Goal: Task Accomplishment & Management: Manage account settings

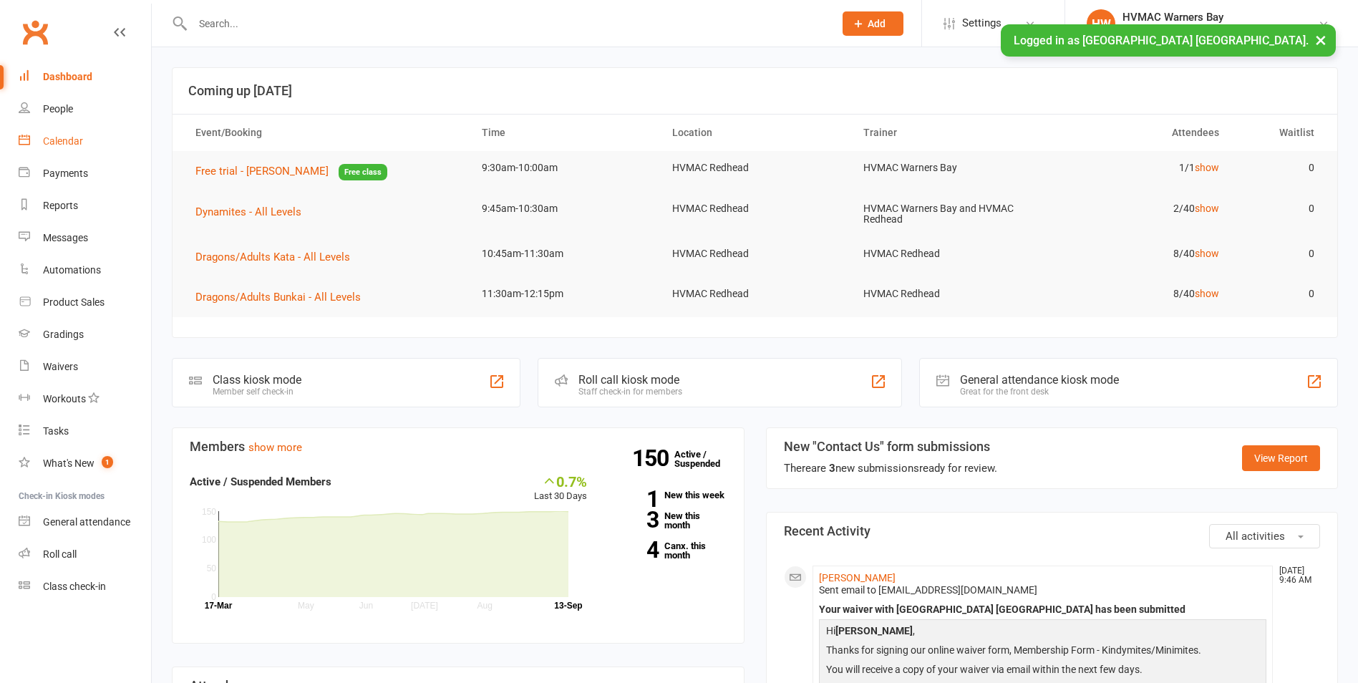
click at [79, 140] on div "Calendar" at bounding box center [63, 140] width 40 height 11
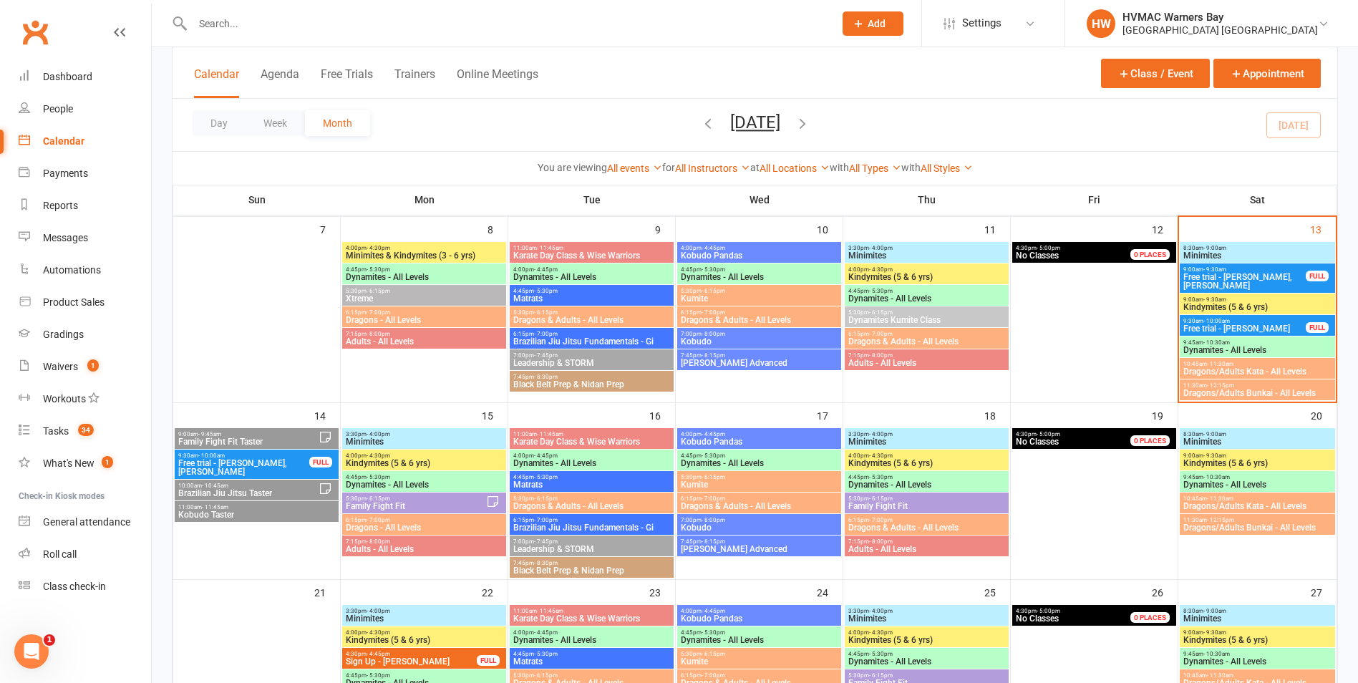
click at [888, 465] on span "Kindymites (5 & 6 yrs)" at bounding box center [927, 463] width 158 height 9
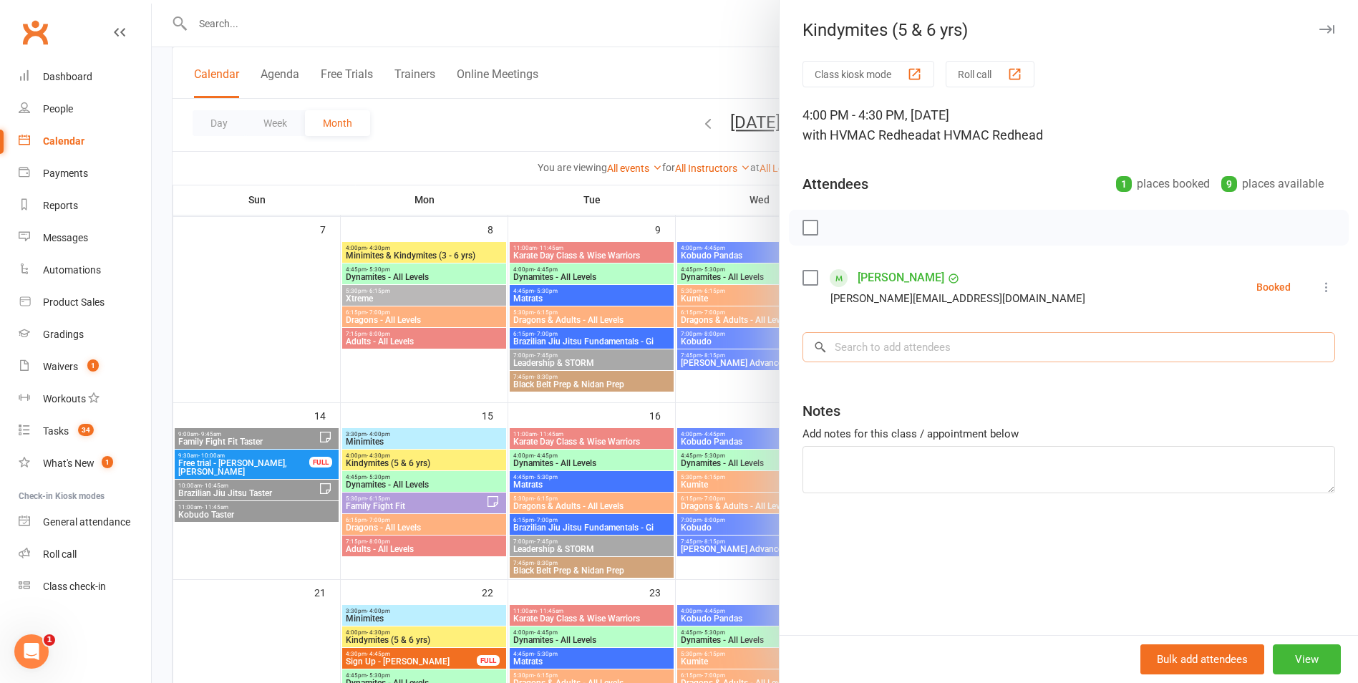
click at [895, 349] on input "search" at bounding box center [1069, 347] width 533 height 30
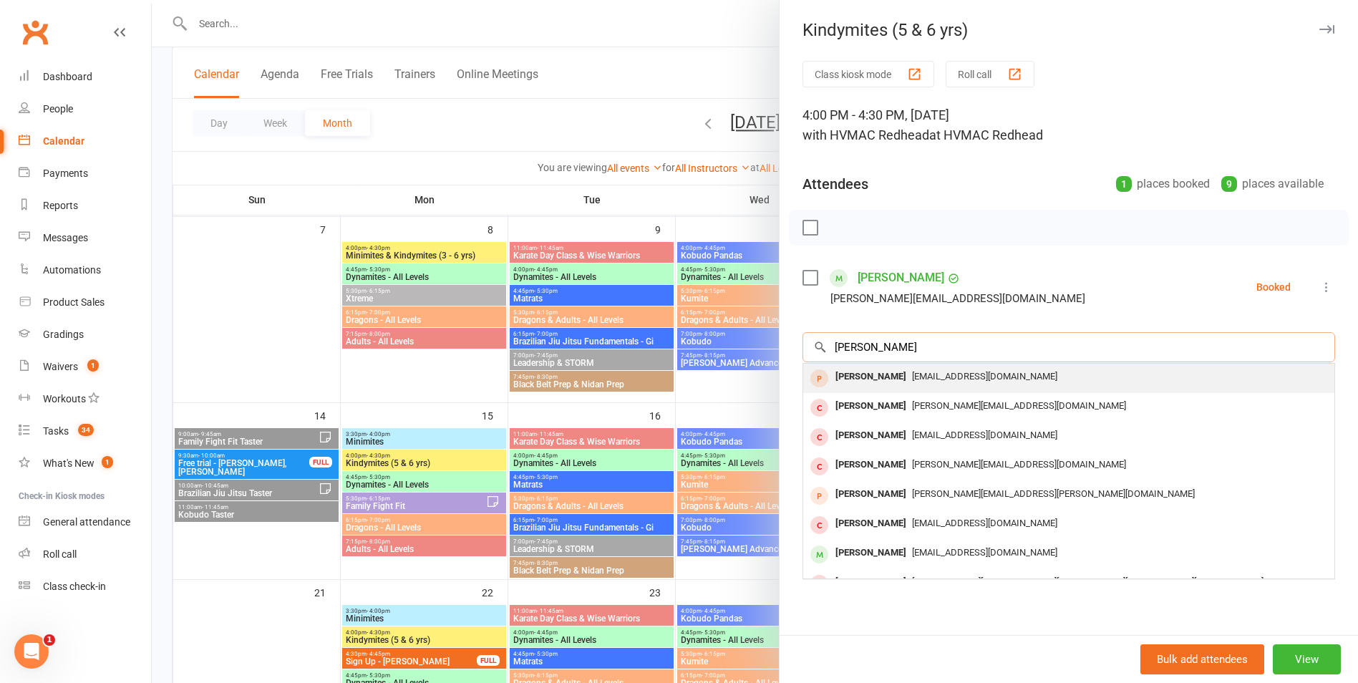
type input "[PERSON_NAME]"
click at [912, 372] on span "[EMAIL_ADDRESS][DOMAIN_NAME]" at bounding box center [984, 376] width 145 height 11
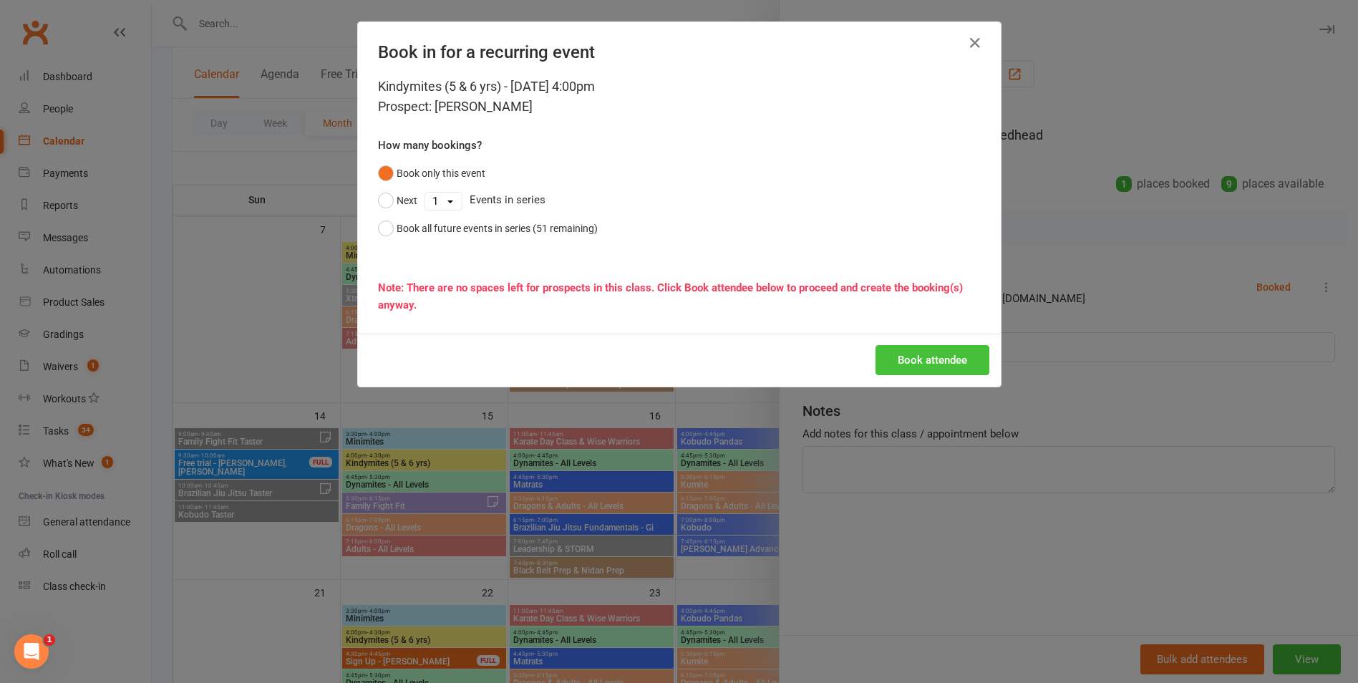
click at [913, 352] on button "Book attendee" at bounding box center [933, 360] width 114 height 30
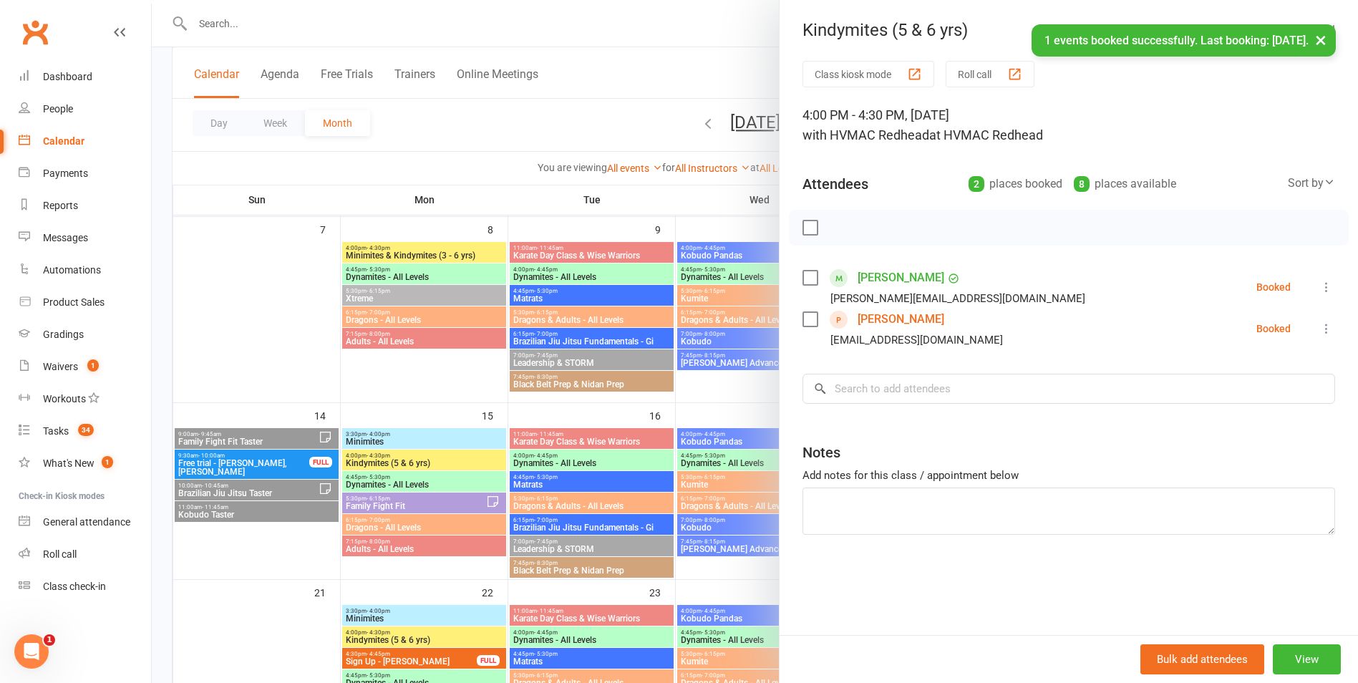
click at [661, 452] on div at bounding box center [755, 341] width 1206 height 683
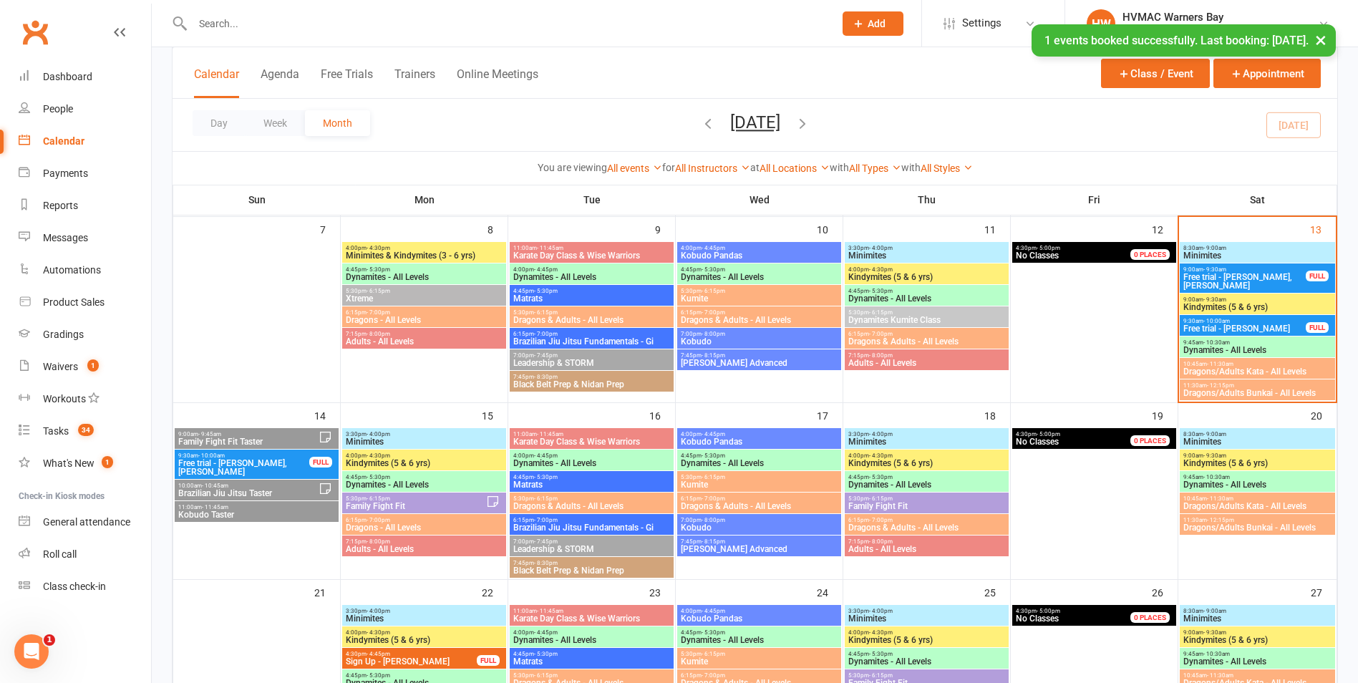
click at [379, 434] on span "- 4:00pm" at bounding box center [379, 434] width 24 height 6
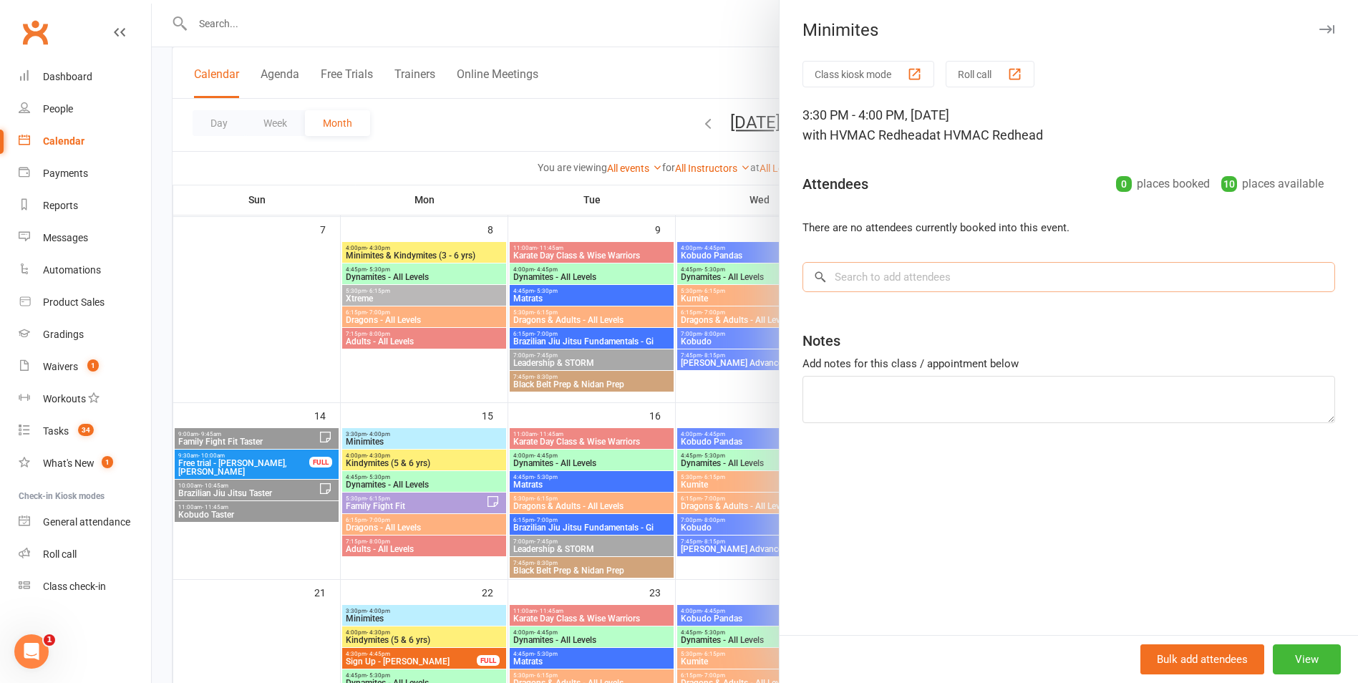
click at [846, 286] on input "search" at bounding box center [1069, 277] width 533 height 30
click at [441, 461] on div at bounding box center [755, 341] width 1206 height 683
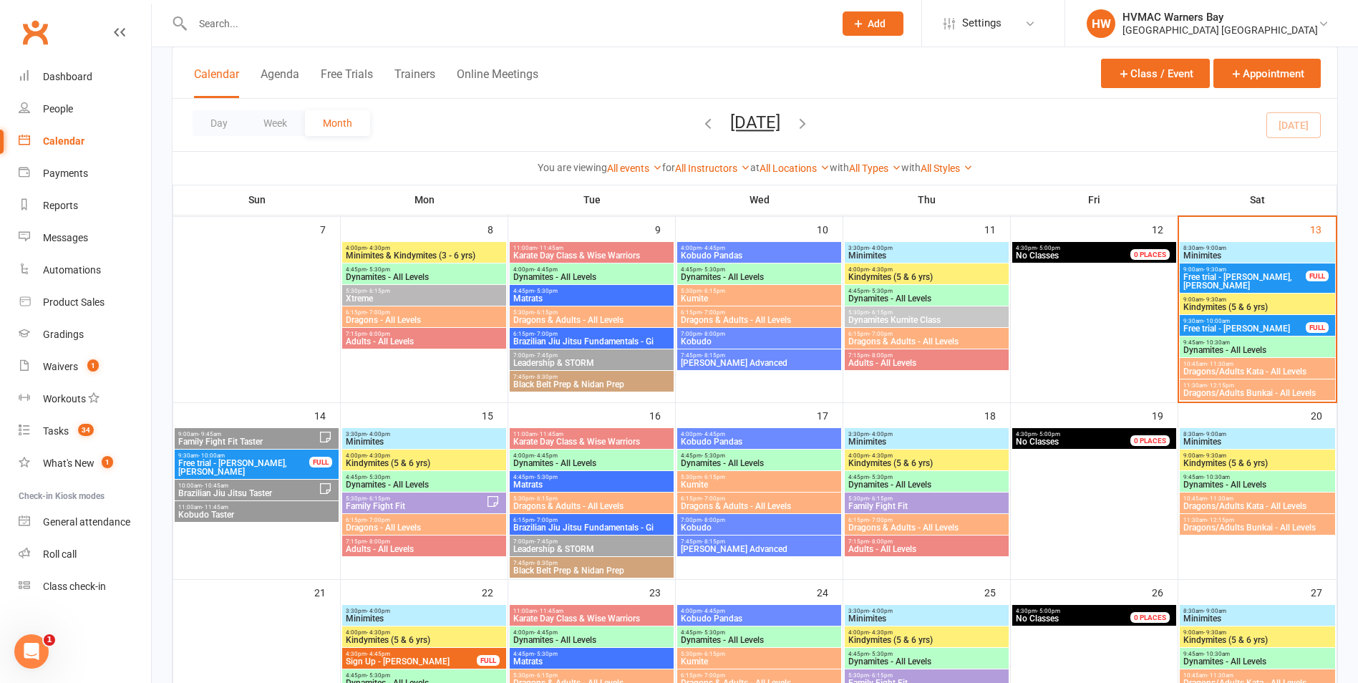
click at [1252, 281] on span "Free trial - [PERSON_NAME], [PERSON_NAME]" at bounding box center [1245, 281] width 124 height 17
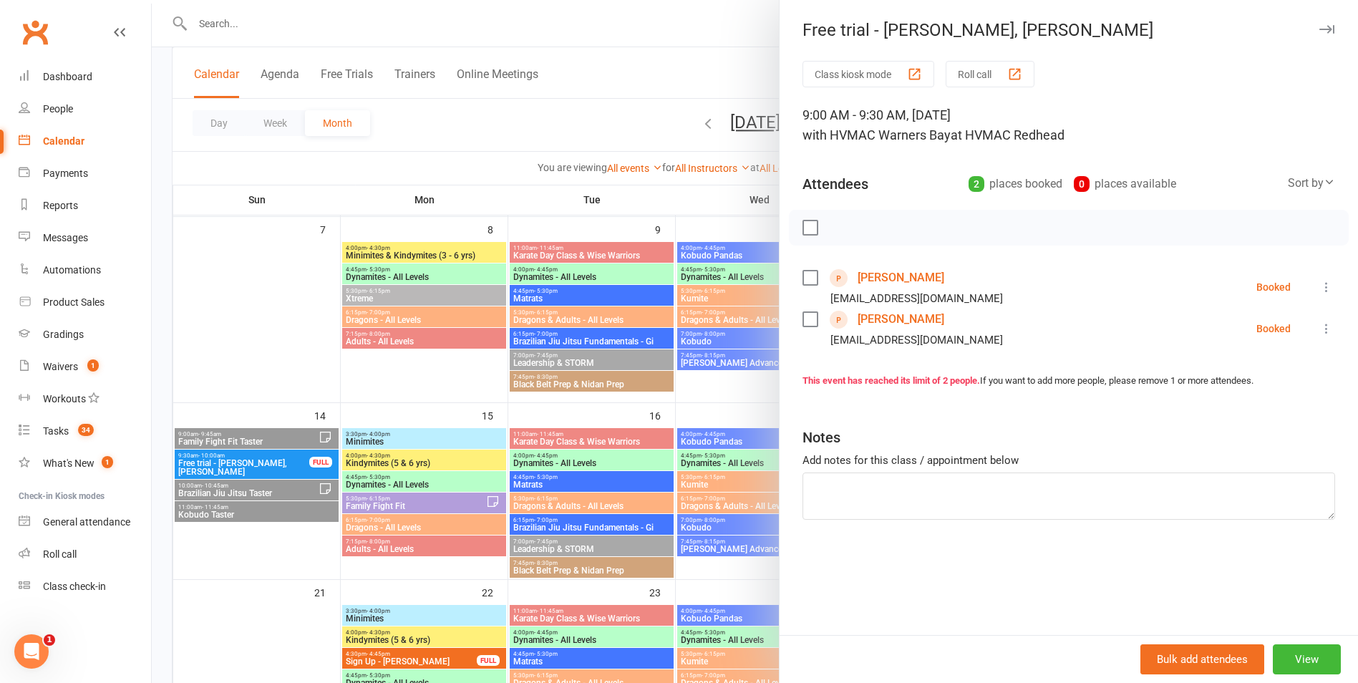
click at [724, 430] on div at bounding box center [755, 341] width 1206 height 683
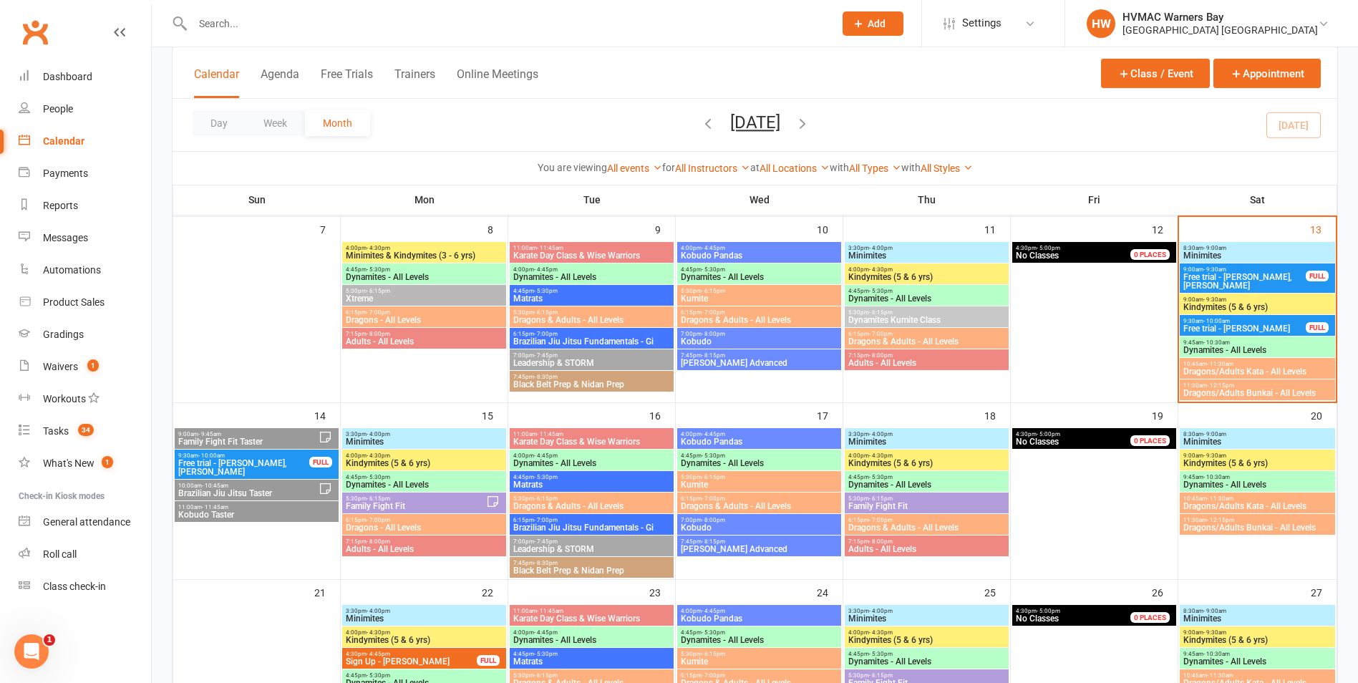
click at [1239, 280] on span "Free trial - [PERSON_NAME], [PERSON_NAME]" at bounding box center [1245, 281] width 124 height 17
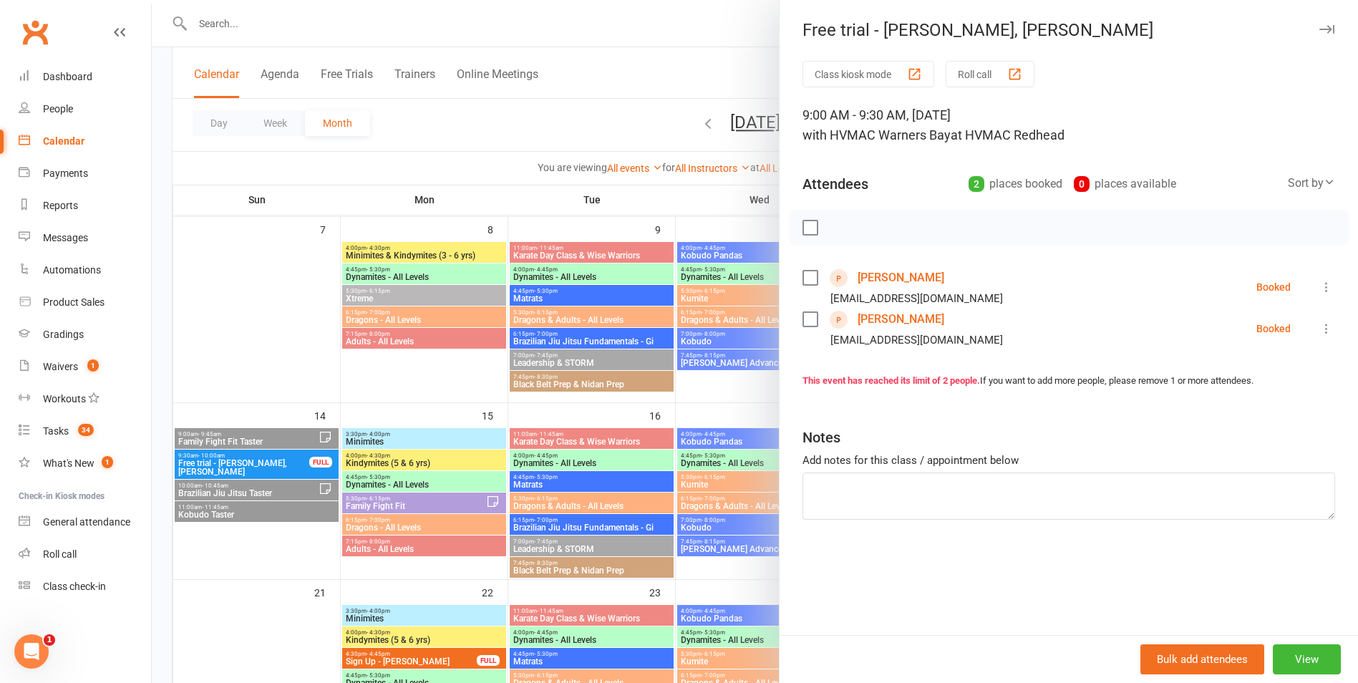
click at [740, 368] on div at bounding box center [755, 341] width 1206 height 683
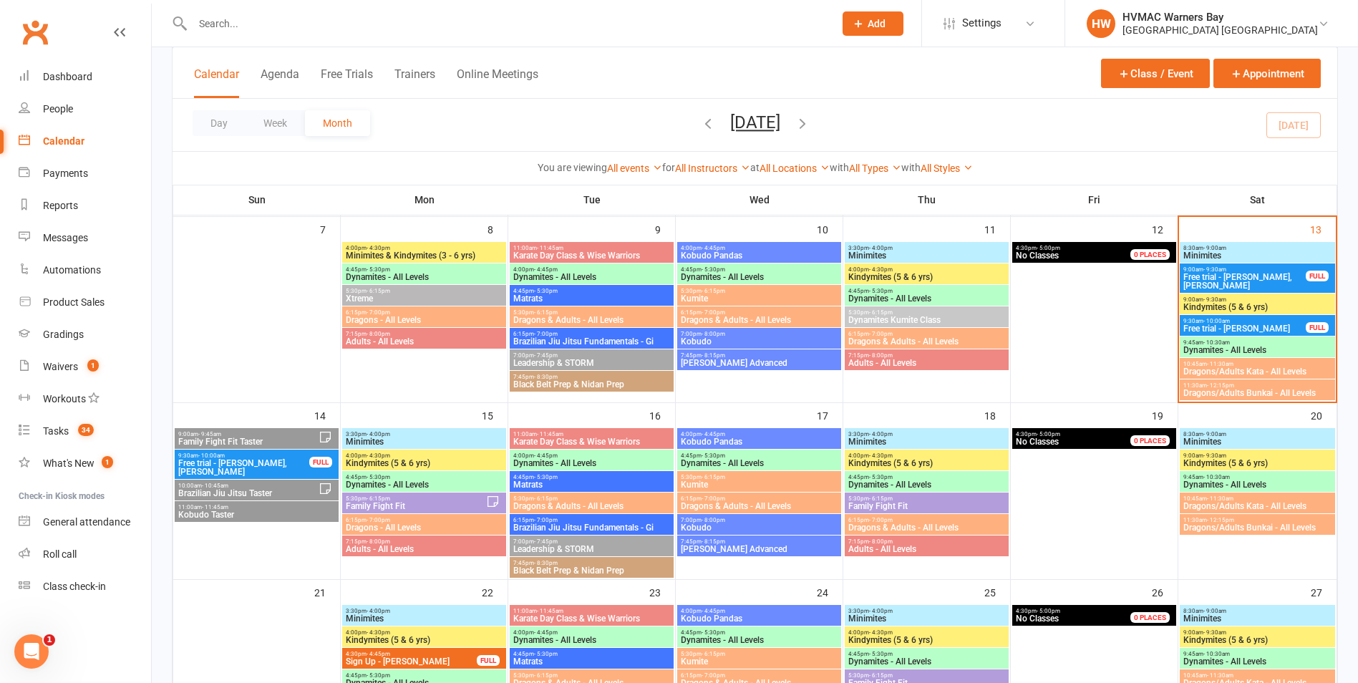
click at [1221, 307] on span "Kindymites (5 & 6 yrs)" at bounding box center [1258, 307] width 150 height 9
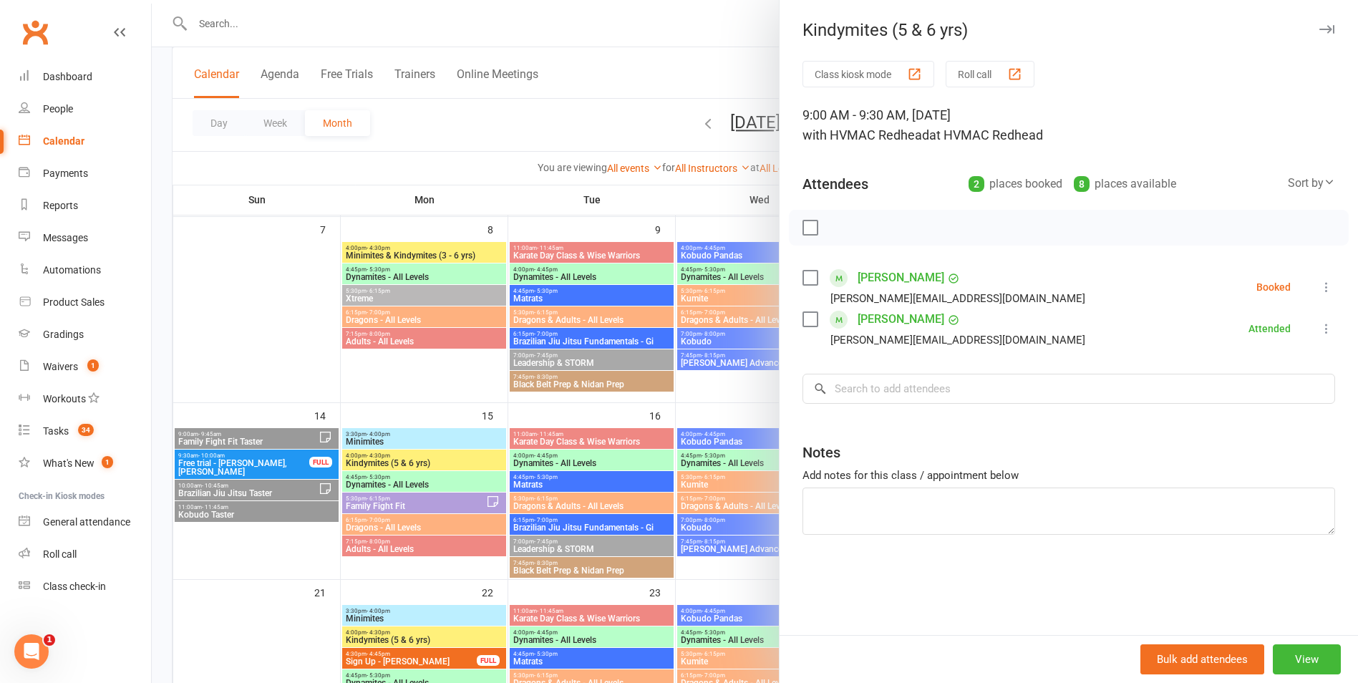
drag, startPoint x: 719, startPoint y: 355, endPoint x: 1002, endPoint y: 320, distance: 285.7
click at [719, 354] on div at bounding box center [755, 341] width 1206 height 683
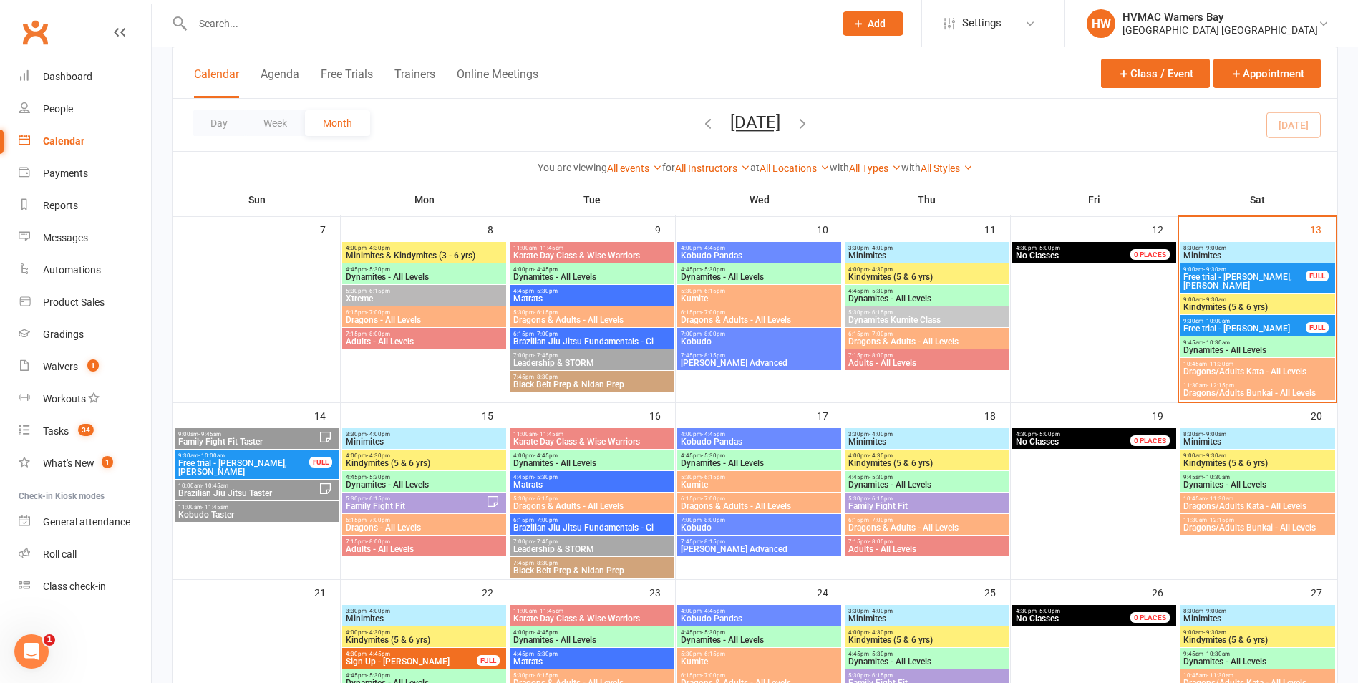
click at [1238, 248] on span "8:30am - 9:00am" at bounding box center [1258, 248] width 150 height 6
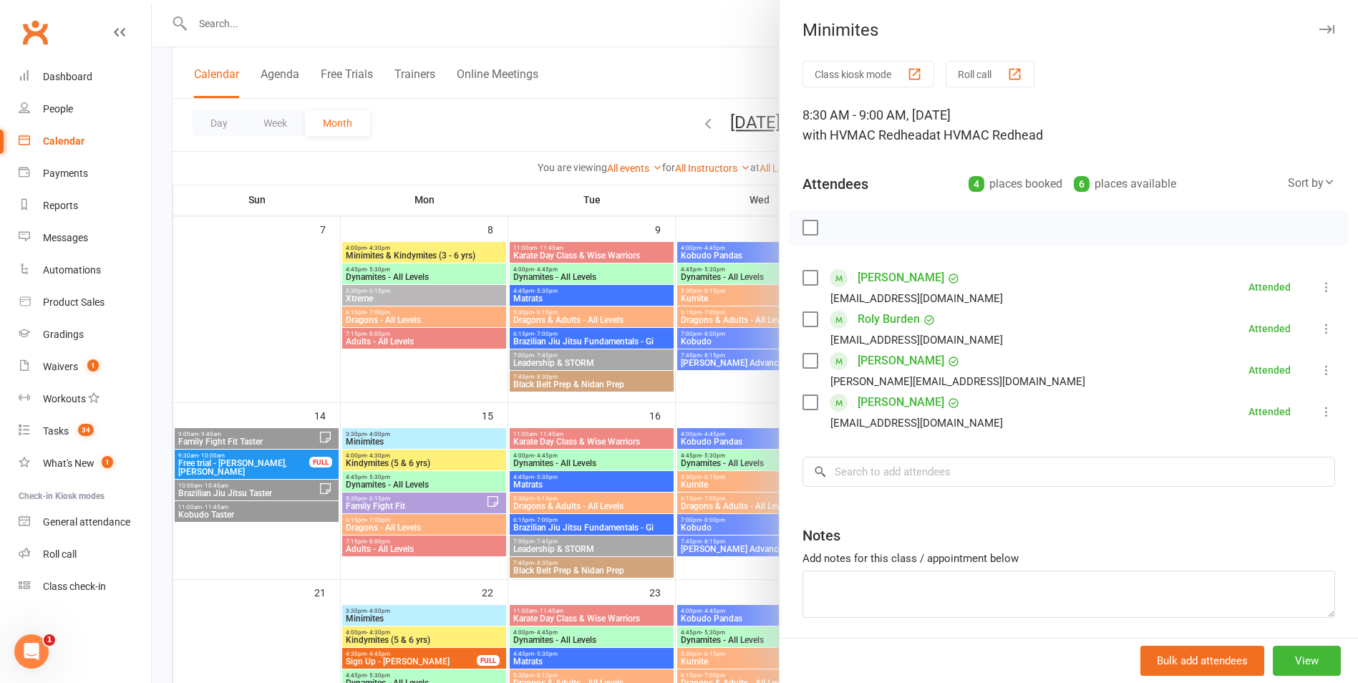
click at [742, 364] on div at bounding box center [755, 341] width 1206 height 683
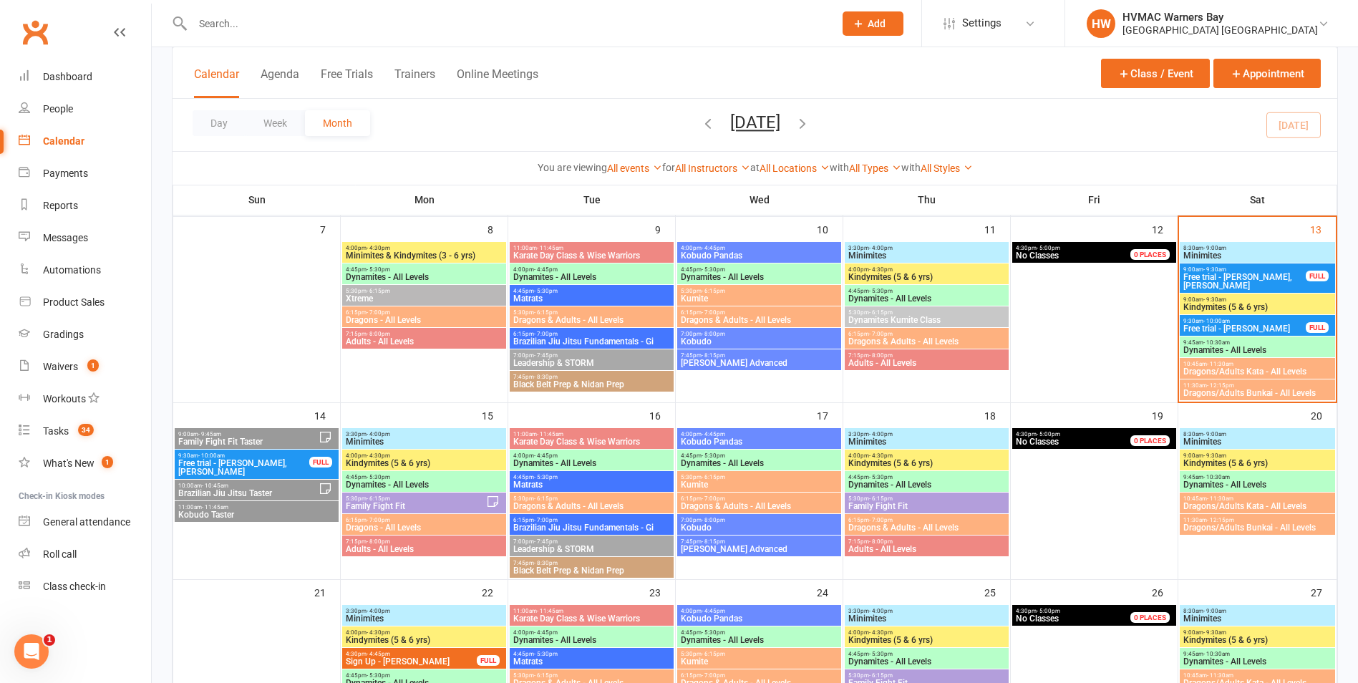
click at [1254, 327] on span "Free trial - [PERSON_NAME]" at bounding box center [1245, 328] width 124 height 9
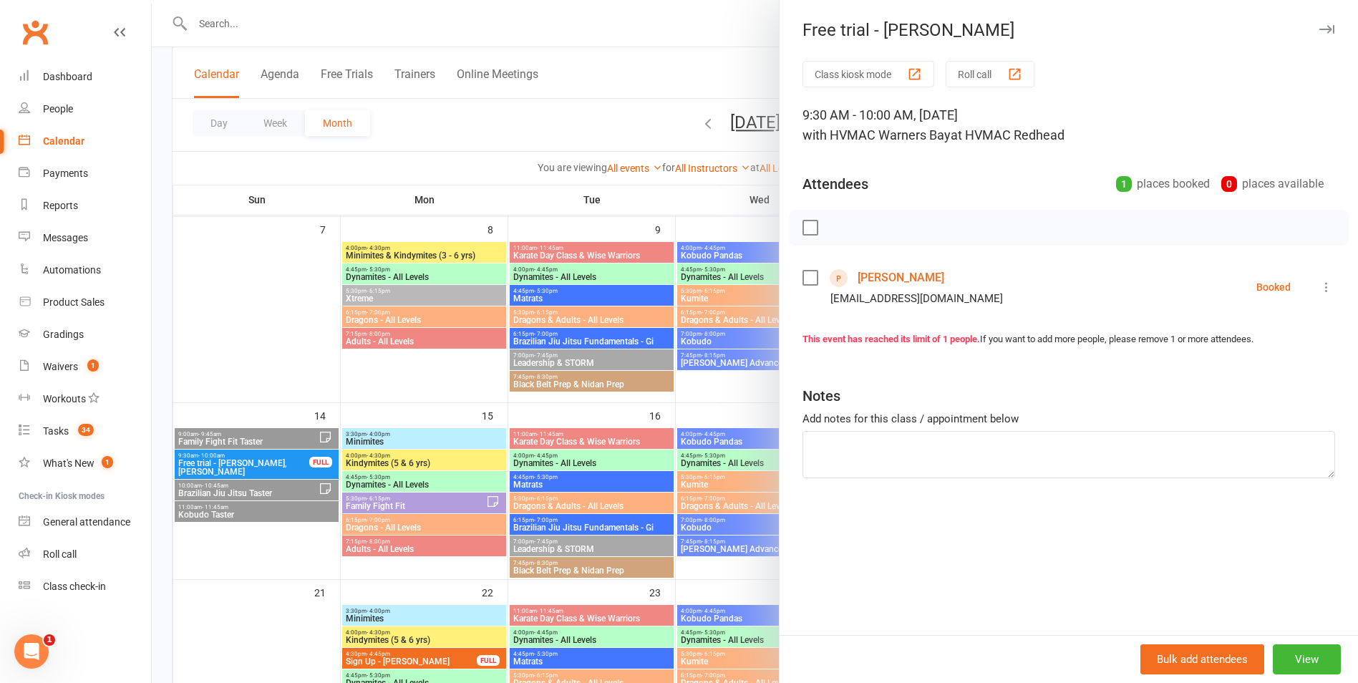
click at [891, 282] on link "[PERSON_NAME]" at bounding box center [901, 277] width 87 height 23
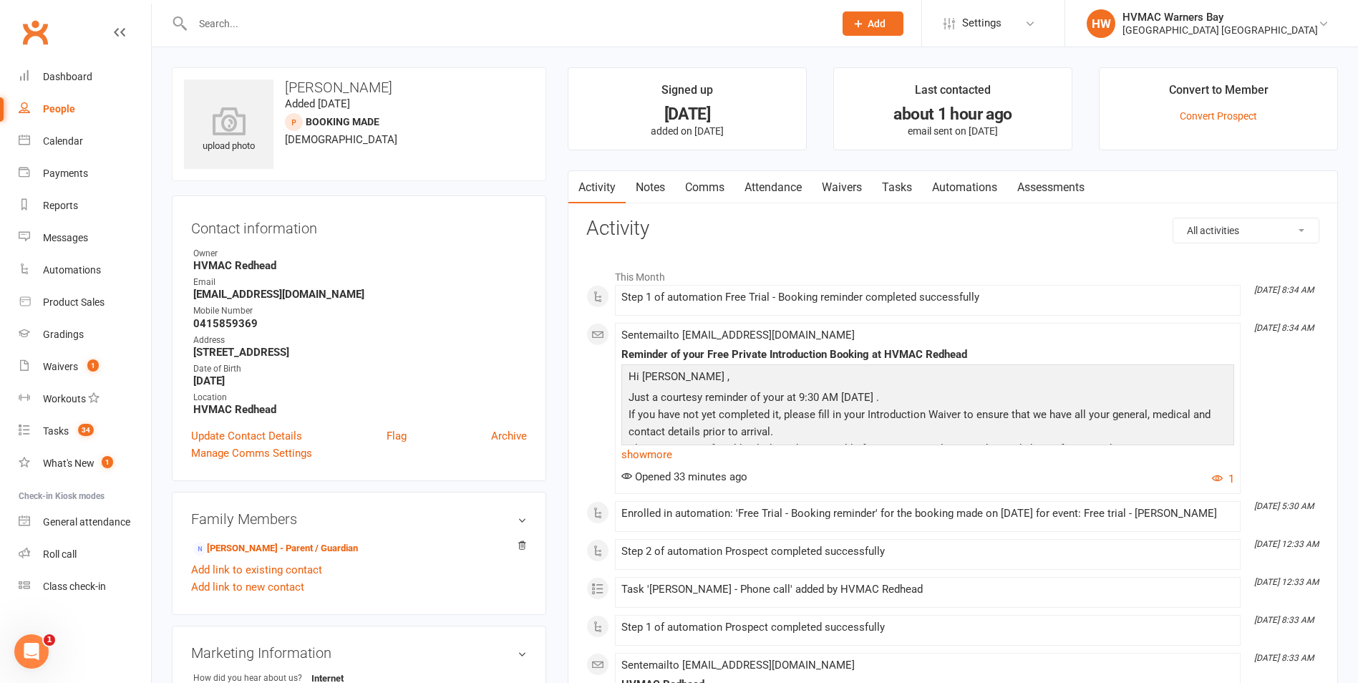
click at [651, 190] on link "Notes" at bounding box center [650, 187] width 49 height 33
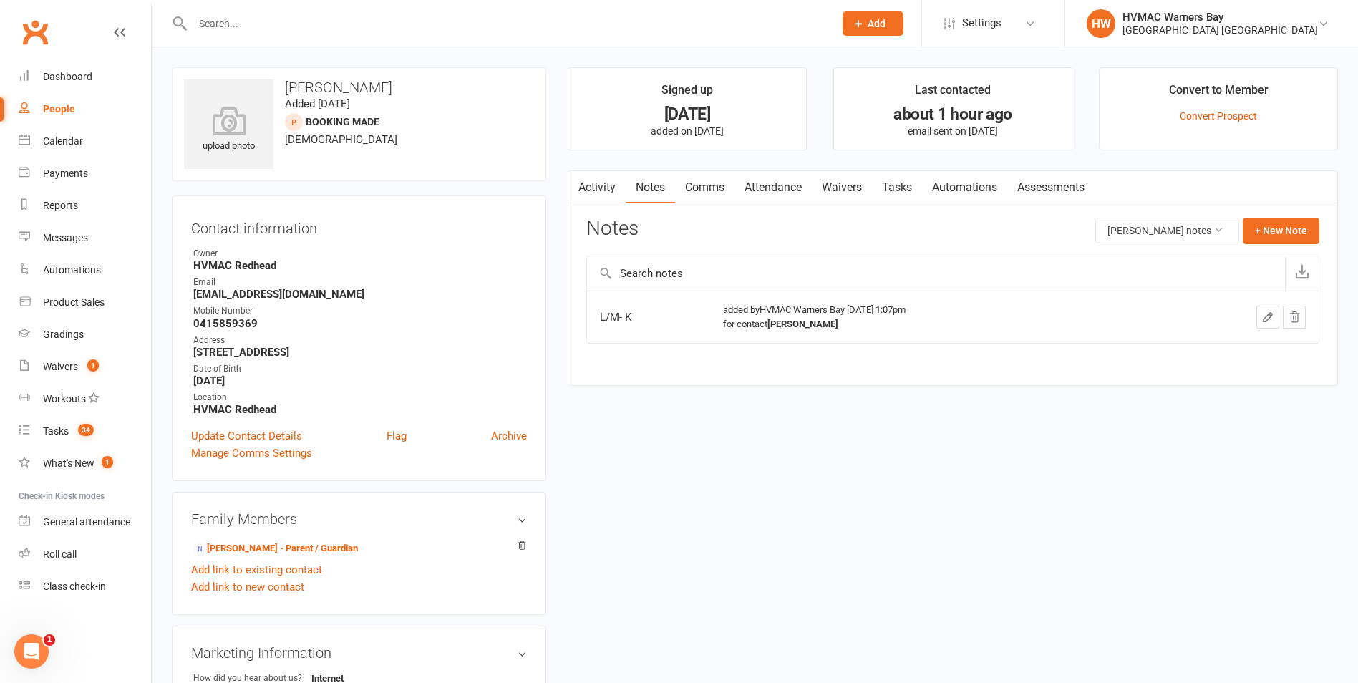
click at [602, 187] on link "Activity" at bounding box center [596, 187] width 57 height 33
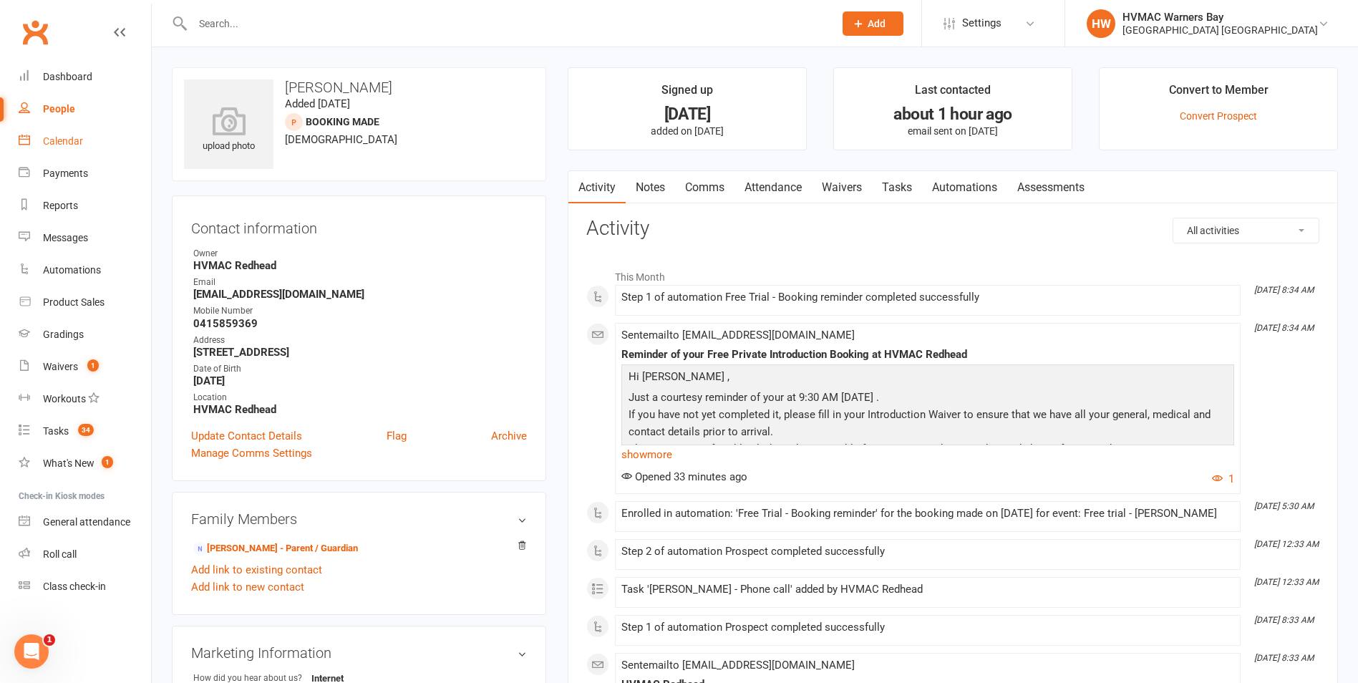
click at [74, 137] on div "Calendar" at bounding box center [63, 140] width 40 height 11
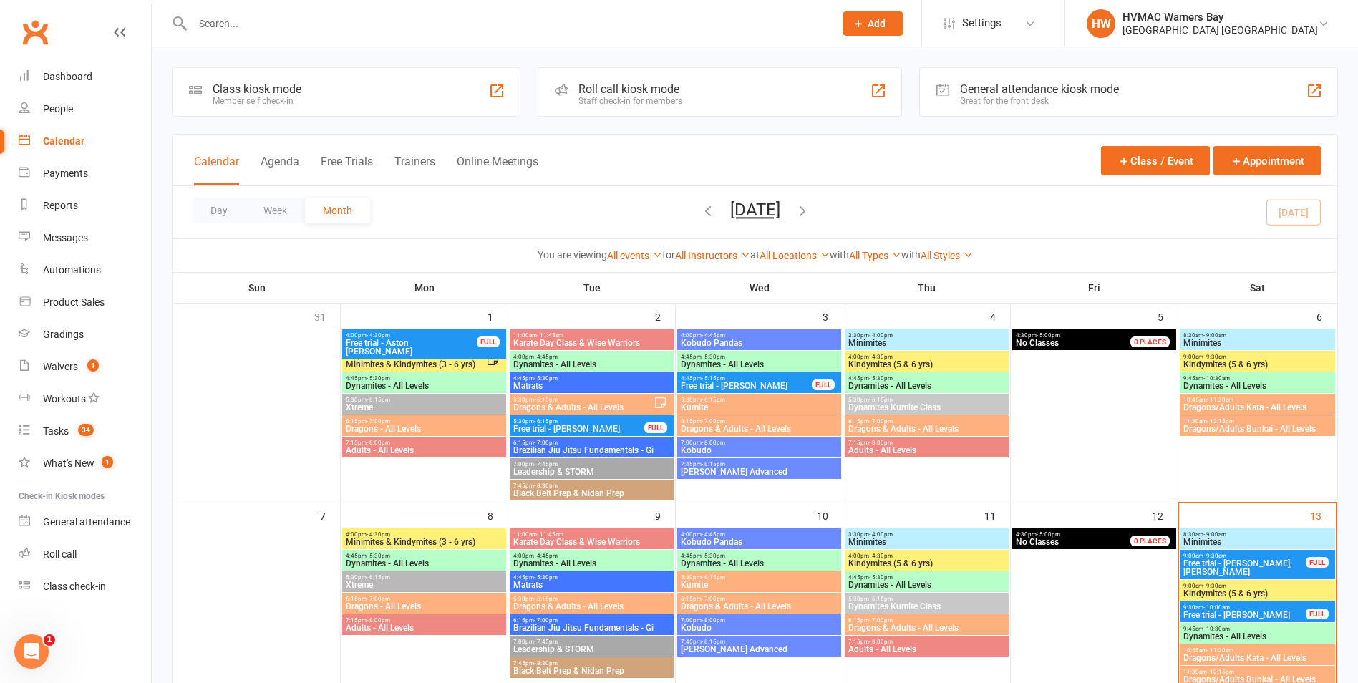
scroll to position [286, 0]
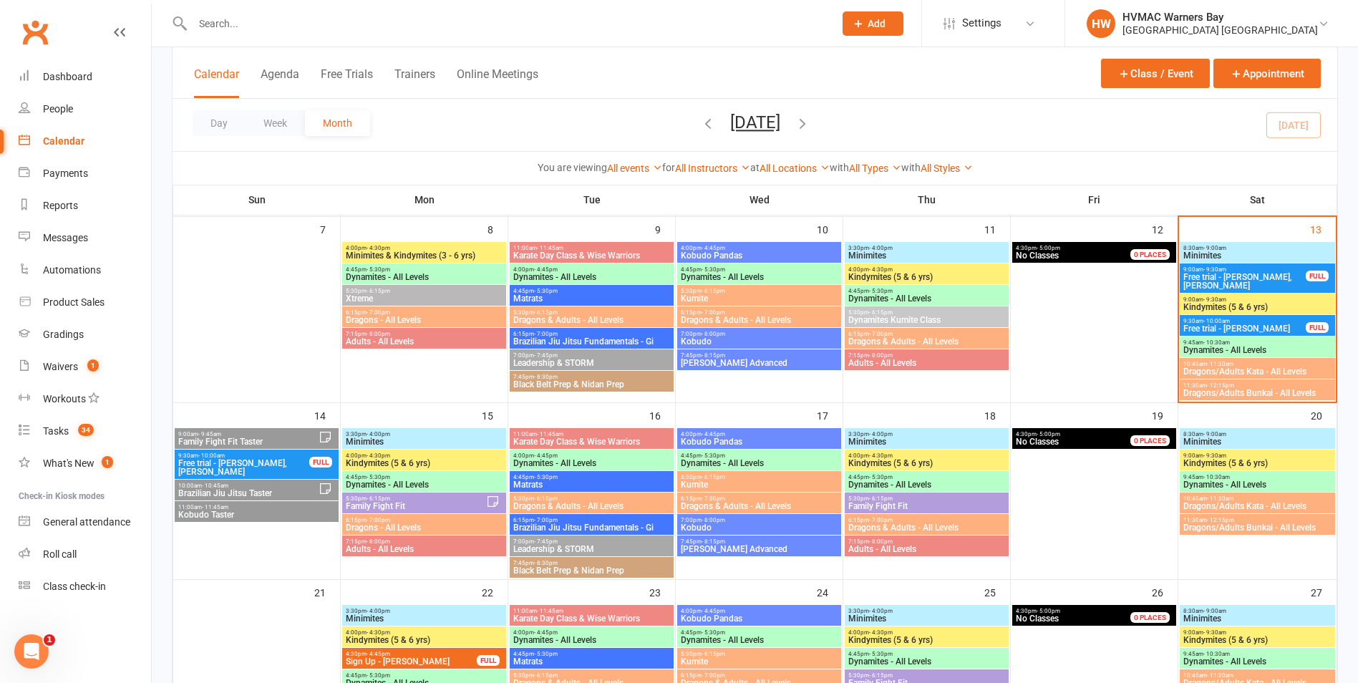
click at [448, 433] on span "3:30pm - 4:00pm" at bounding box center [424, 434] width 158 height 6
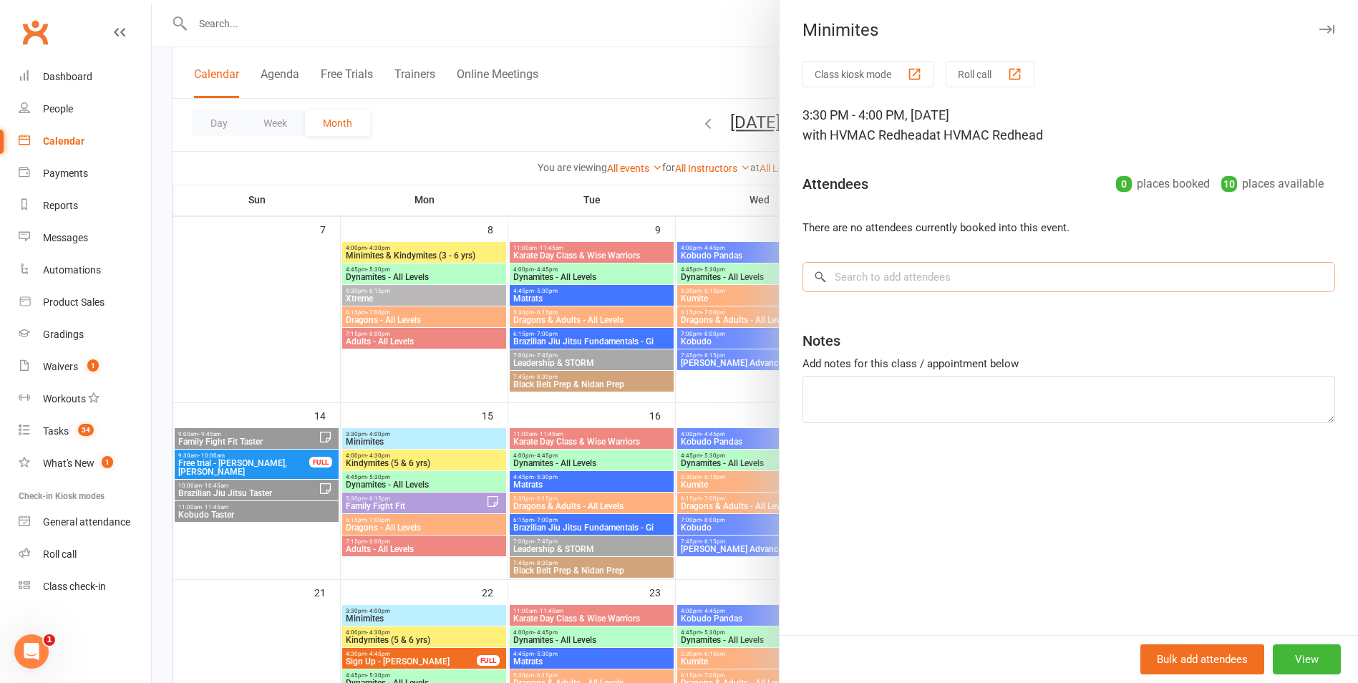
click at [943, 276] on input "search" at bounding box center [1069, 277] width 533 height 30
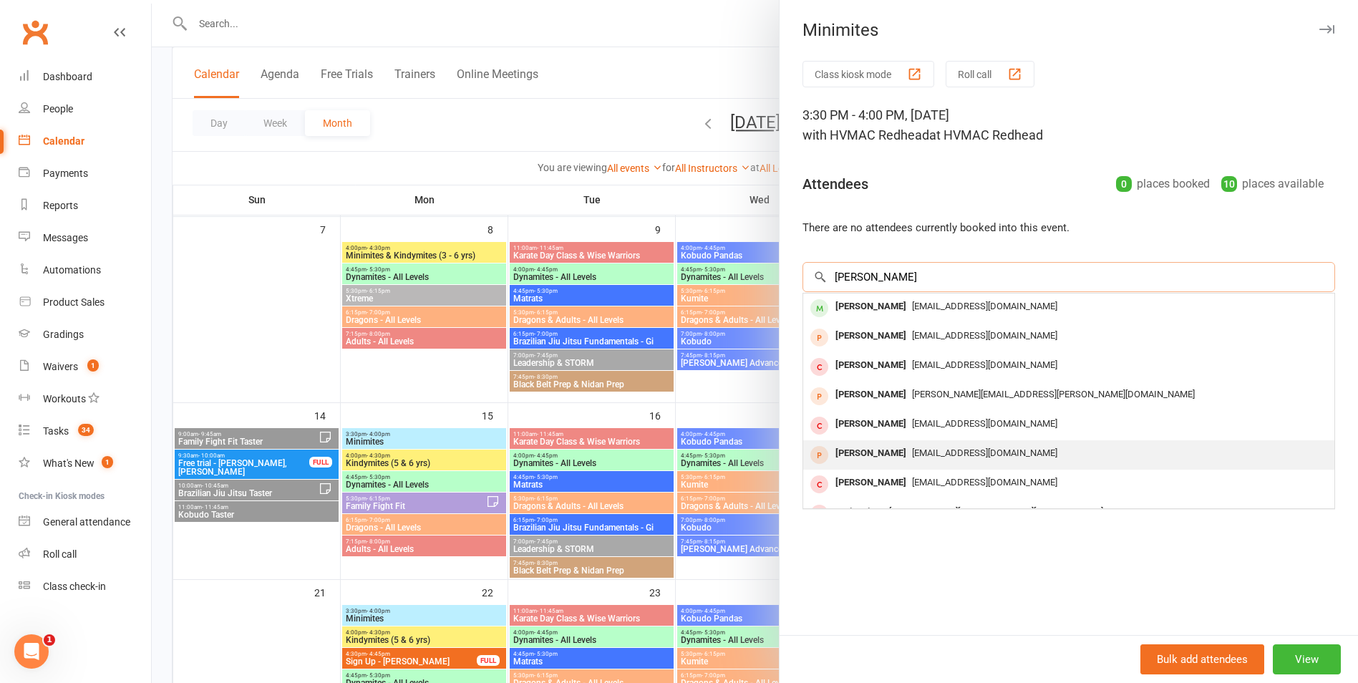
type input "[PERSON_NAME]"
click at [952, 450] on span "[EMAIL_ADDRESS][DOMAIN_NAME]" at bounding box center [984, 452] width 145 height 11
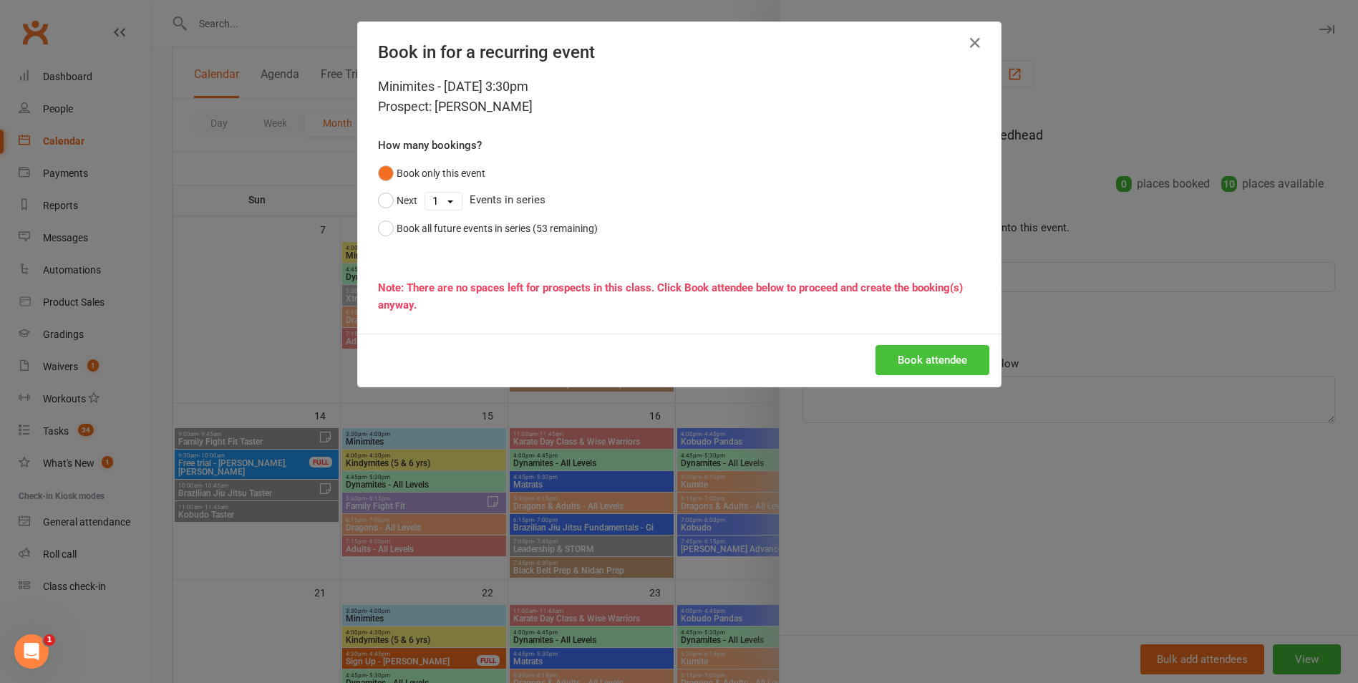
click at [922, 354] on button "Book attendee" at bounding box center [933, 360] width 114 height 30
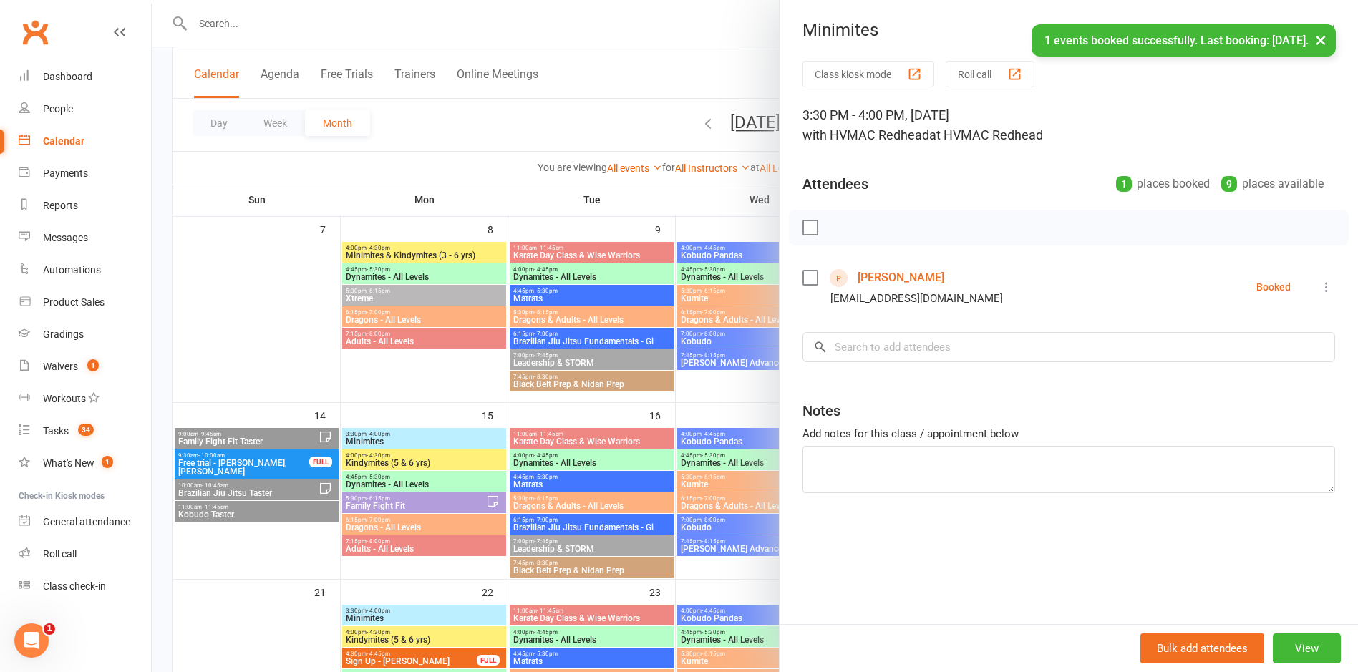
click at [605, 551] on div at bounding box center [755, 336] width 1206 height 672
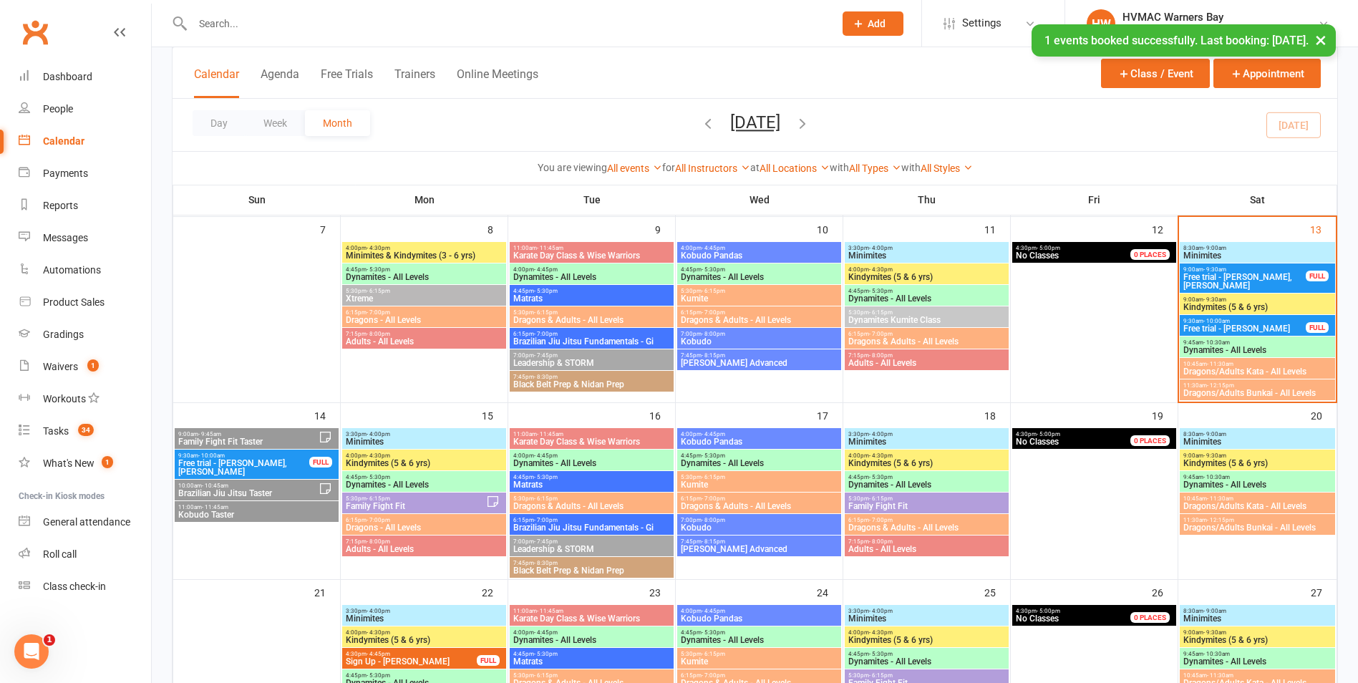
click at [459, 430] on div "3:30pm - 4:00pm Minimites" at bounding box center [424, 438] width 164 height 21
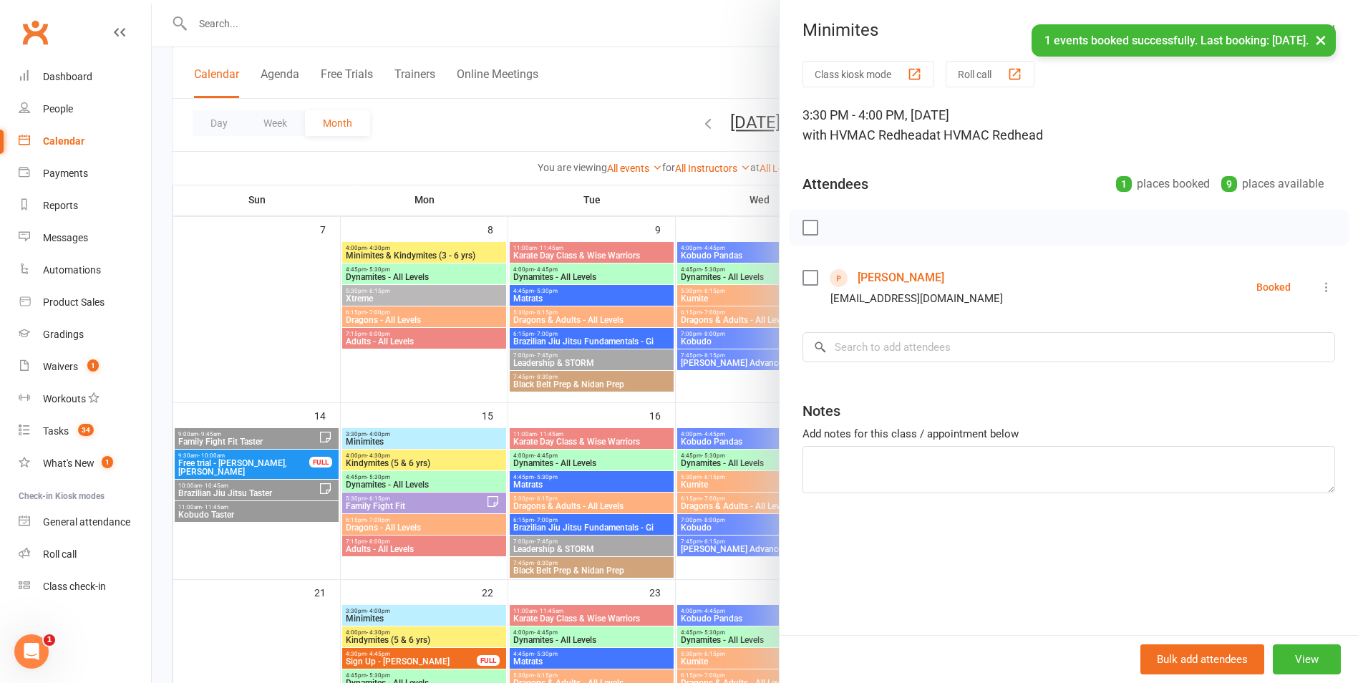
click at [503, 470] on div at bounding box center [755, 341] width 1206 height 683
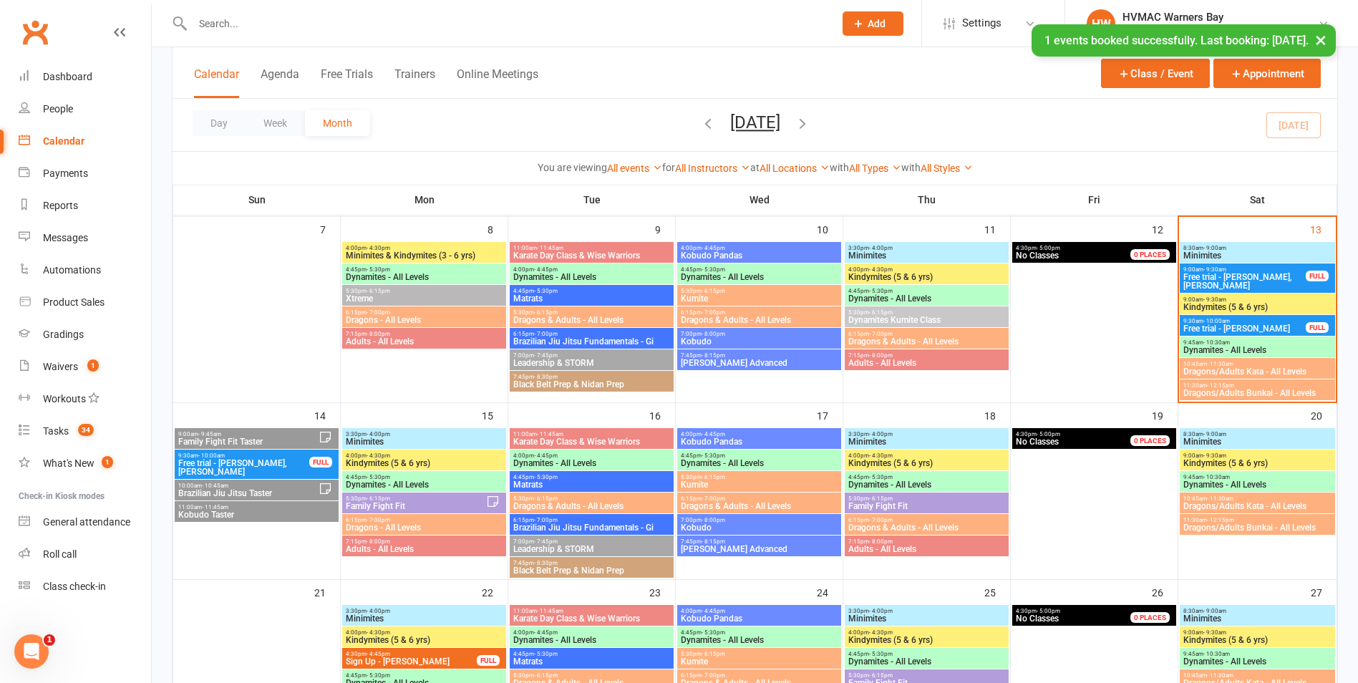
click at [1254, 254] on span "Minimites" at bounding box center [1258, 255] width 150 height 9
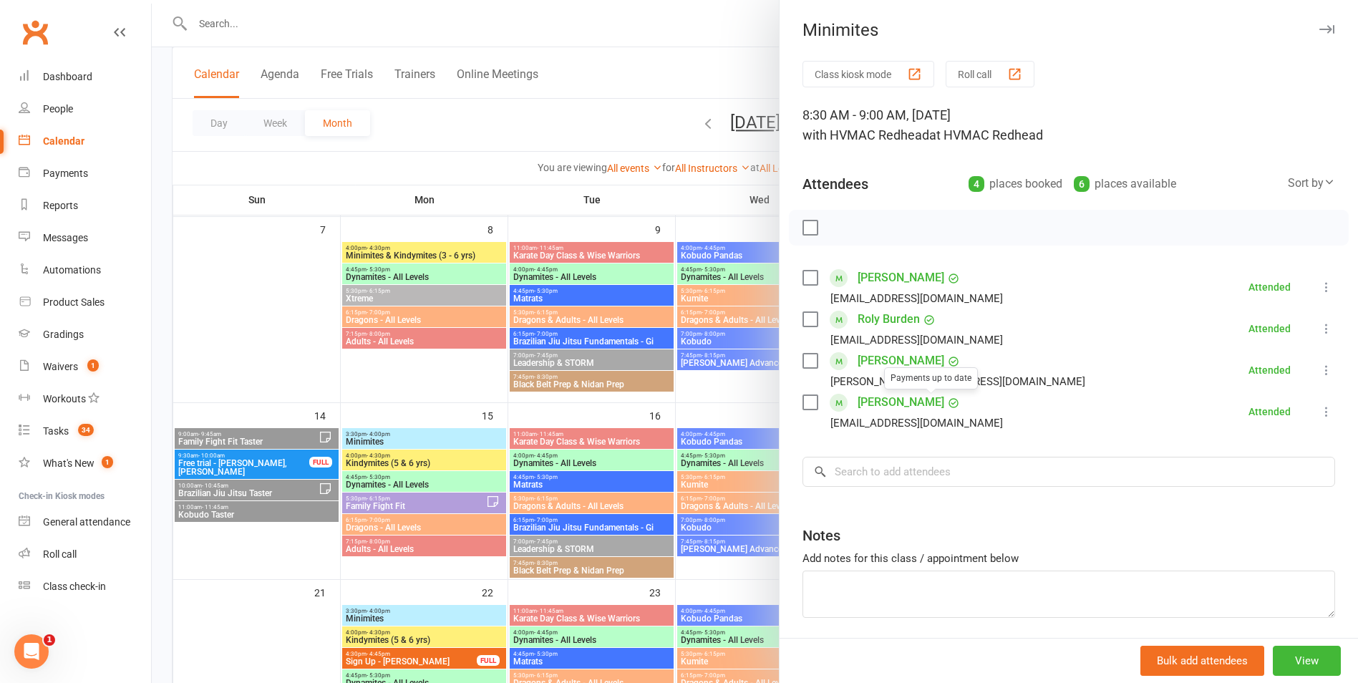
click at [697, 493] on div at bounding box center [755, 341] width 1206 height 683
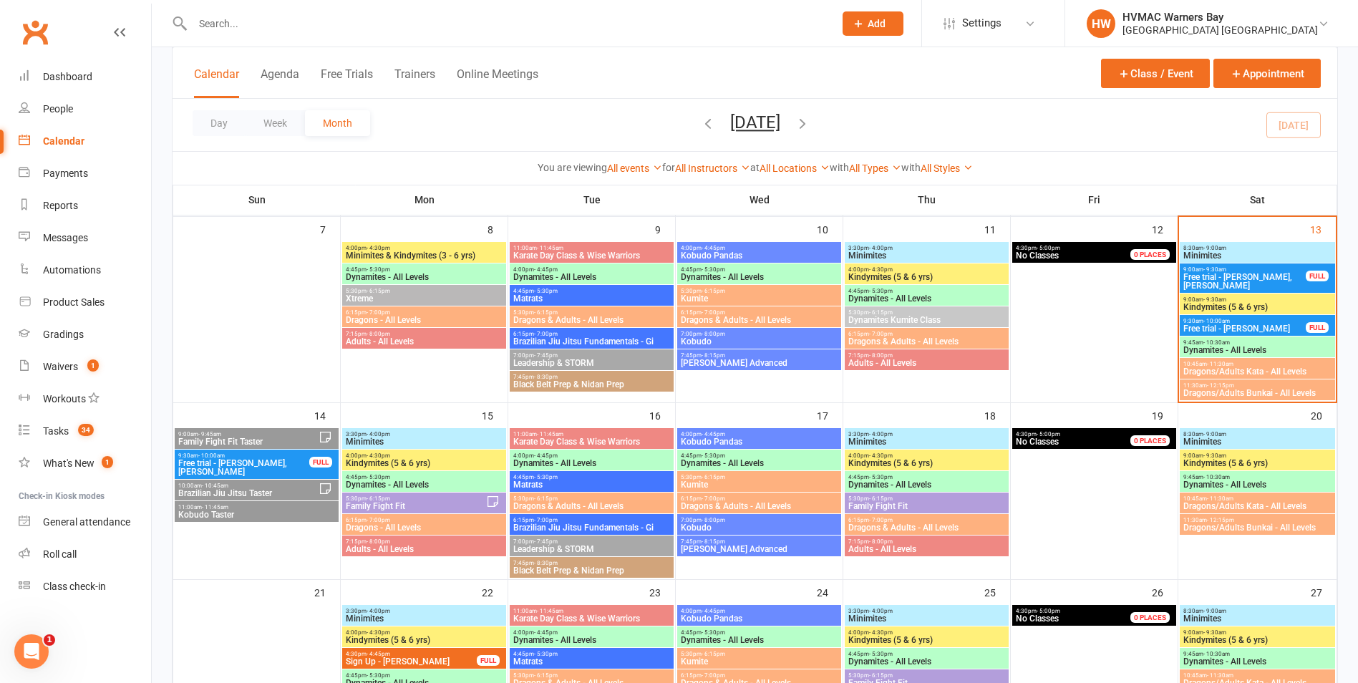
click at [1237, 278] on span "Free trial - [PERSON_NAME], [PERSON_NAME]" at bounding box center [1245, 281] width 124 height 17
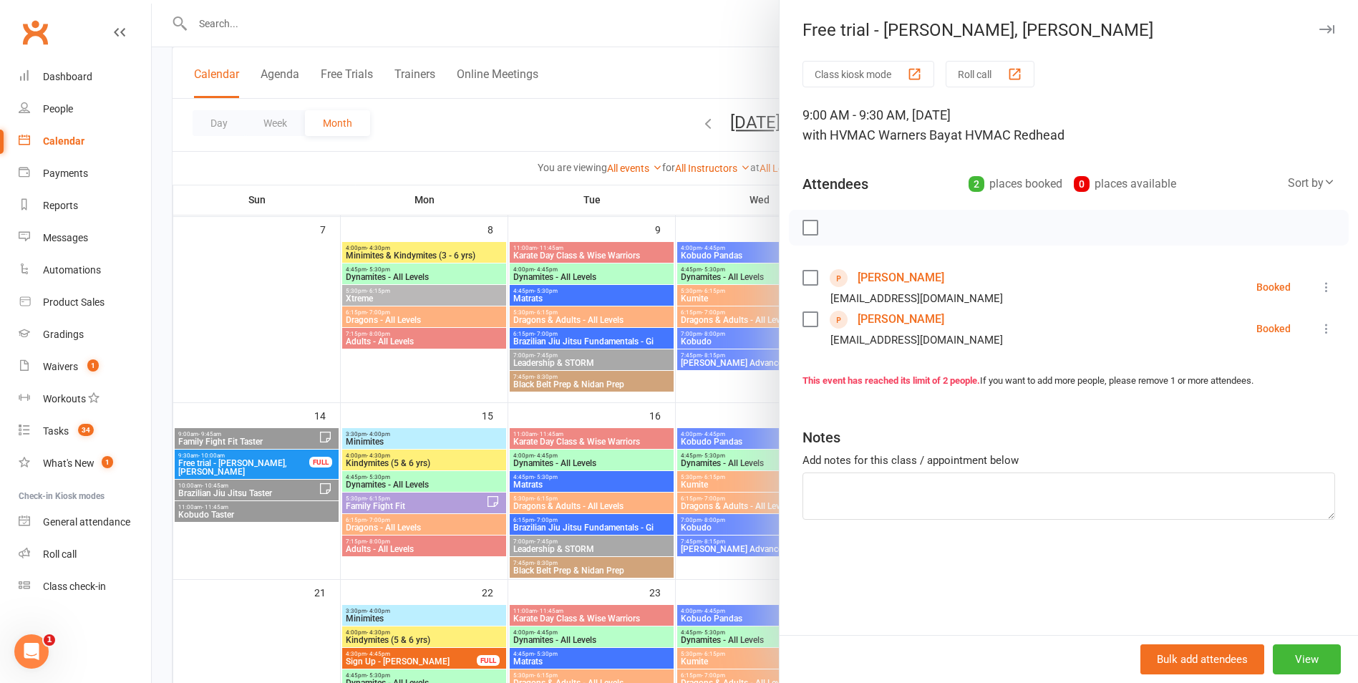
click at [723, 458] on div at bounding box center [755, 341] width 1206 height 683
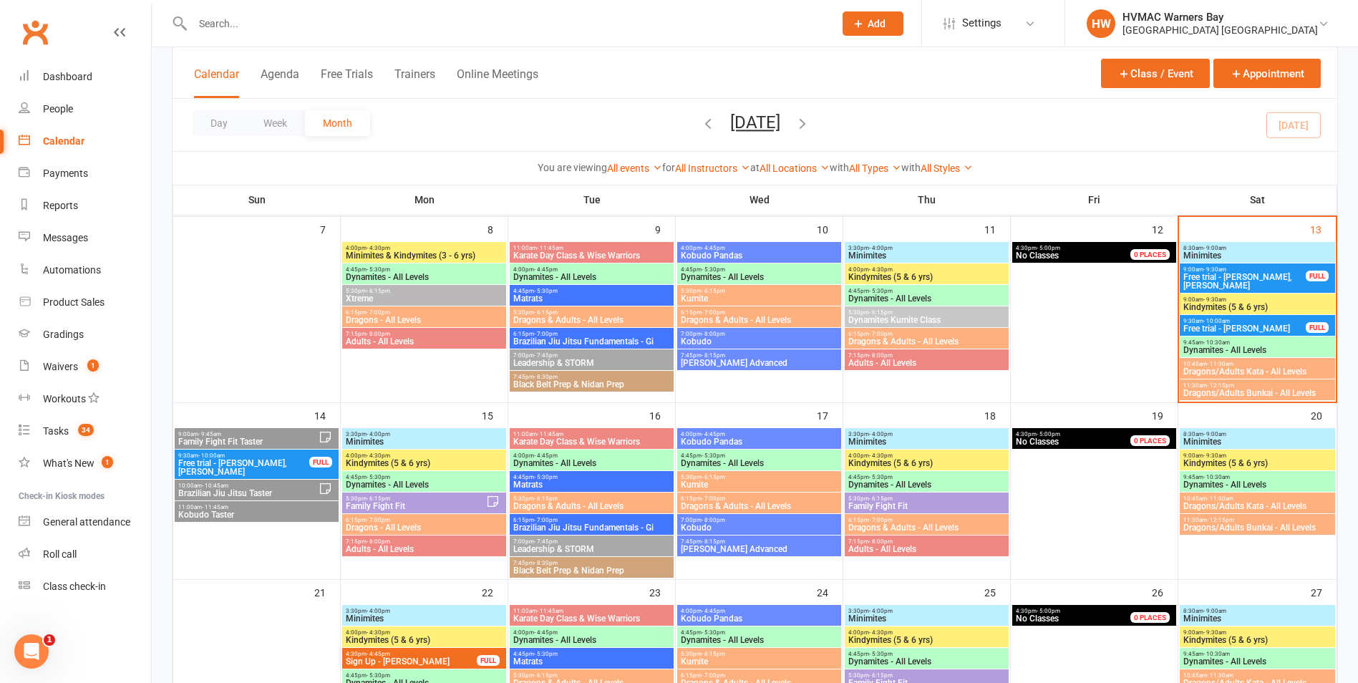
click at [1237, 304] on span "Kindymites (5 & 6 yrs)" at bounding box center [1258, 307] width 150 height 9
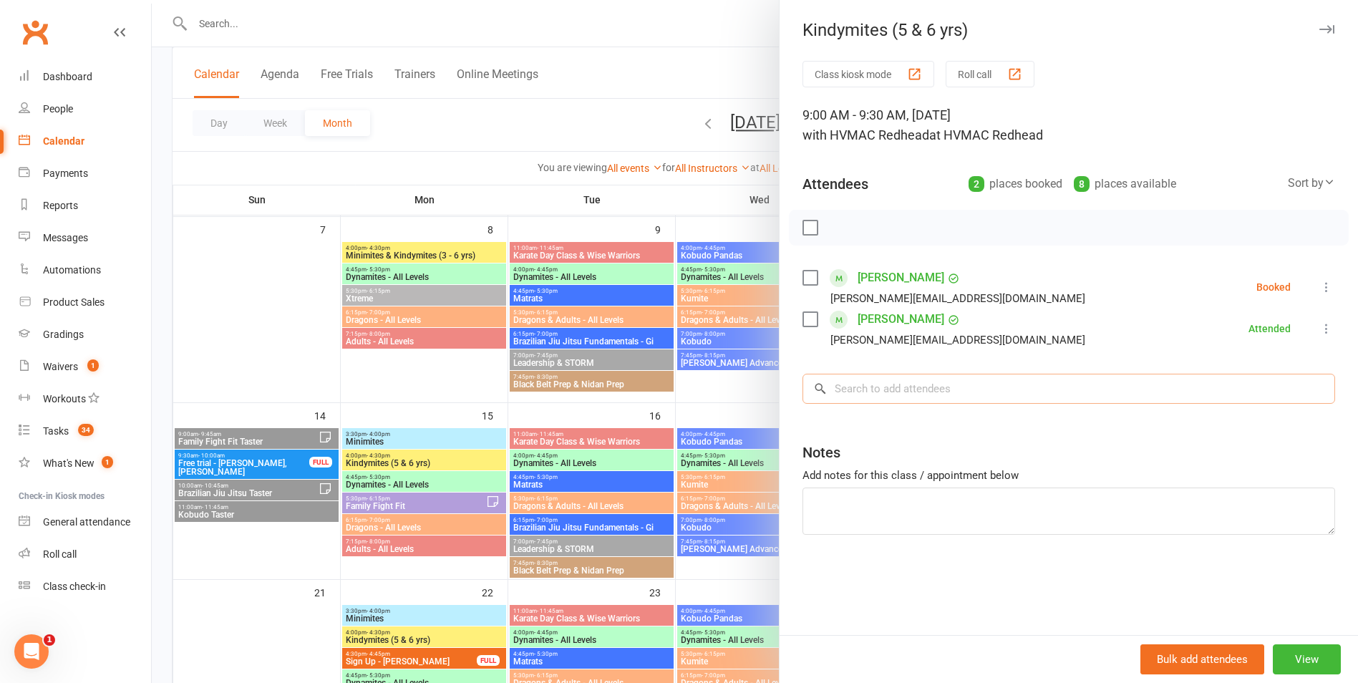
click at [945, 389] on input "search" at bounding box center [1069, 389] width 533 height 30
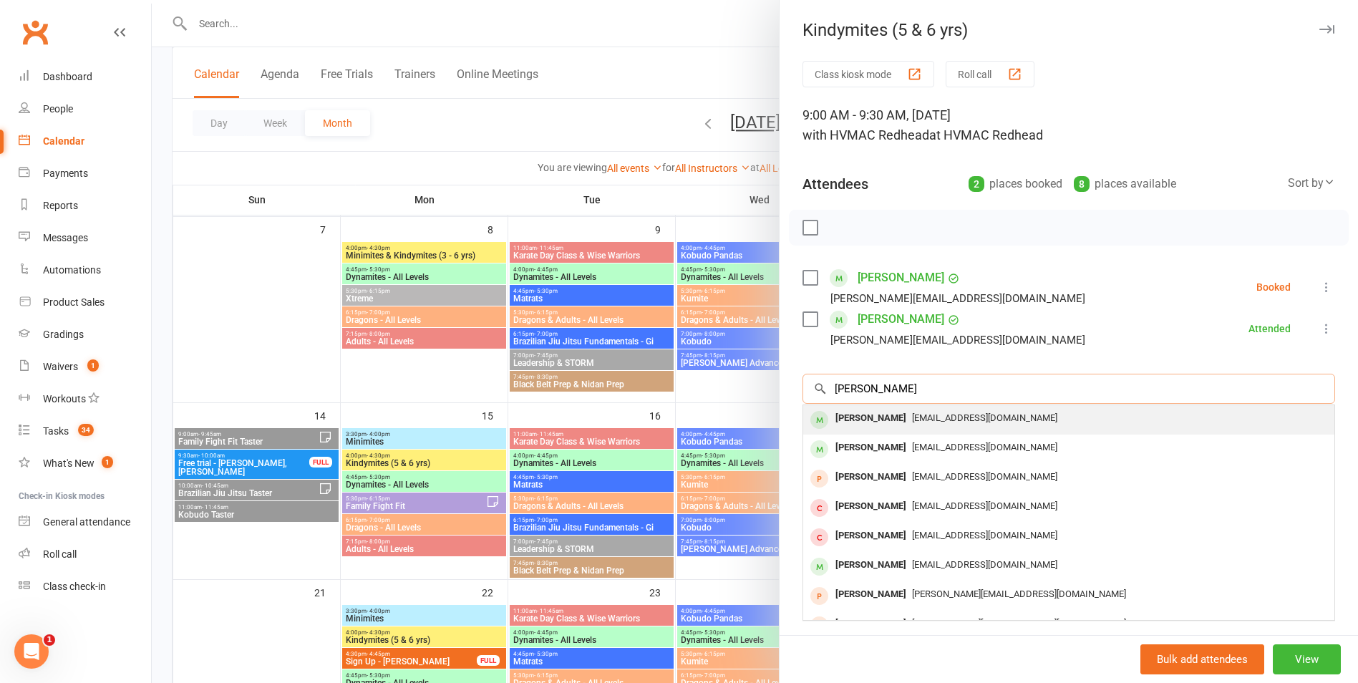
type input "[PERSON_NAME]"
click at [1028, 415] on div "[EMAIL_ADDRESS][DOMAIN_NAME]" at bounding box center [1069, 418] width 520 height 21
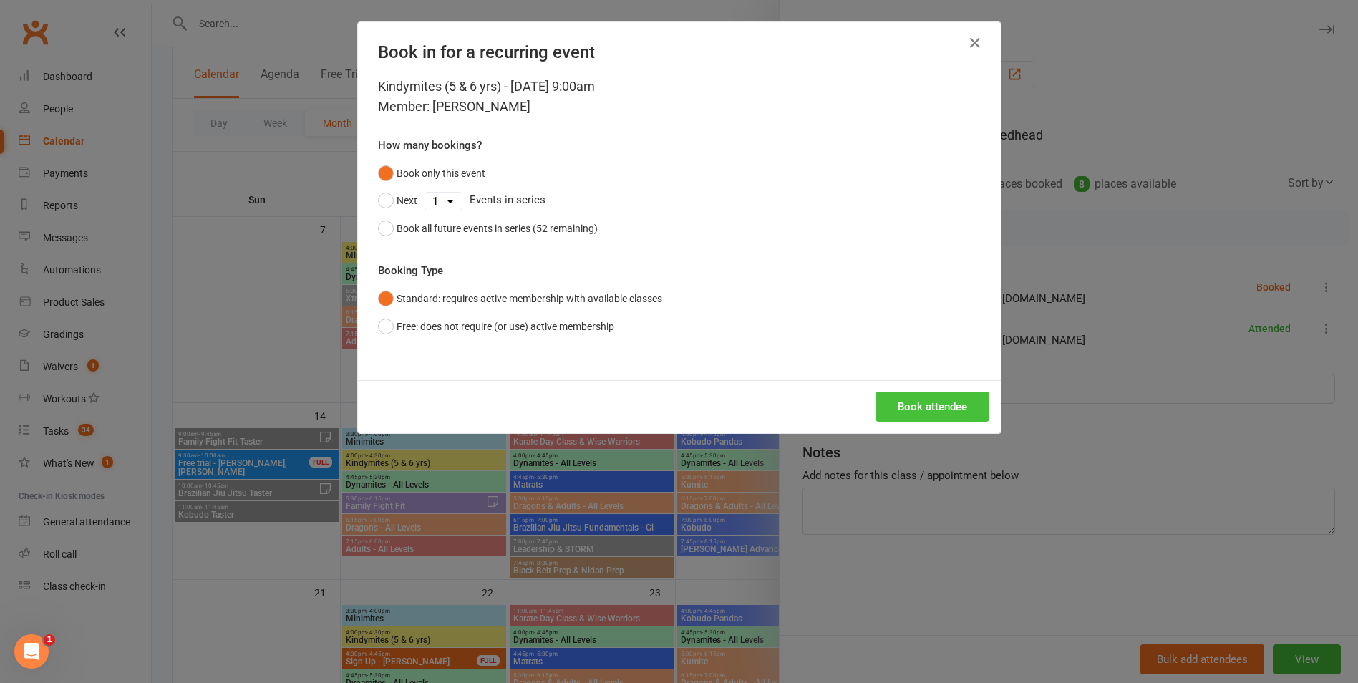
click at [968, 408] on button "Book attendee" at bounding box center [933, 407] width 114 height 30
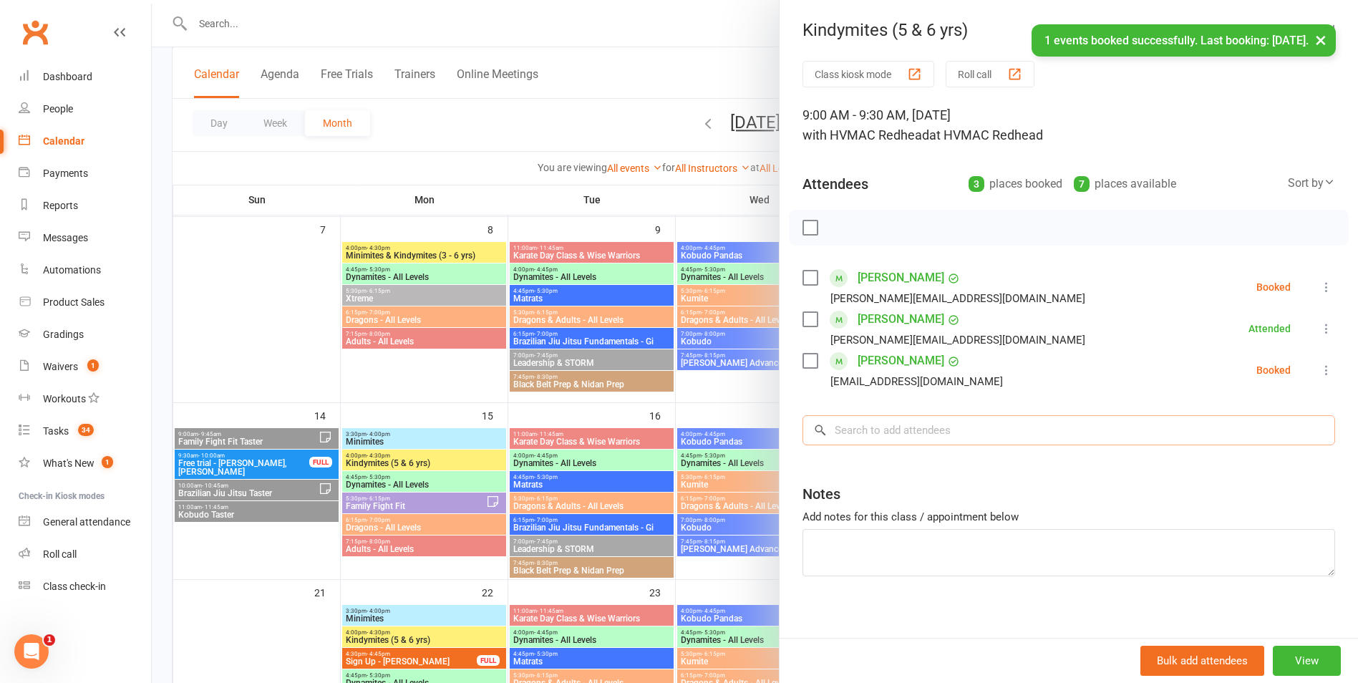
click at [957, 438] on input "search" at bounding box center [1069, 430] width 533 height 30
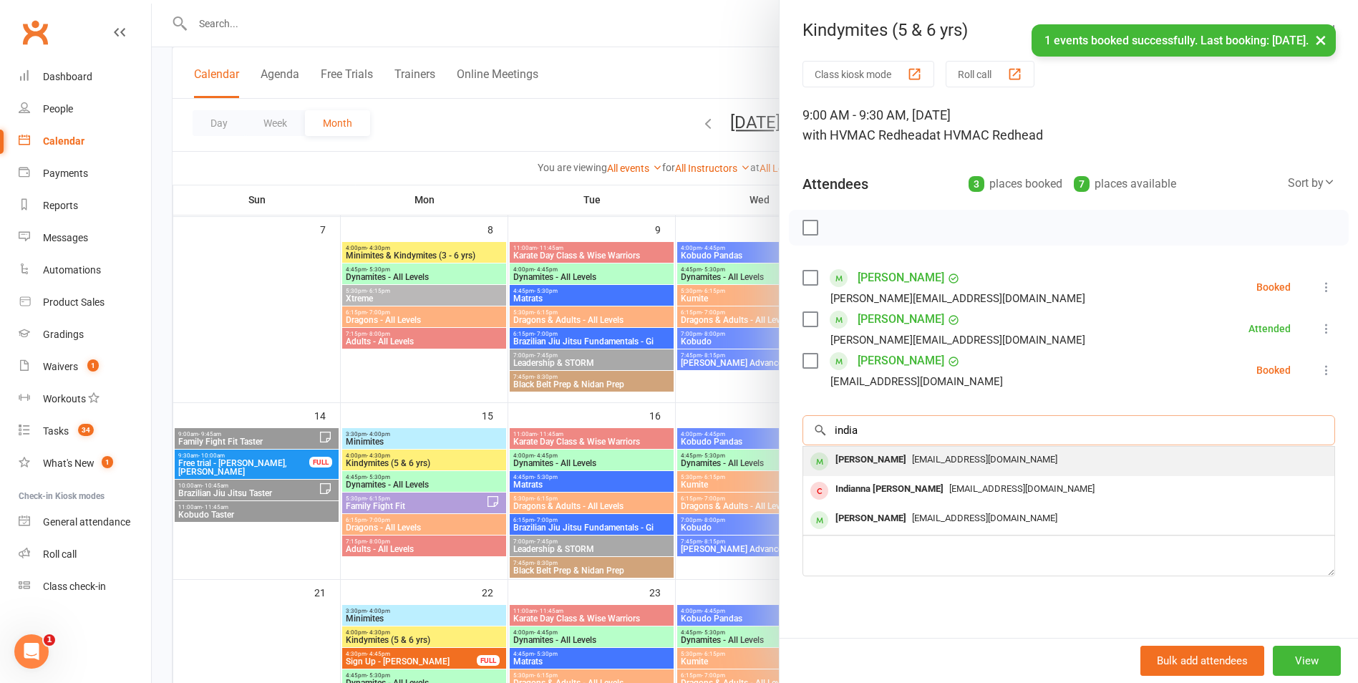
type input "india"
click at [938, 463] on span "[EMAIL_ADDRESS][DOMAIN_NAME]" at bounding box center [984, 459] width 145 height 11
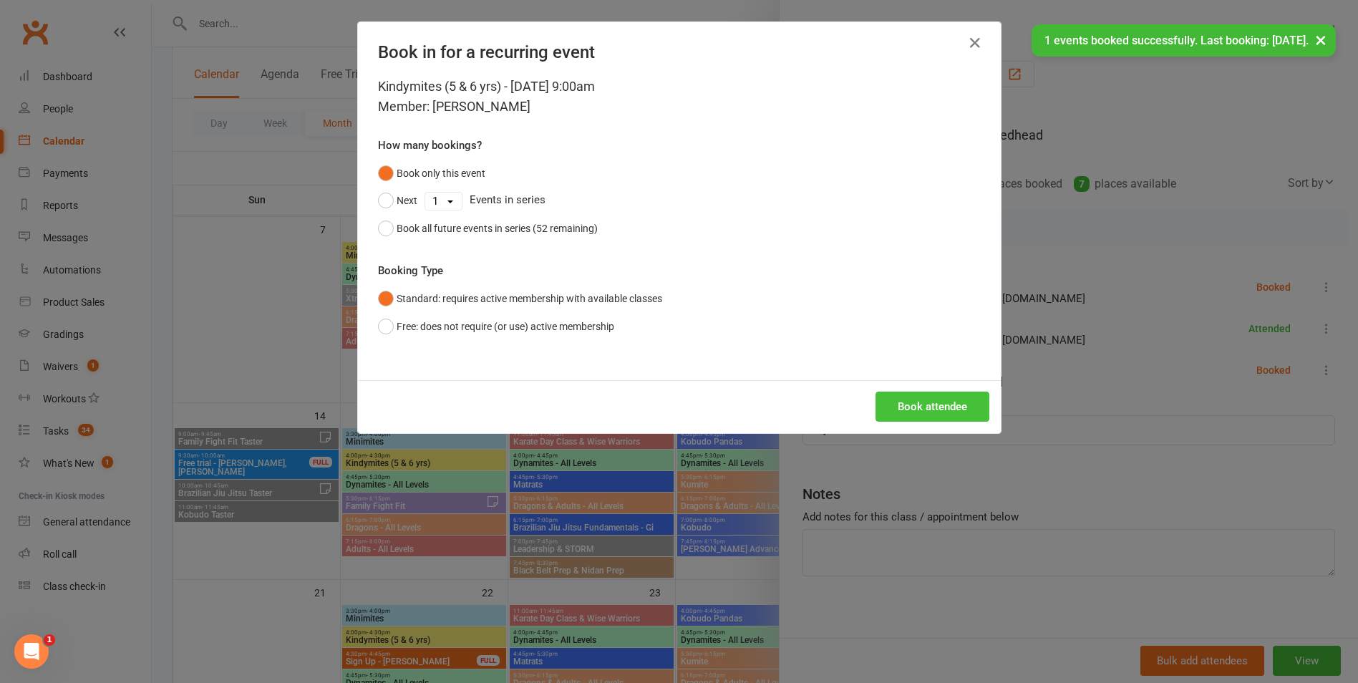
click at [921, 411] on button "Book attendee" at bounding box center [933, 407] width 114 height 30
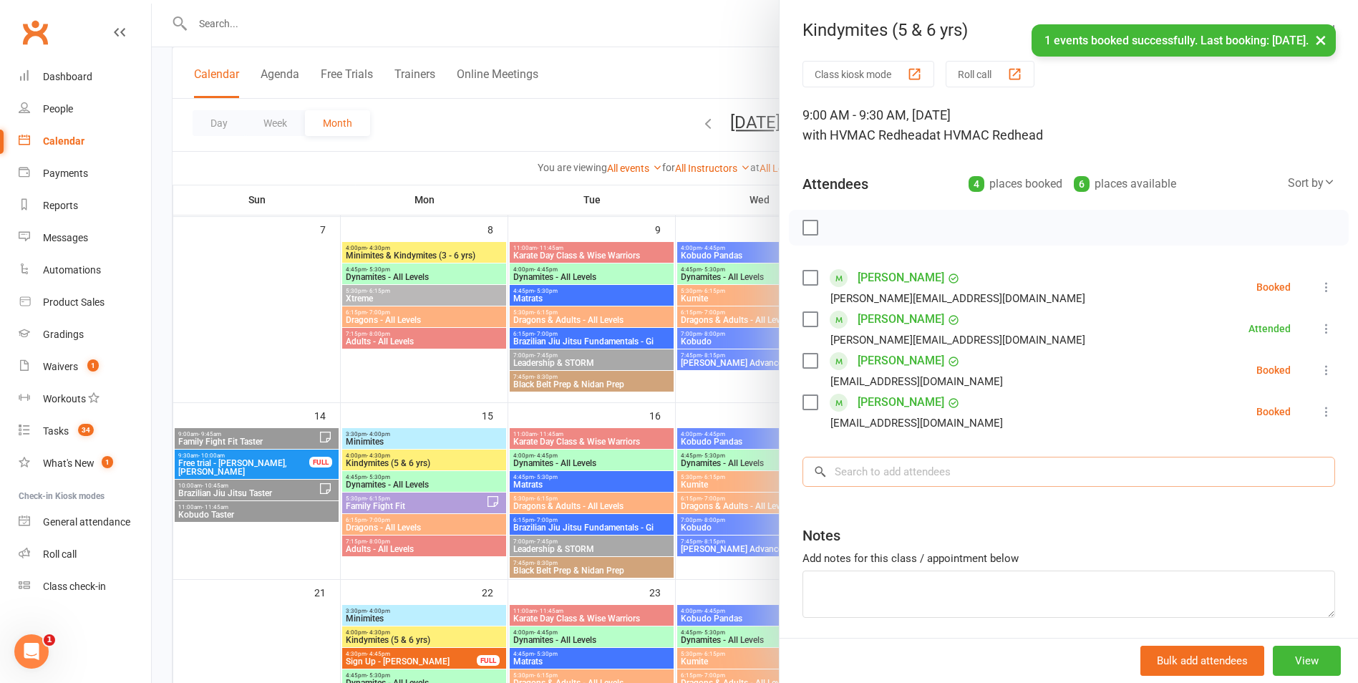
click at [931, 478] on input "search" at bounding box center [1069, 472] width 533 height 30
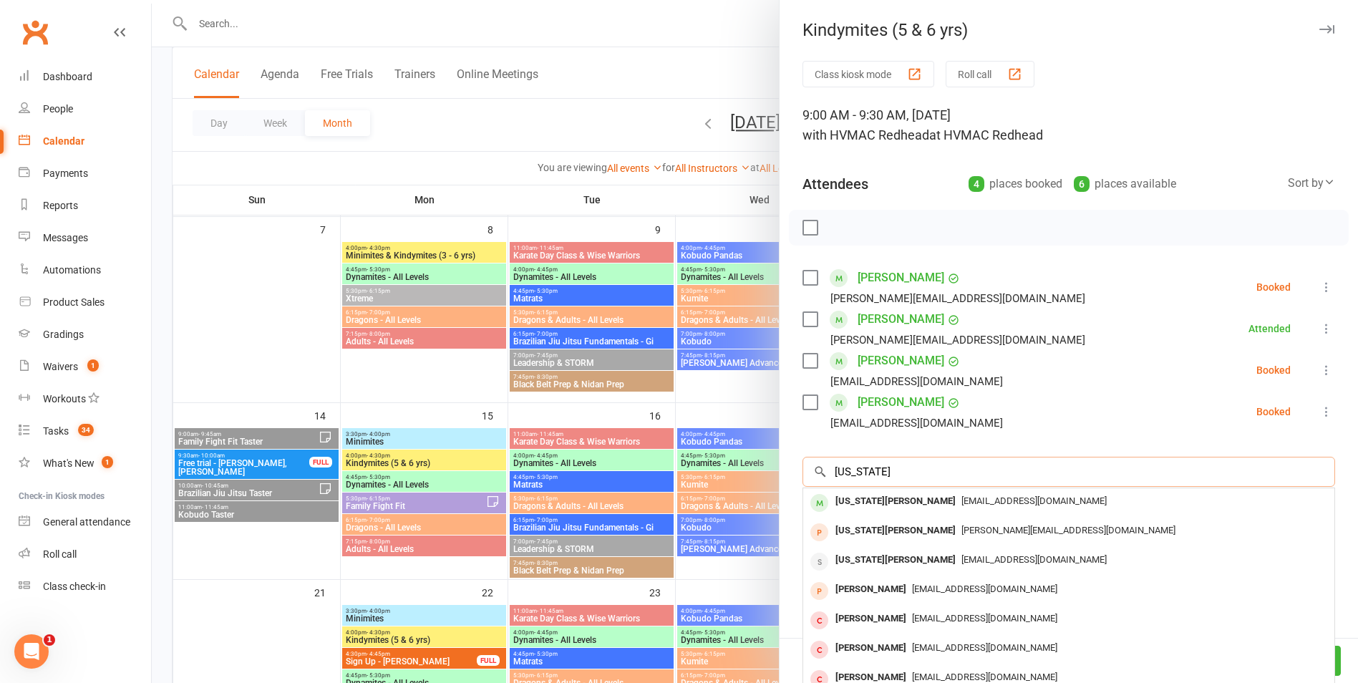
type input "[US_STATE]"
click at [946, 513] on div "[US_STATE][PERSON_NAME] [EMAIL_ADDRESS][DOMAIN_NAME]" at bounding box center [1068, 502] width 531 height 29
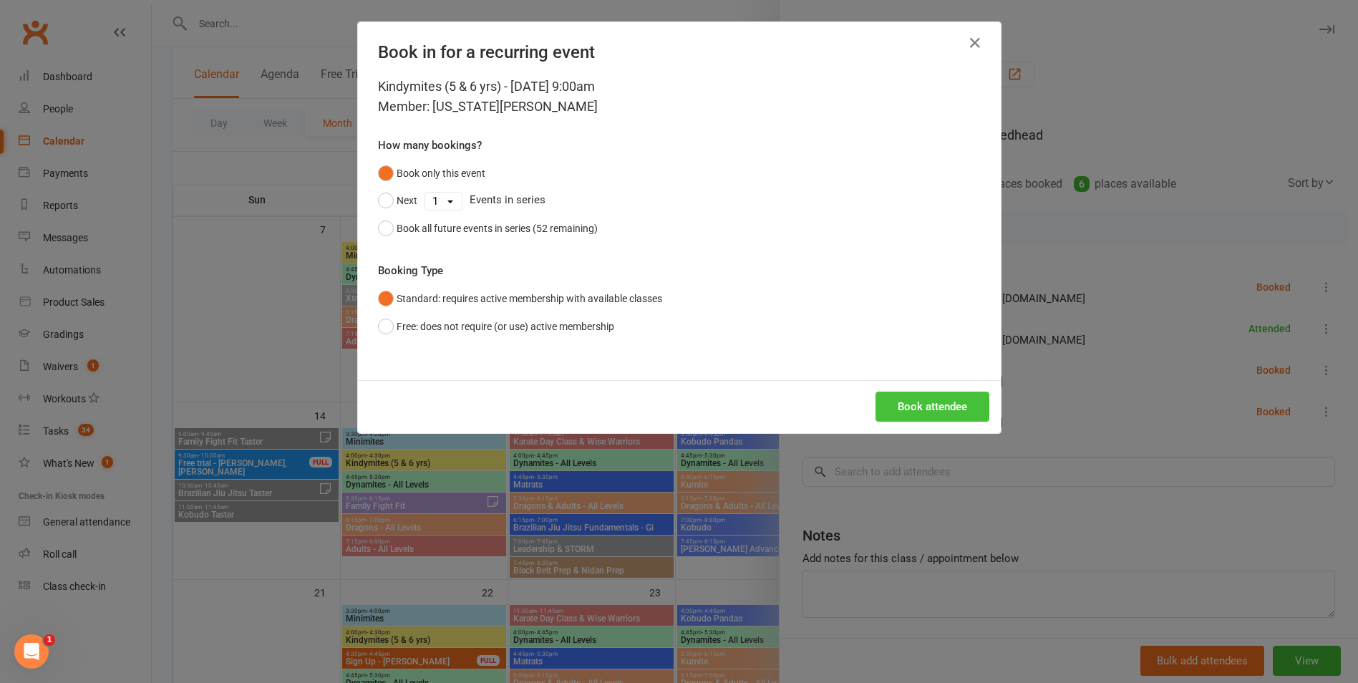
click at [931, 409] on button "Book attendee" at bounding box center [933, 407] width 114 height 30
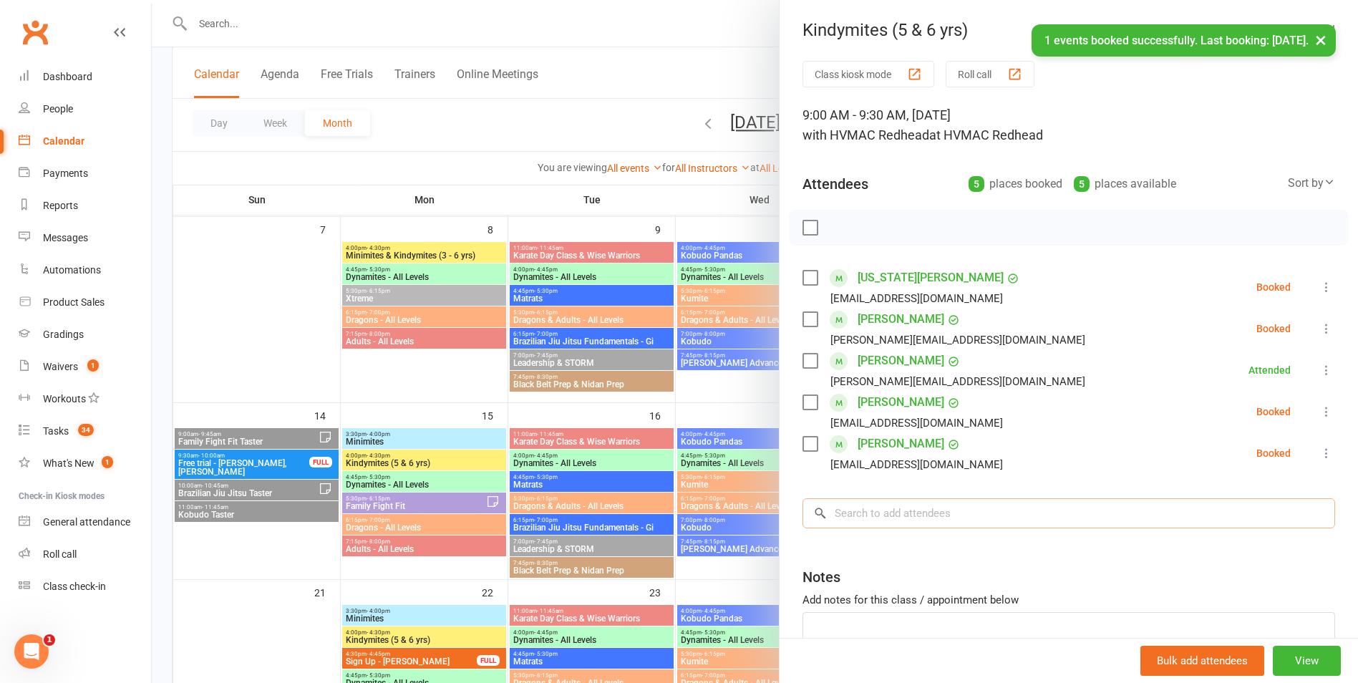
click at [895, 514] on input "search" at bounding box center [1069, 513] width 533 height 30
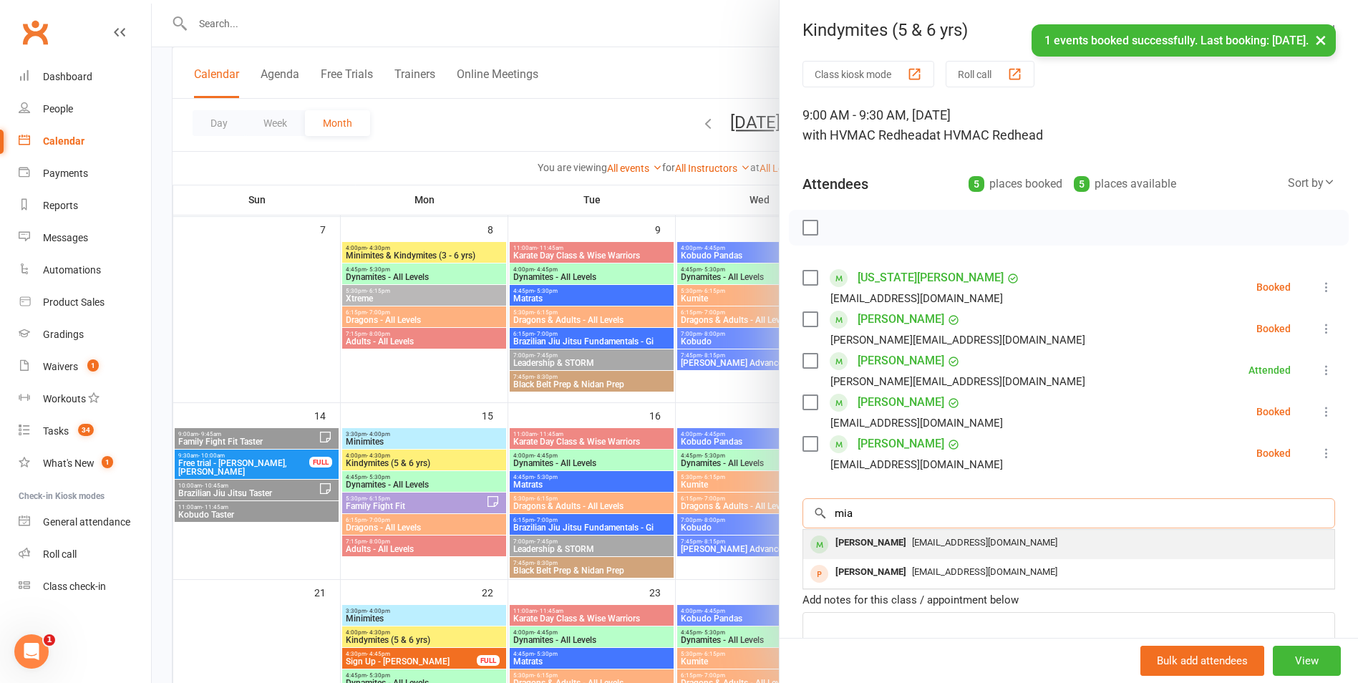
type input "mia"
click at [912, 541] on span "[EMAIL_ADDRESS][DOMAIN_NAME]" at bounding box center [984, 542] width 145 height 11
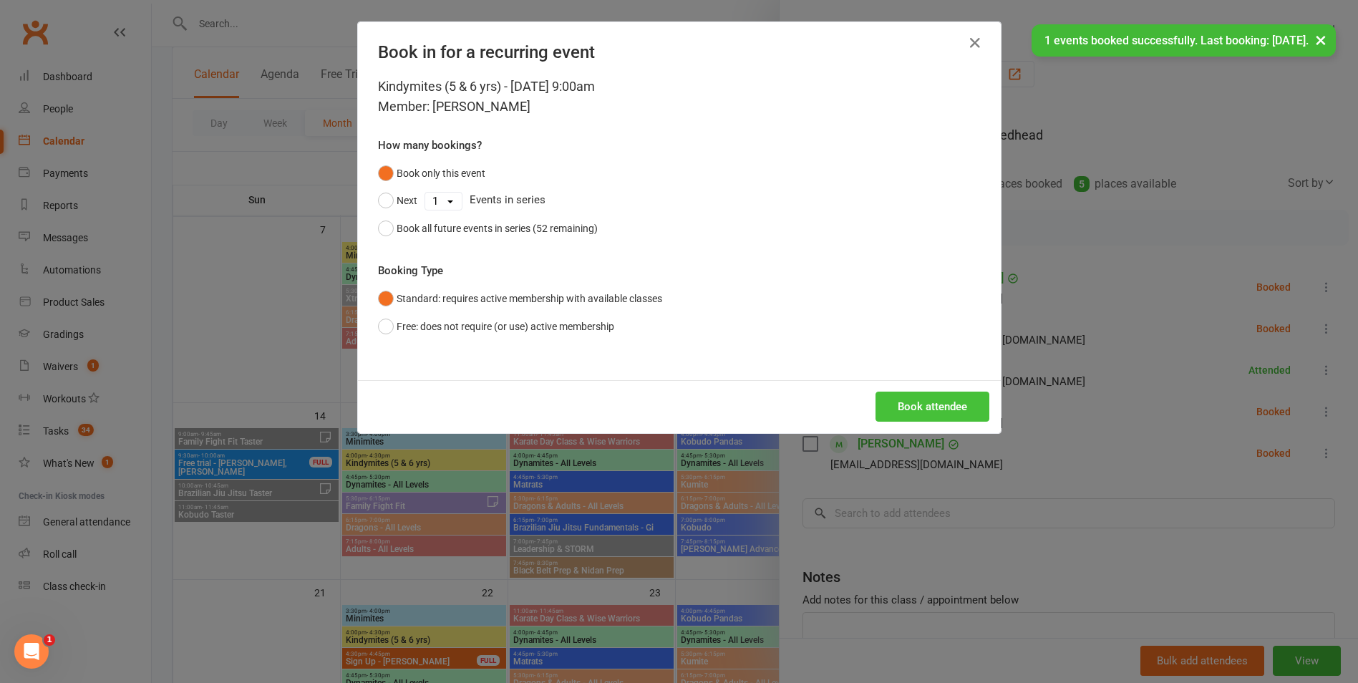
click at [924, 417] on button "Book attendee" at bounding box center [933, 407] width 114 height 30
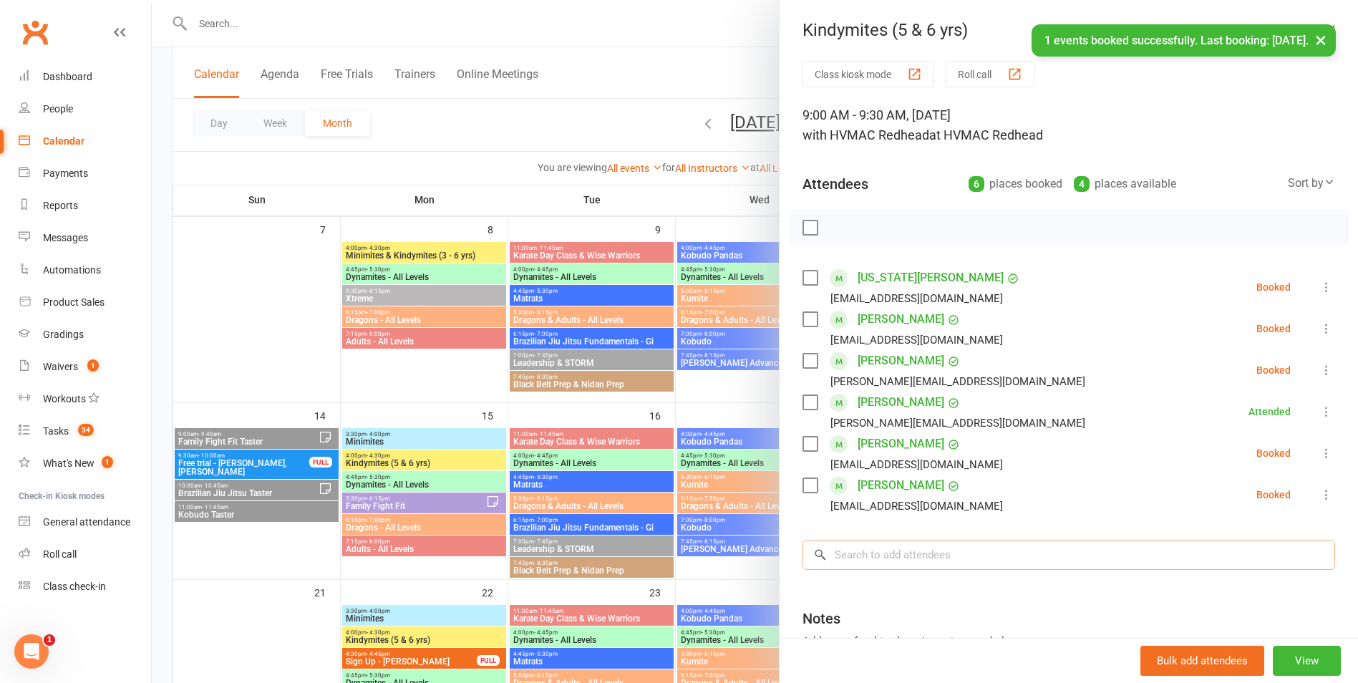
click at [908, 559] on input "search" at bounding box center [1069, 555] width 533 height 30
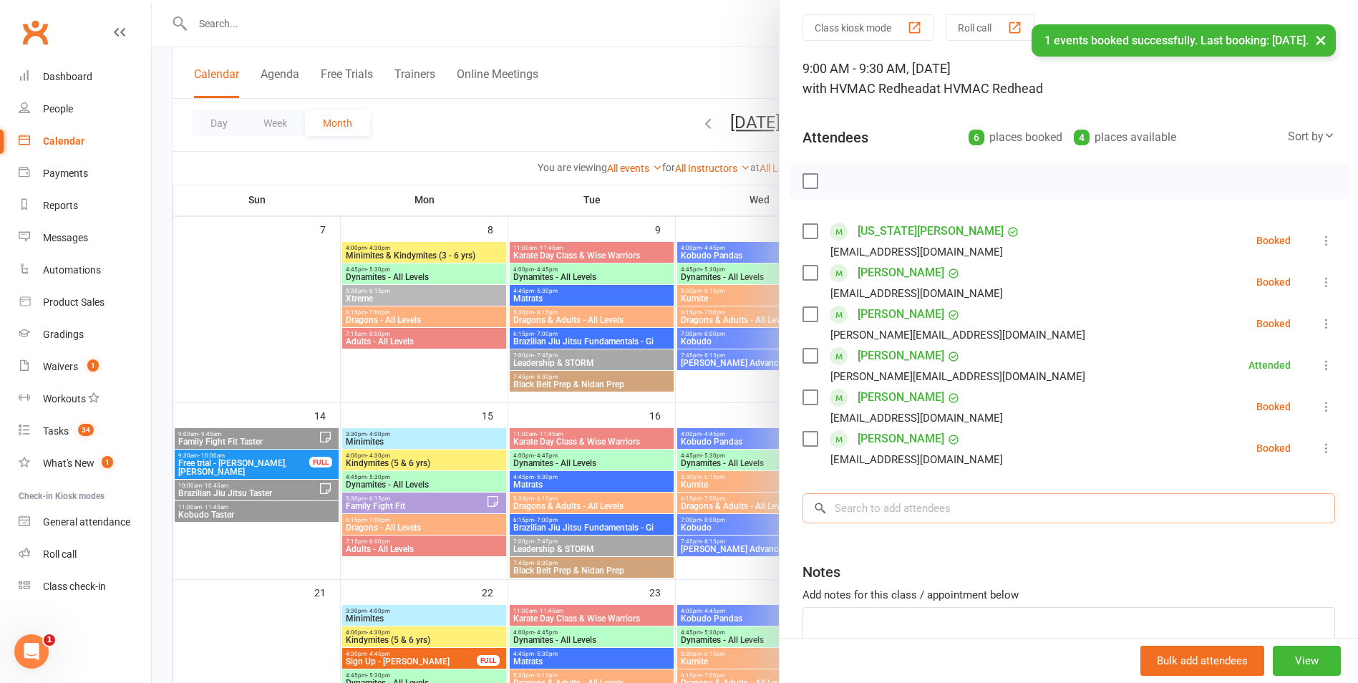
scroll to position [72, 0]
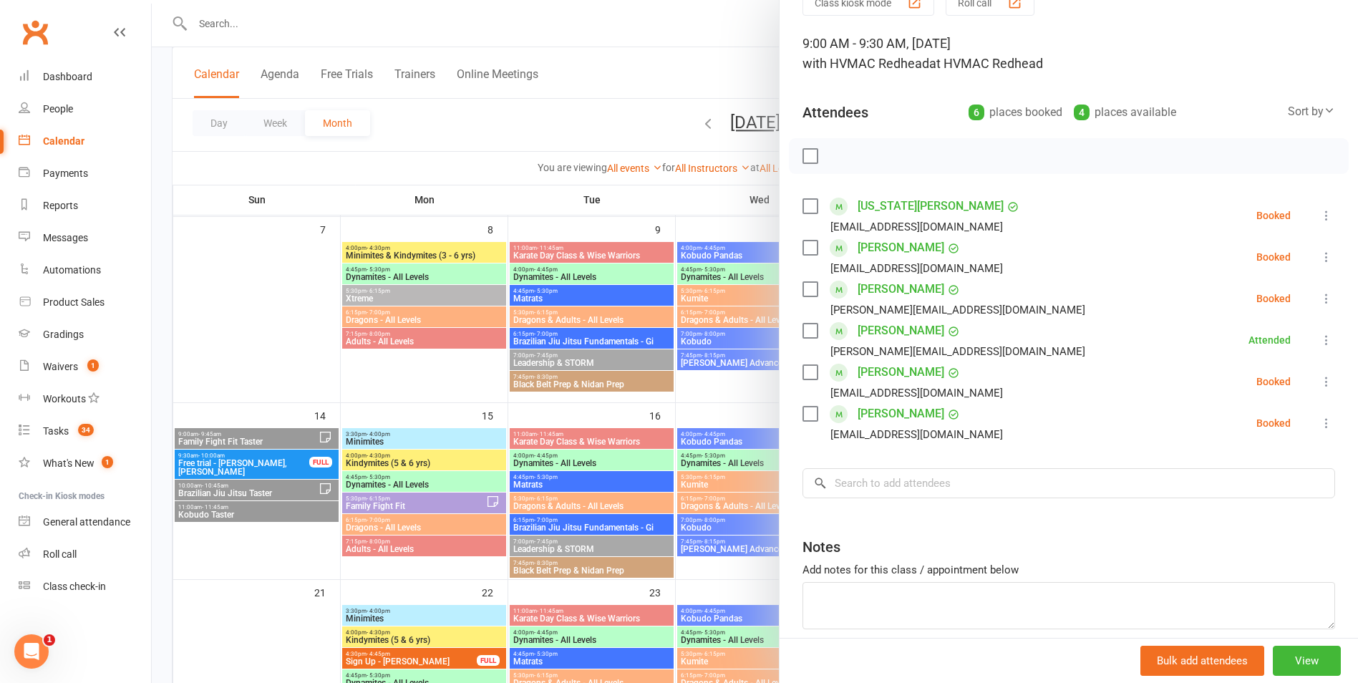
click at [807, 146] on div at bounding box center [1069, 156] width 560 height 36
click at [810, 150] on label at bounding box center [810, 156] width 14 height 14
click at [833, 146] on button "button" at bounding box center [842, 156] width 24 height 24
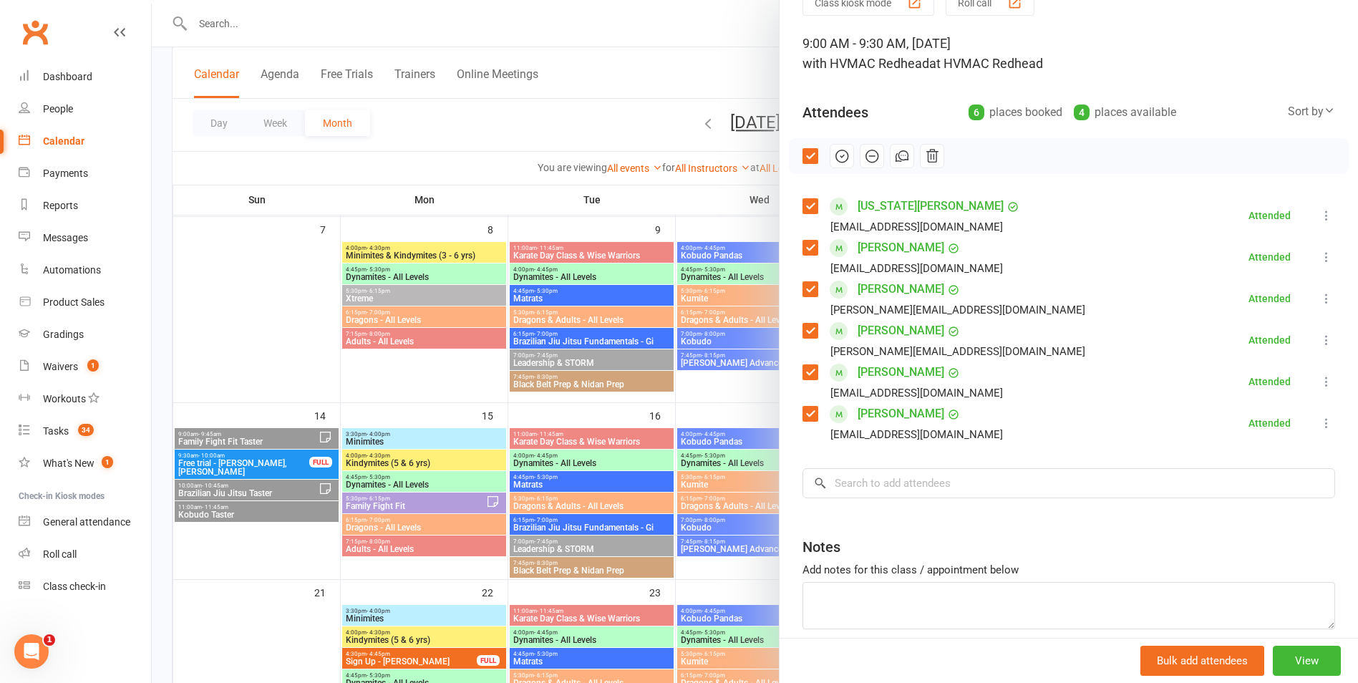
click at [805, 150] on label at bounding box center [810, 156] width 14 height 14
click at [692, 494] on div at bounding box center [755, 341] width 1206 height 683
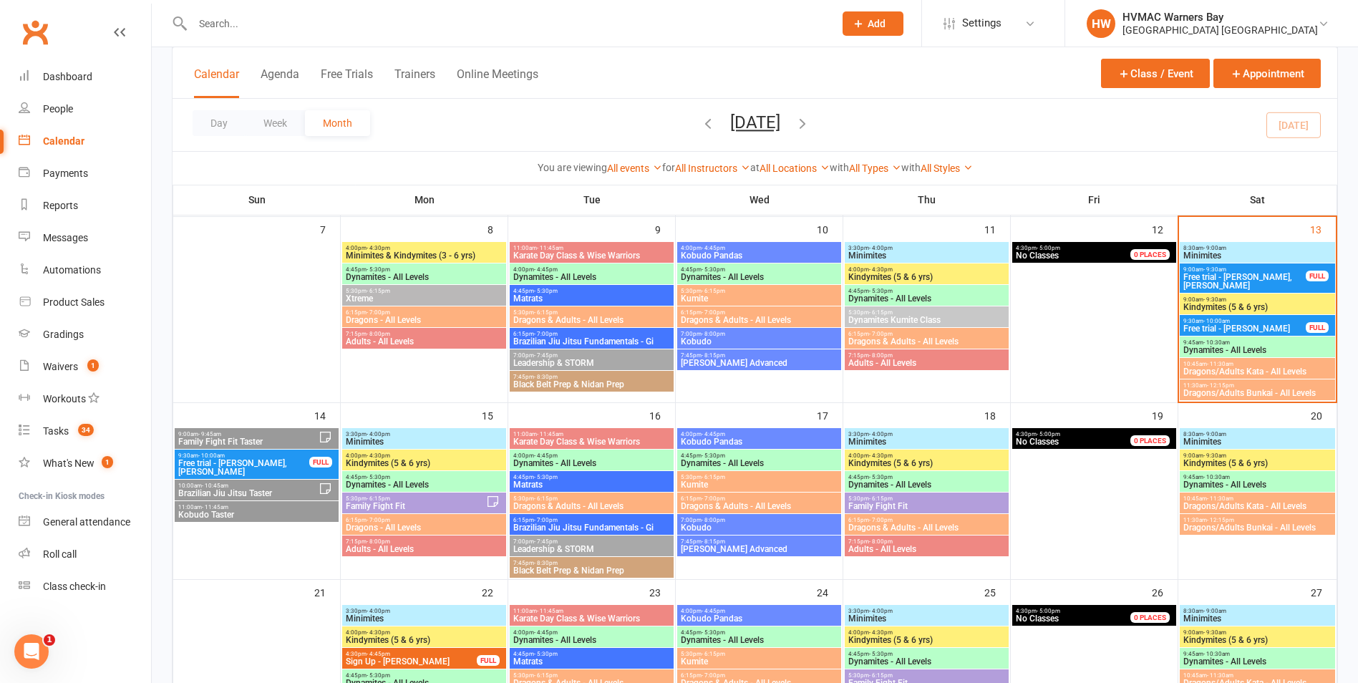
click at [1252, 300] on span "9:00am - 9:30am" at bounding box center [1258, 299] width 150 height 6
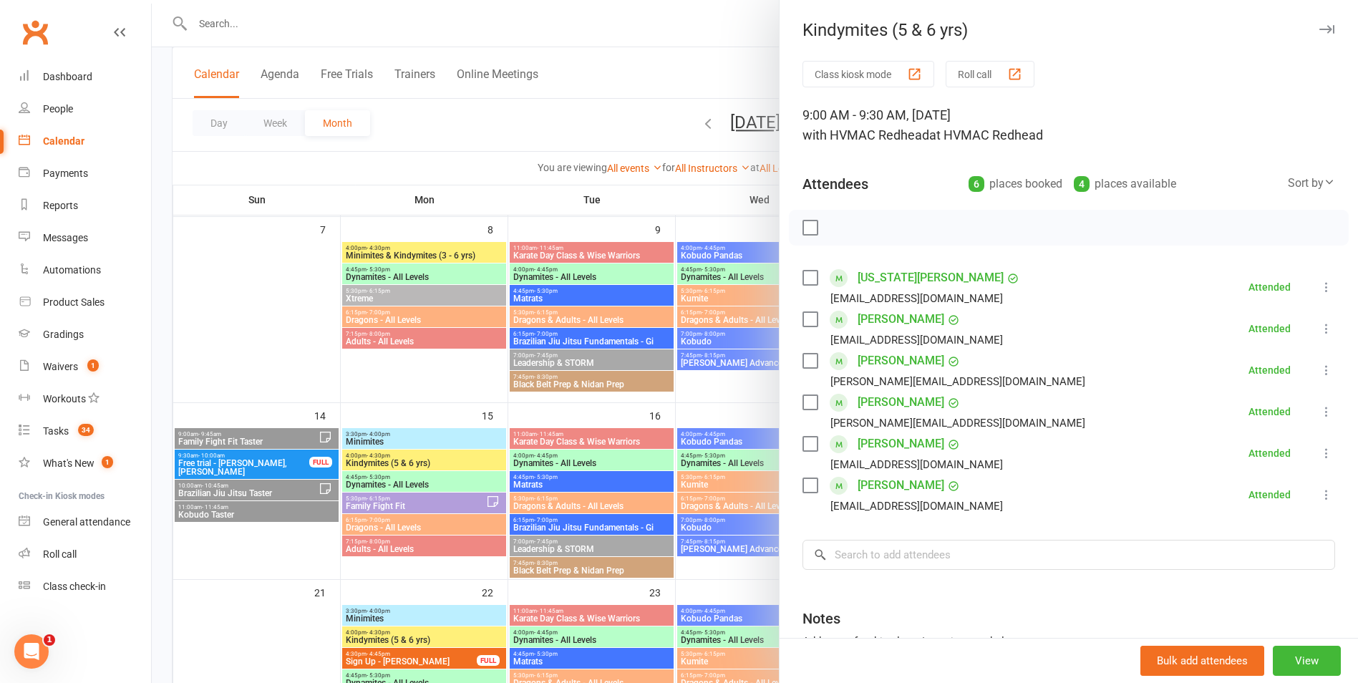
click at [703, 461] on div at bounding box center [755, 341] width 1206 height 683
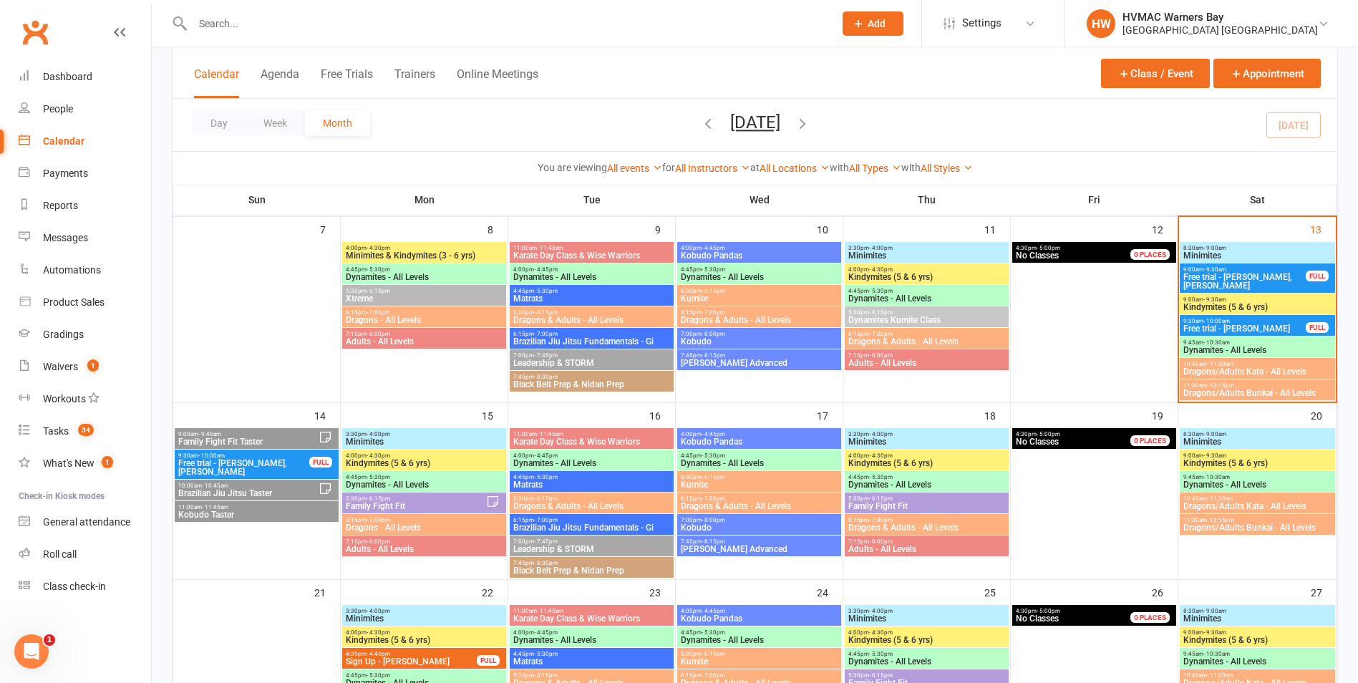
click at [1273, 320] on span "9:30am - 10:00am" at bounding box center [1245, 321] width 124 height 6
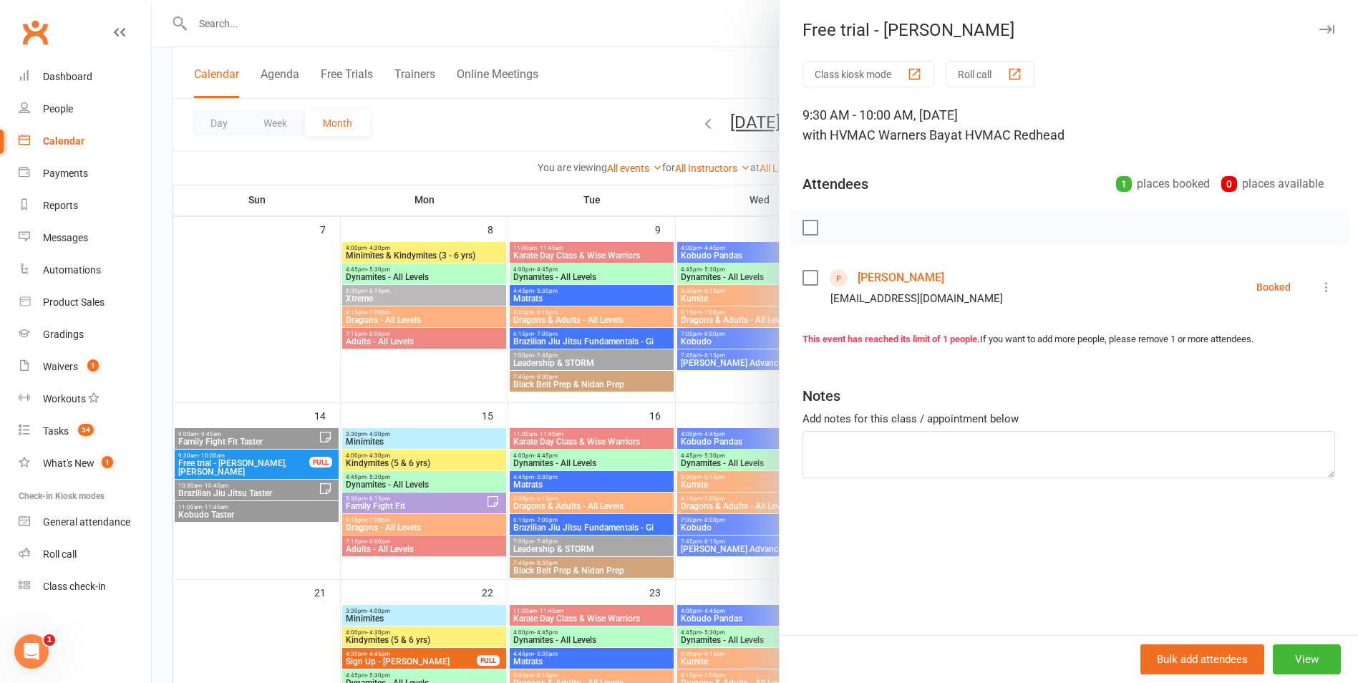
click at [803, 233] on label at bounding box center [810, 228] width 14 height 14
click at [836, 232] on icon "button" at bounding box center [842, 228] width 16 height 16
drag, startPoint x: 698, startPoint y: 410, endPoint x: 1211, endPoint y: 422, distance: 512.8
click at [699, 410] on div at bounding box center [755, 341] width 1206 height 683
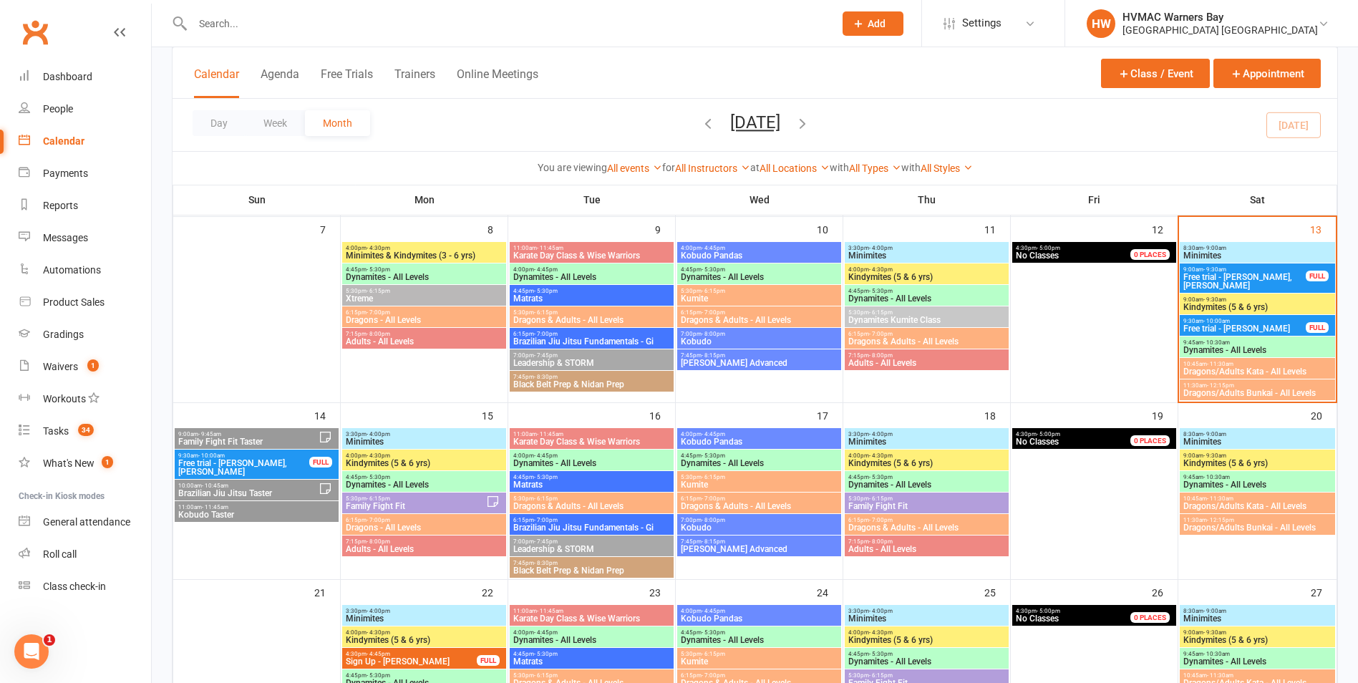
click at [1264, 275] on span "Free trial - [PERSON_NAME], [PERSON_NAME]" at bounding box center [1245, 281] width 124 height 17
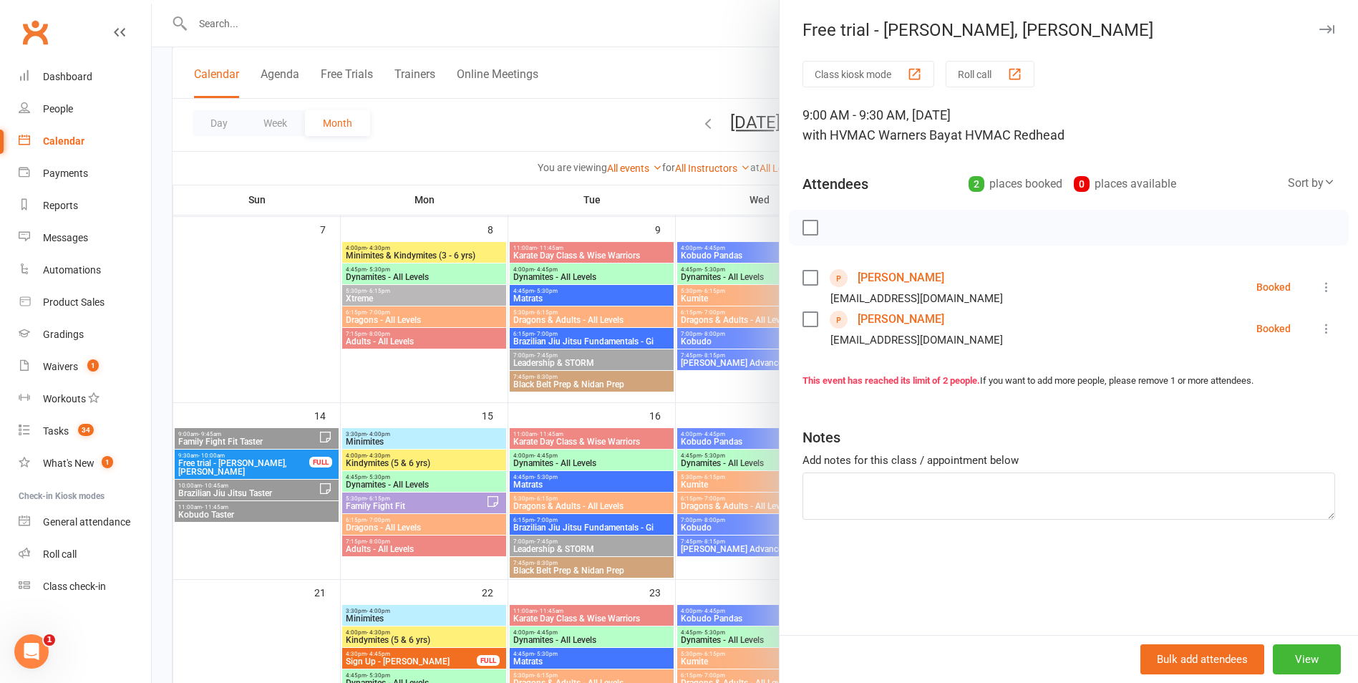
click at [803, 223] on label at bounding box center [810, 228] width 14 height 14
click at [736, 306] on div at bounding box center [755, 341] width 1206 height 683
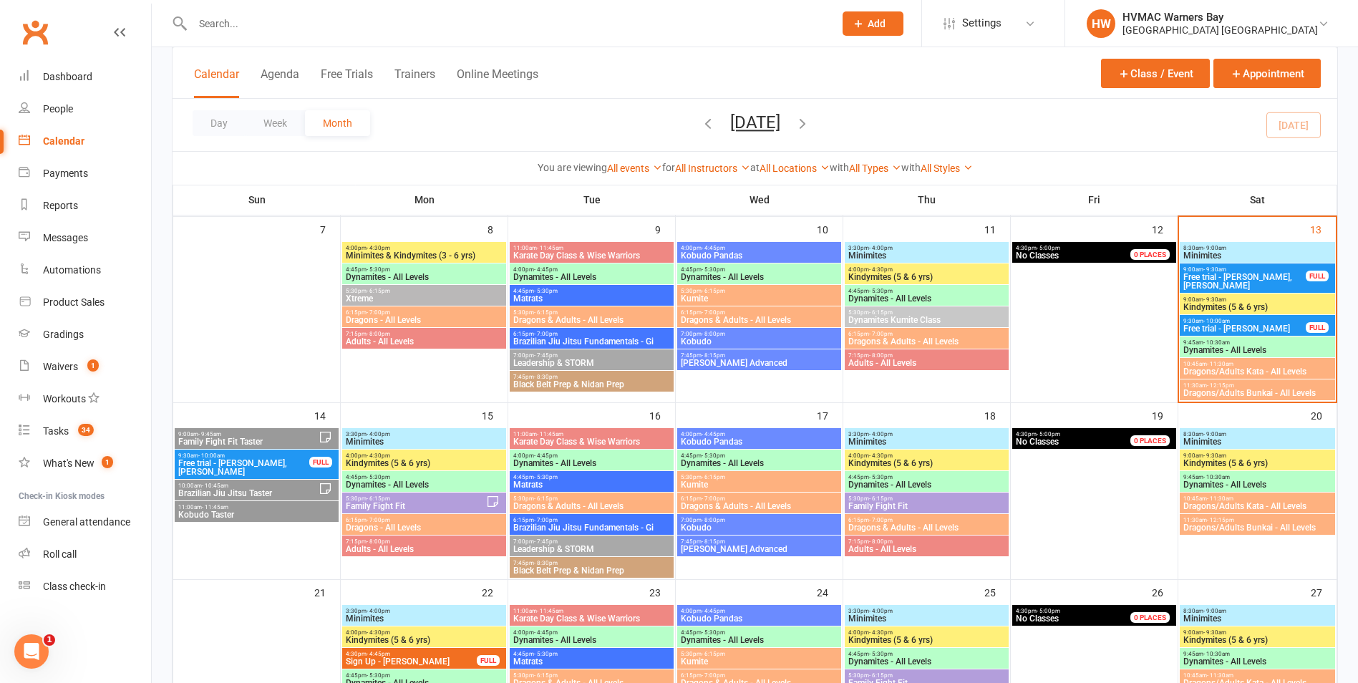
click at [1262, 344] on span "9:45am - 10:30am" at bounding box center [1258, 342] width 150 height 6
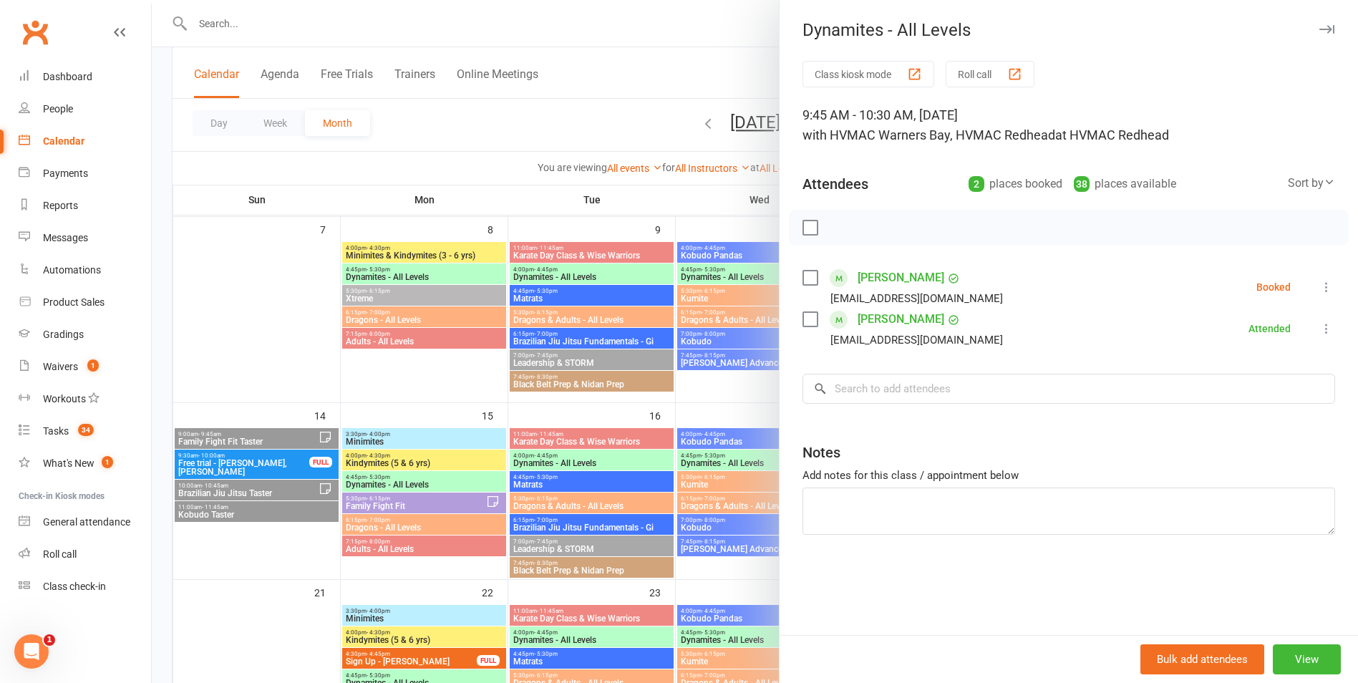
click at [803, 228] on label at bounding box center [810, 228] width 14 height 14
click at [835, 232] on icon "button" at bounding box center [842, 228] width 16 height 16
click at [629, 416] on div at bounding box center [755, 341] width 1206 height 683
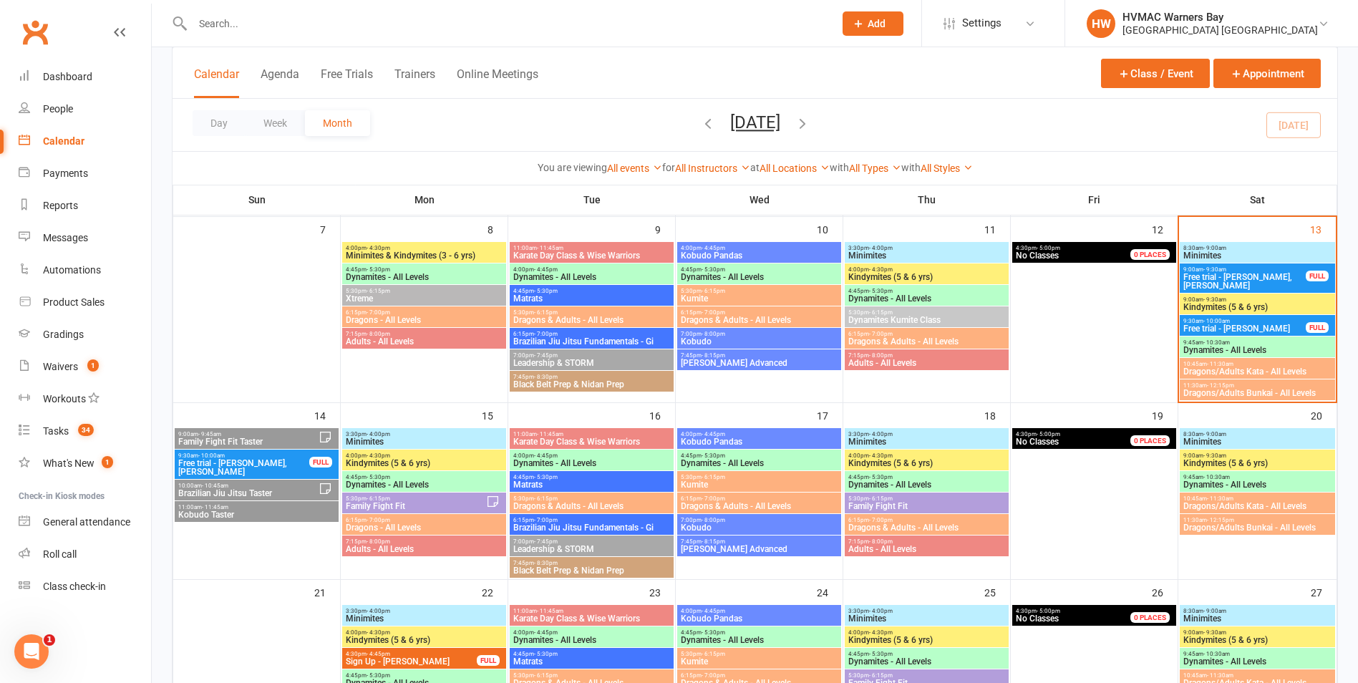
click at [1222, 340] on span "- 10:30am" at bounding box center [1216, 342] width 26 height 6
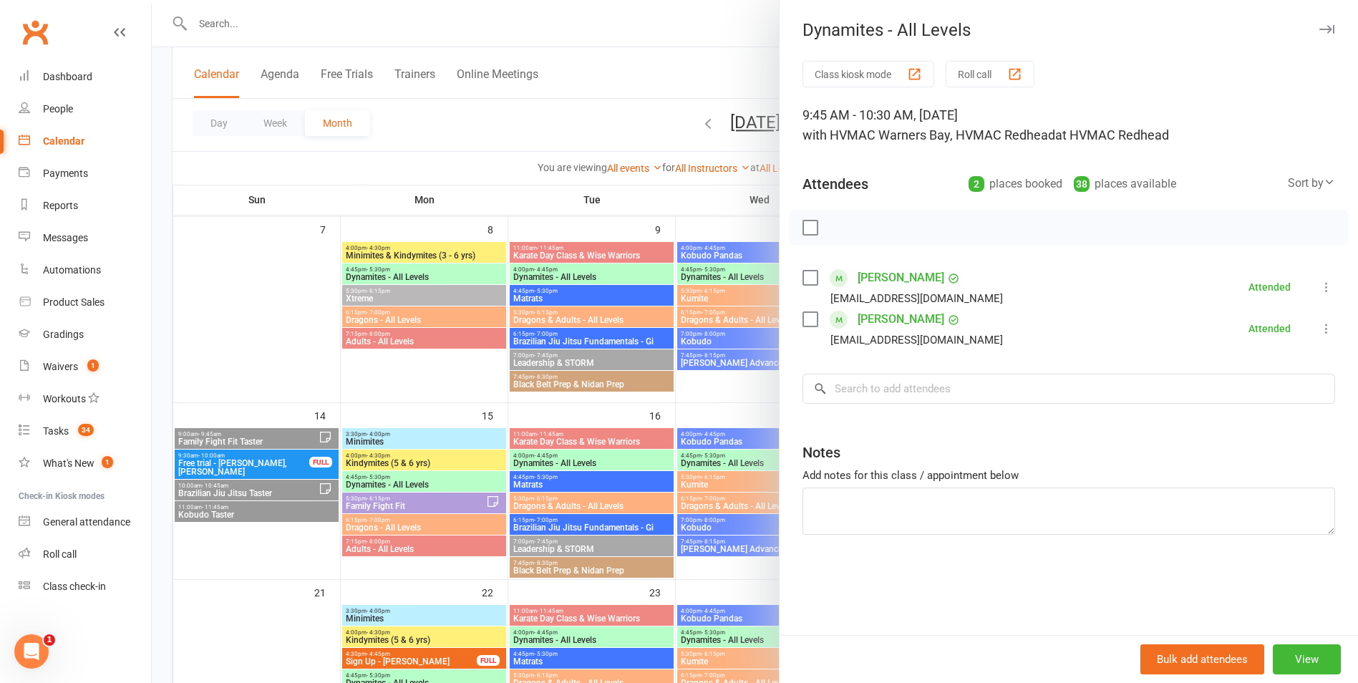
click at [692, 502] on div at bounding box center [755, 341] width 1206 height 683
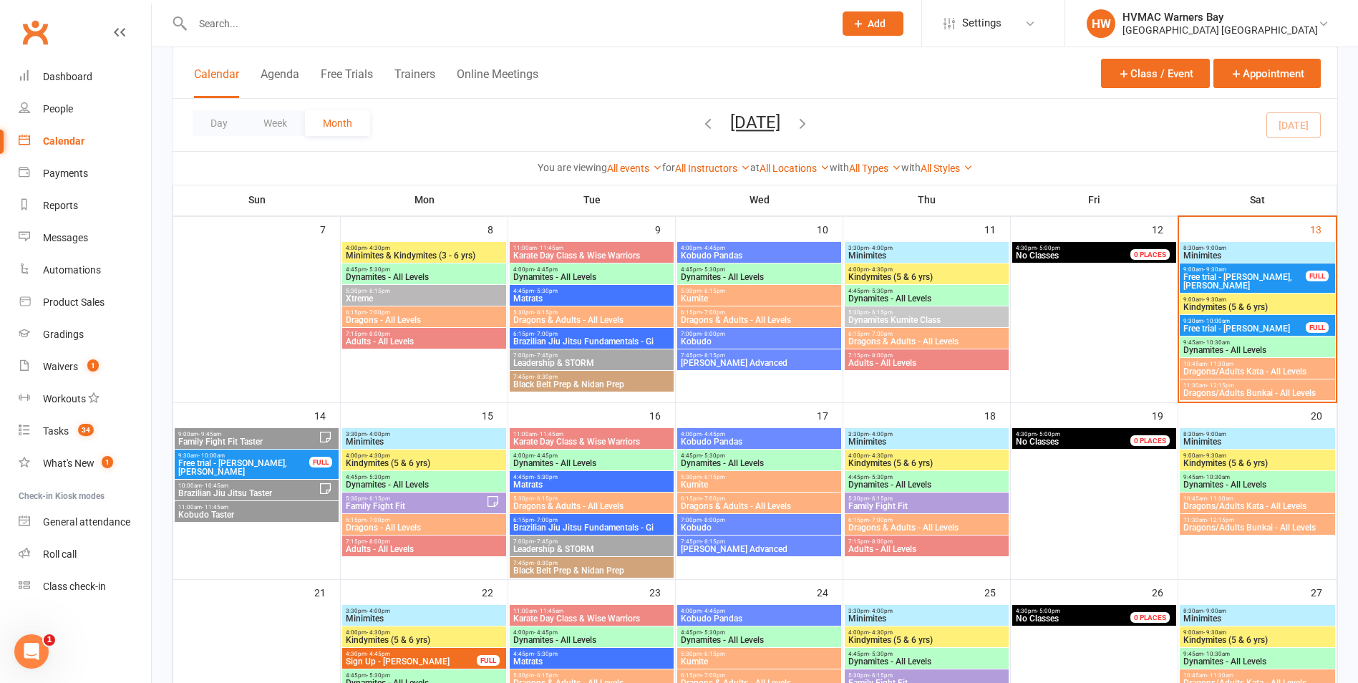
click at [1207, 364] on span "- 11:30am" at bounding box center [1220, 364] width 26 height 6
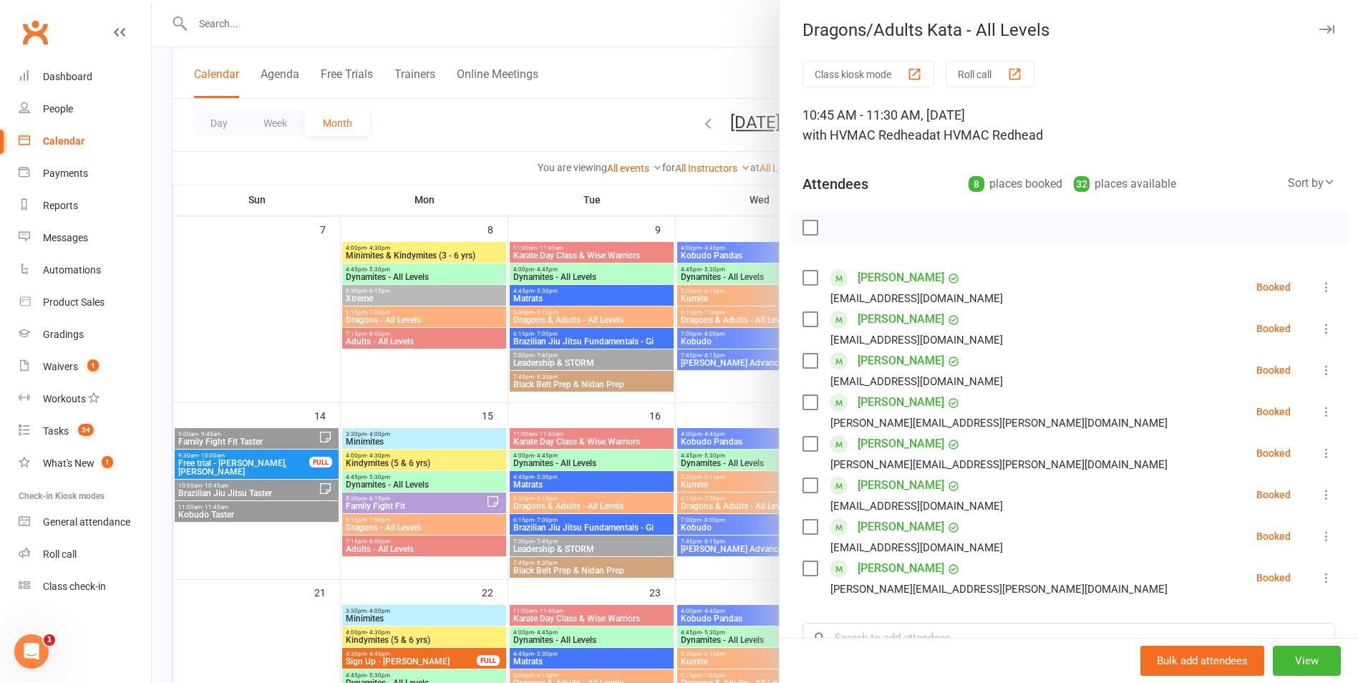
click at [654, 473] on div at bounding box center [755, 341] width 1206 height 683
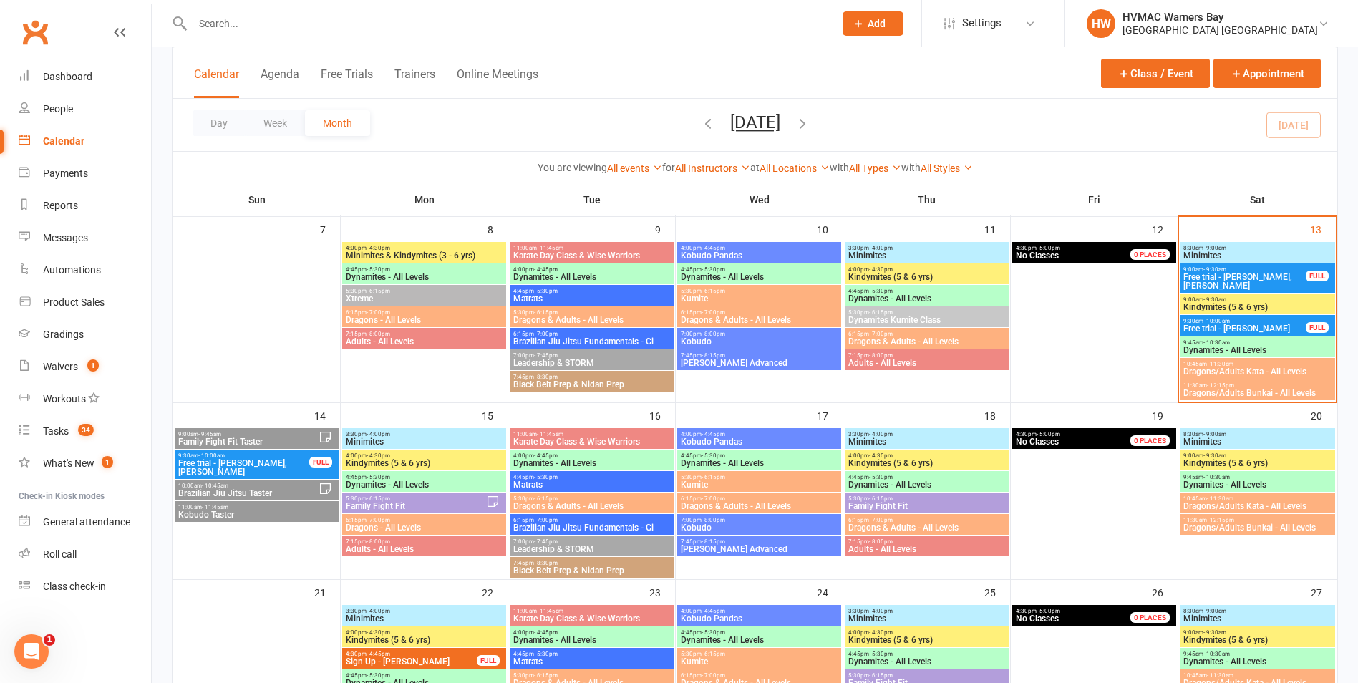
click at [1274, 281] on span "Free trial - [PERSON_NAME], [PERSON_NAME]" at bounding box center [1245, 281] width 124 height 17
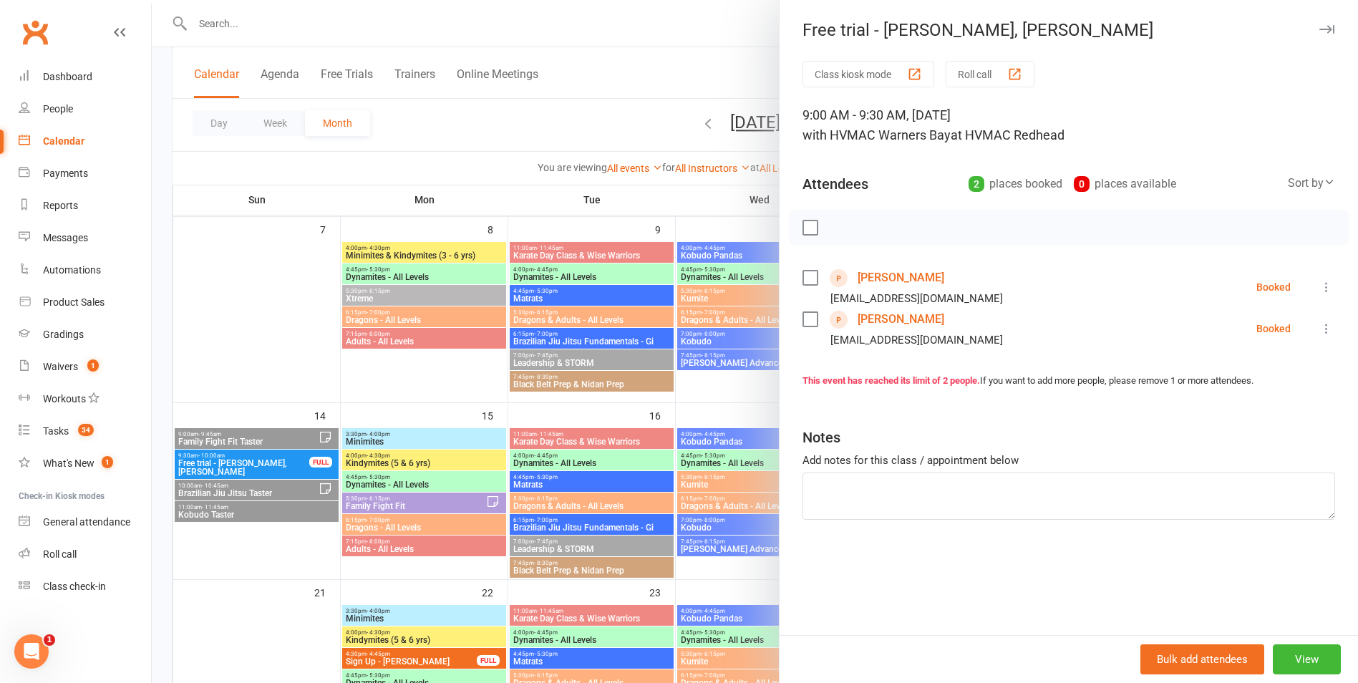
click at [722, 353] on div at bounding box center [755, 341] width 1206 height 683
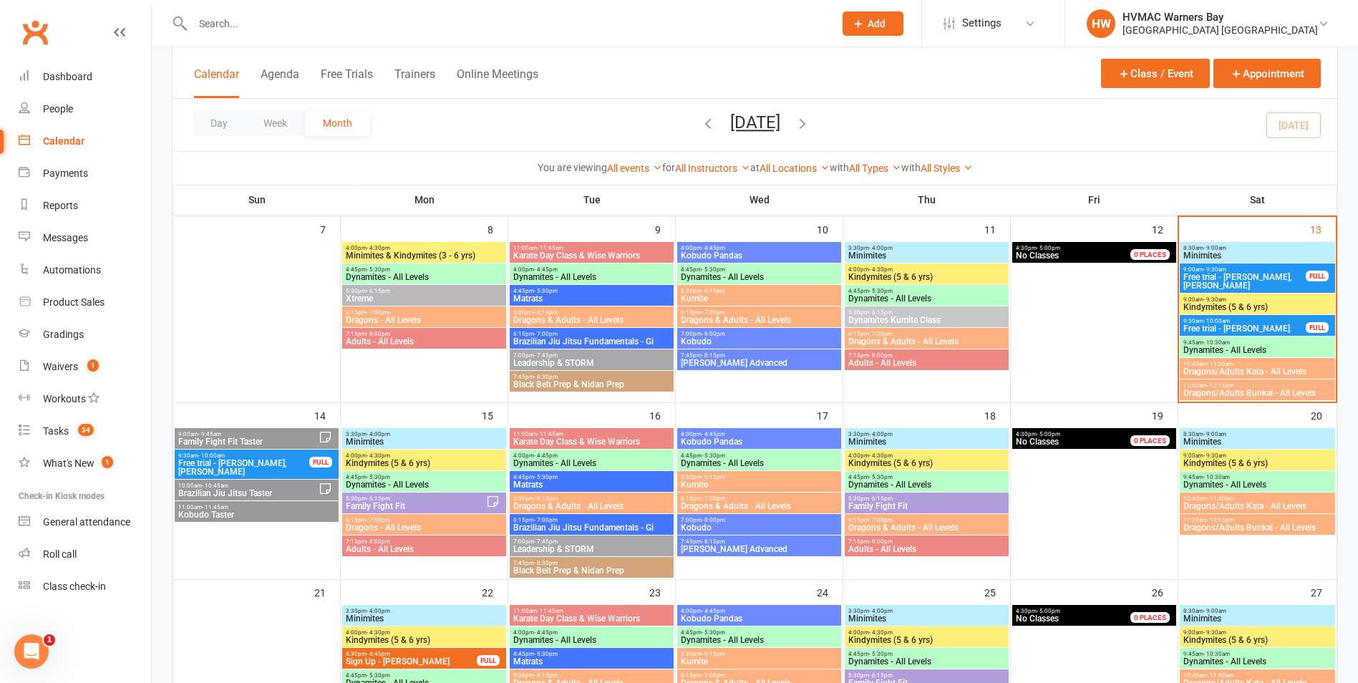
click at [1252, 304] on span "Kindymites (5 & 6 yrs)" at bounding box center [1258, 307] width 150 height 9
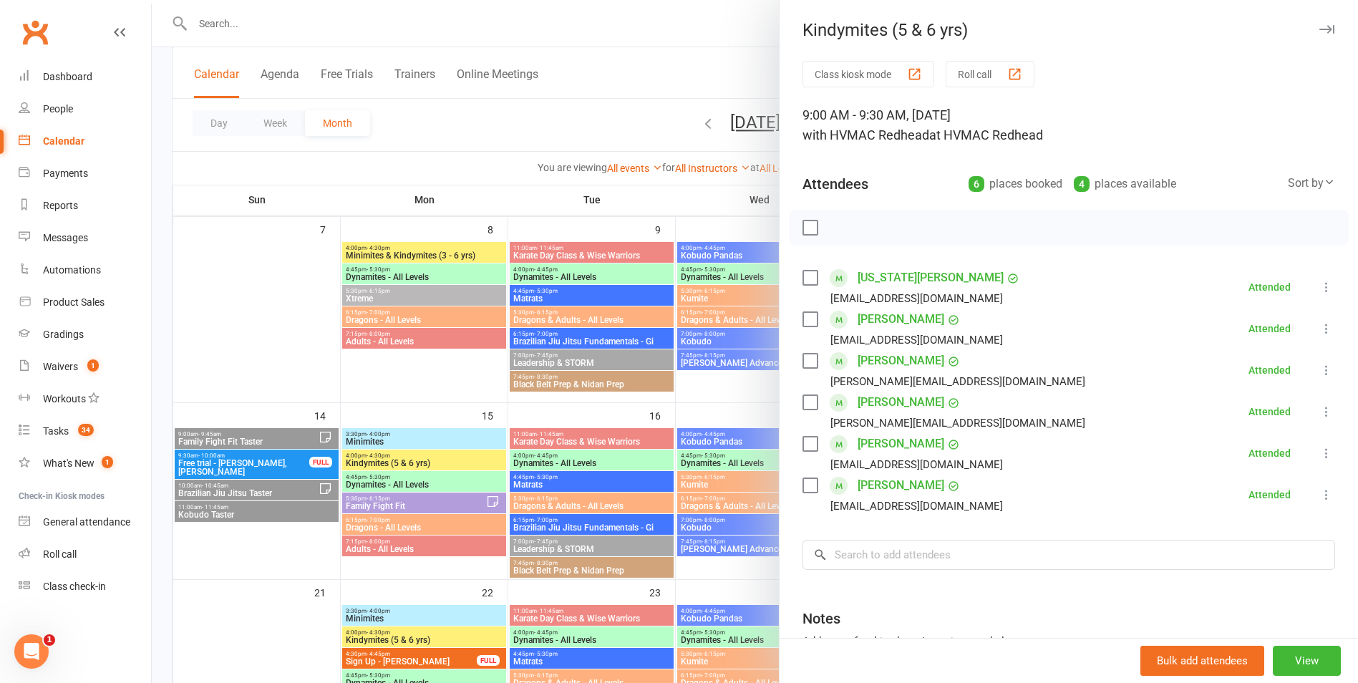
click at [739, 397] on div at bounding box center [755, 341] width 1206 height 683
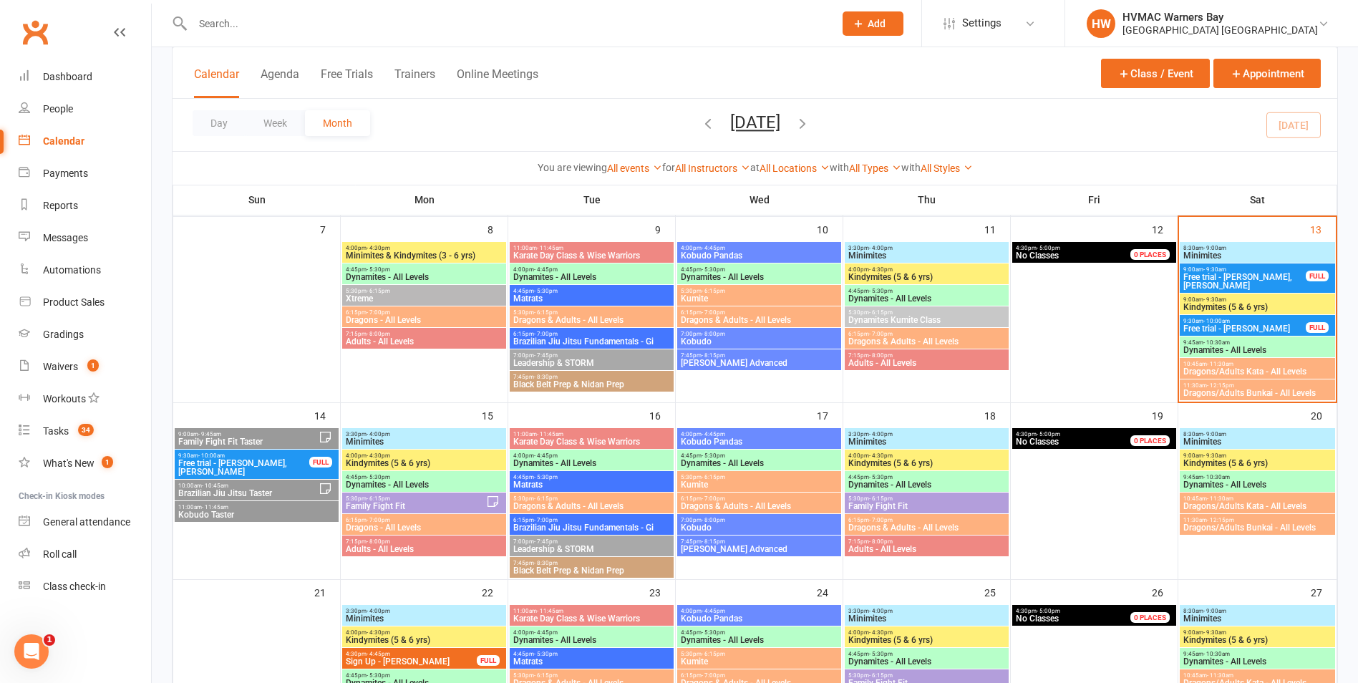
click at [336, 26] on input "text" at bounding box center [506, 24] width 636 height 20
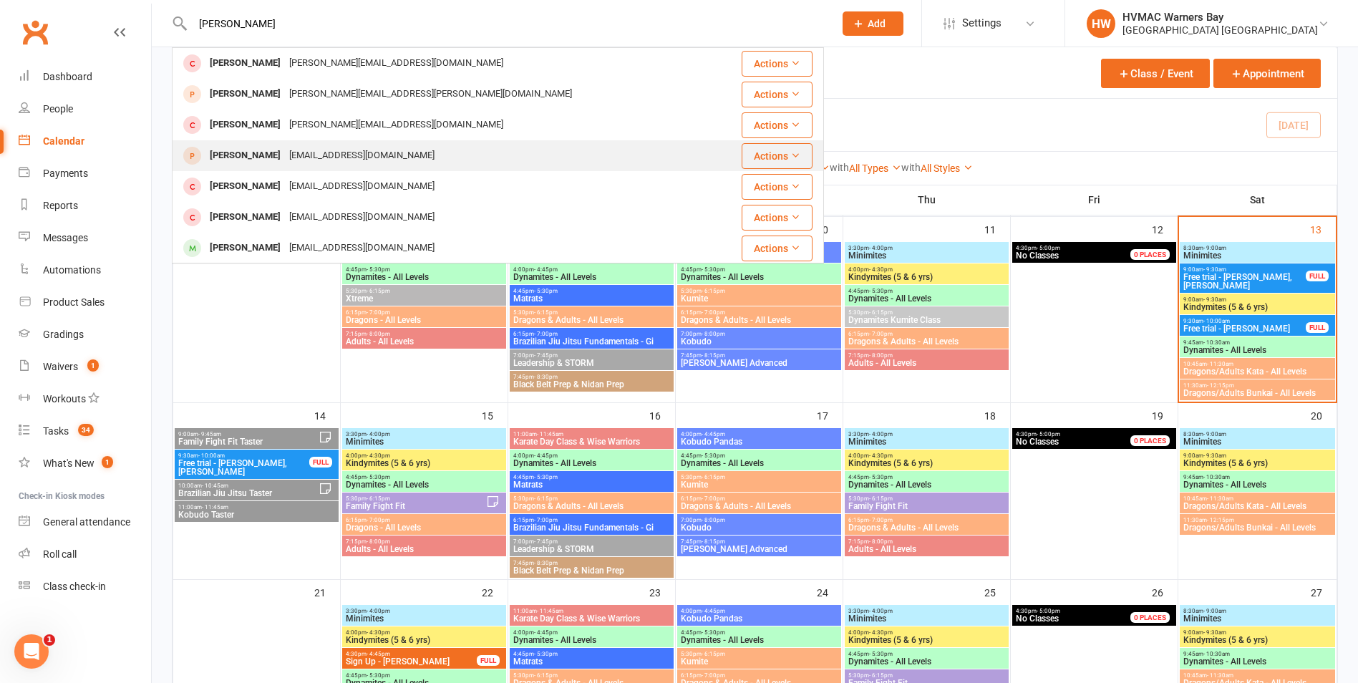
type input "[PERSON_NAME]"
click at [335, 145] on div "[EMAIL_ADDRESS][DOMAIN_NAME]" at bounding box center [362, 155] width 154 height 21
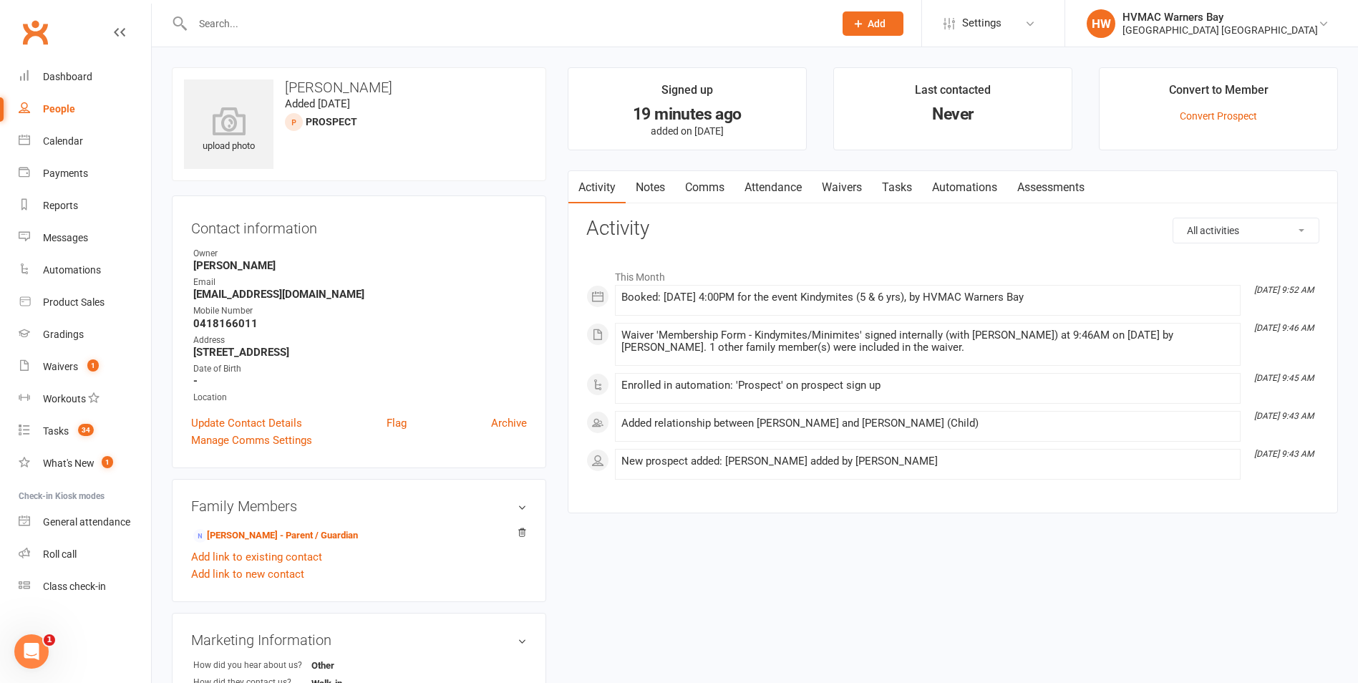
click at [833, 193] on link "Waivers" at bounding box center [842, 187] width 60 height 33
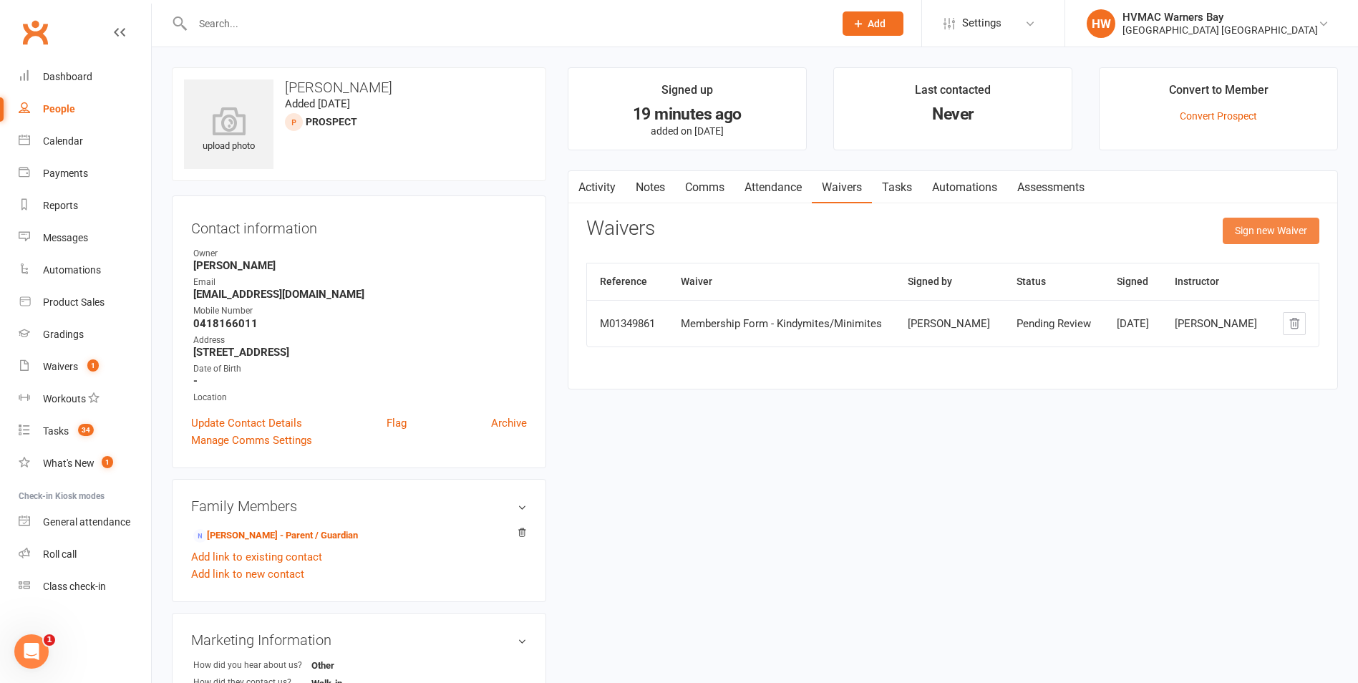
click at [1262, 235] on button "Sign new Waiver" at bounding box center [1271, 231] width 97 height 26
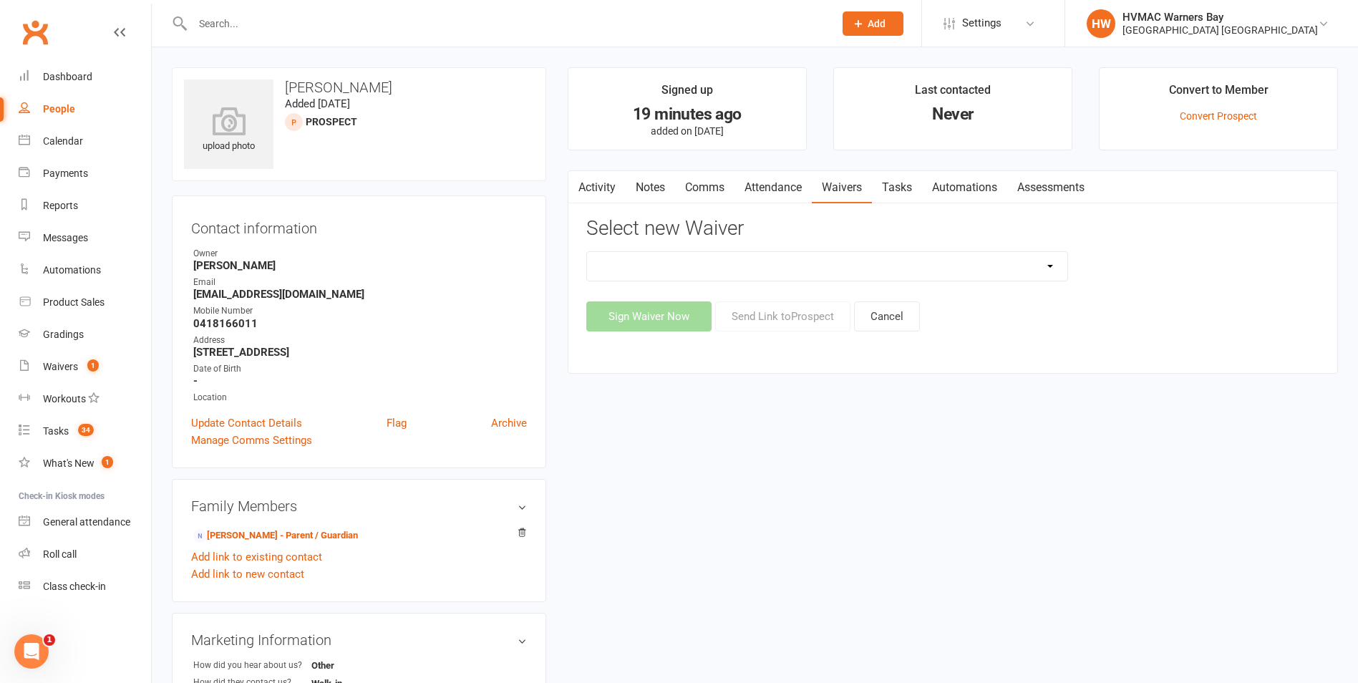
click at [1028, 268] on select "1st Kyu Goals Assessment Cancellation Form Membership Downgrade Form Membership…" at bounding box center [827, 266] width 480 height 29
select select "5497"
click at [587, 252] on select "1st Kyu Goals Assessment Cancellation Form Membership Downgrade Form Membership…" at bounding box center [827, 266] width 480 height 29
click at [780, 319] on button "Send Link to [GEOGRAPHIC_DATA]" at bounding box center [782, 316] width 135 height 30
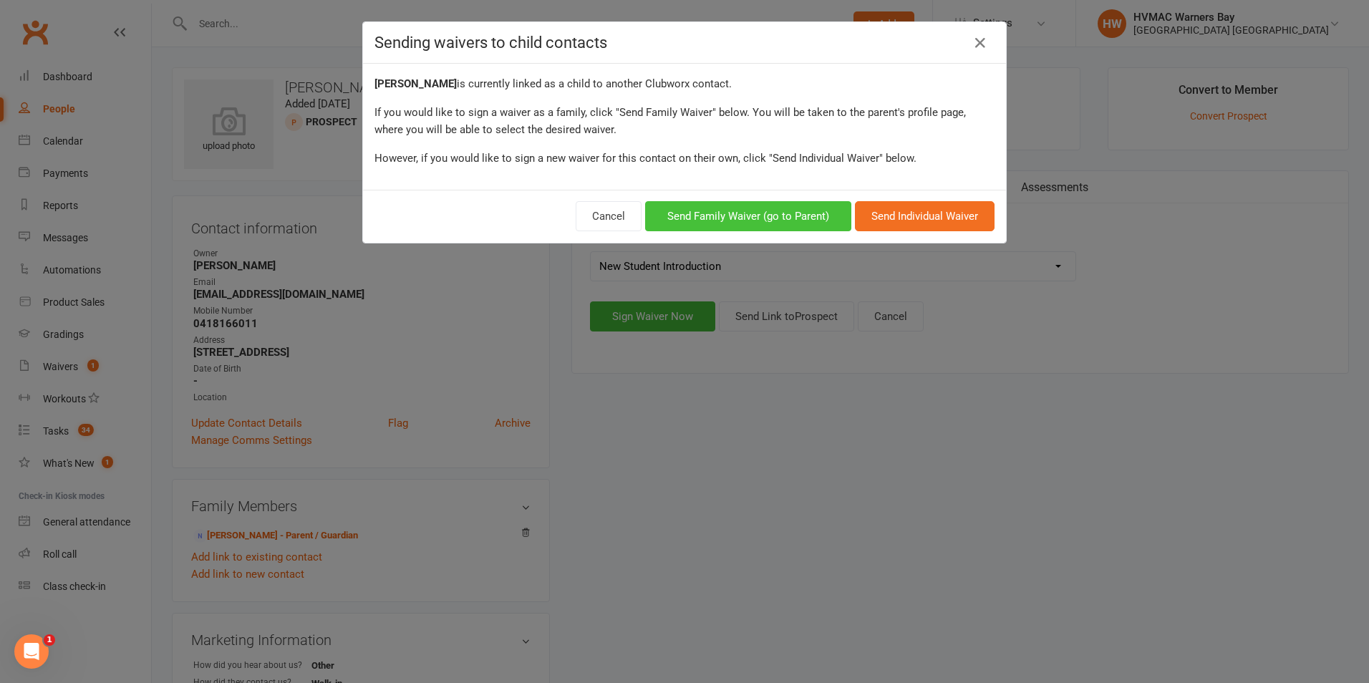
click at [744, 222] on button "Send Family Waiver (go to Parent)" at bounding box center [748, 216] width 206 height 30
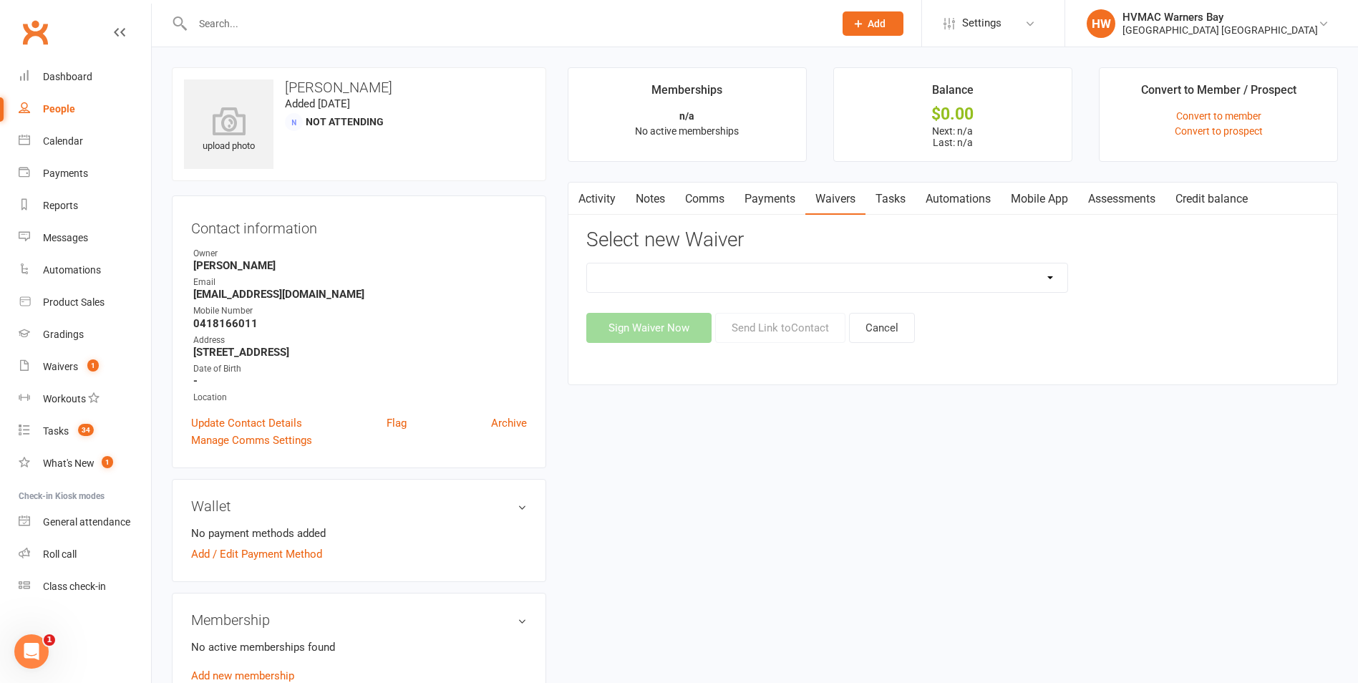
click at [886, 269] on select "1st Kyu Goals Assessment Cancellation Form Membership Downgrade Form Membership…" at bounding box center [827, 277] width 480 height 29
select select "5497"
click at [587, 263] on select "1st Kyu Goals Assessment Cancellation Form Membership Downgrade Form Membership…" at bounding box center [827, 277] width 480 height 29
click at [807, 335] on button "Send Link to Contact" at bounding box center [780, 328] width 130 height 30
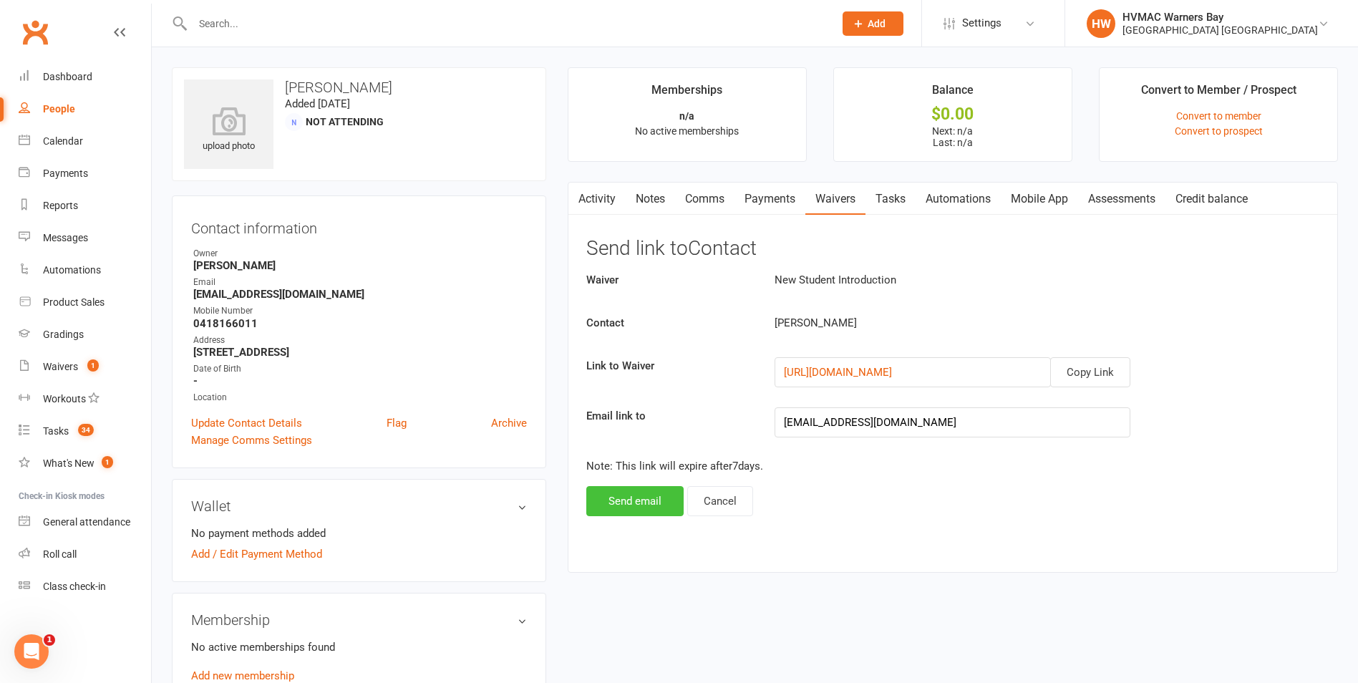
click at [646, 493] on button "Send email" at bounding box center [634, 501] width 97 height 30
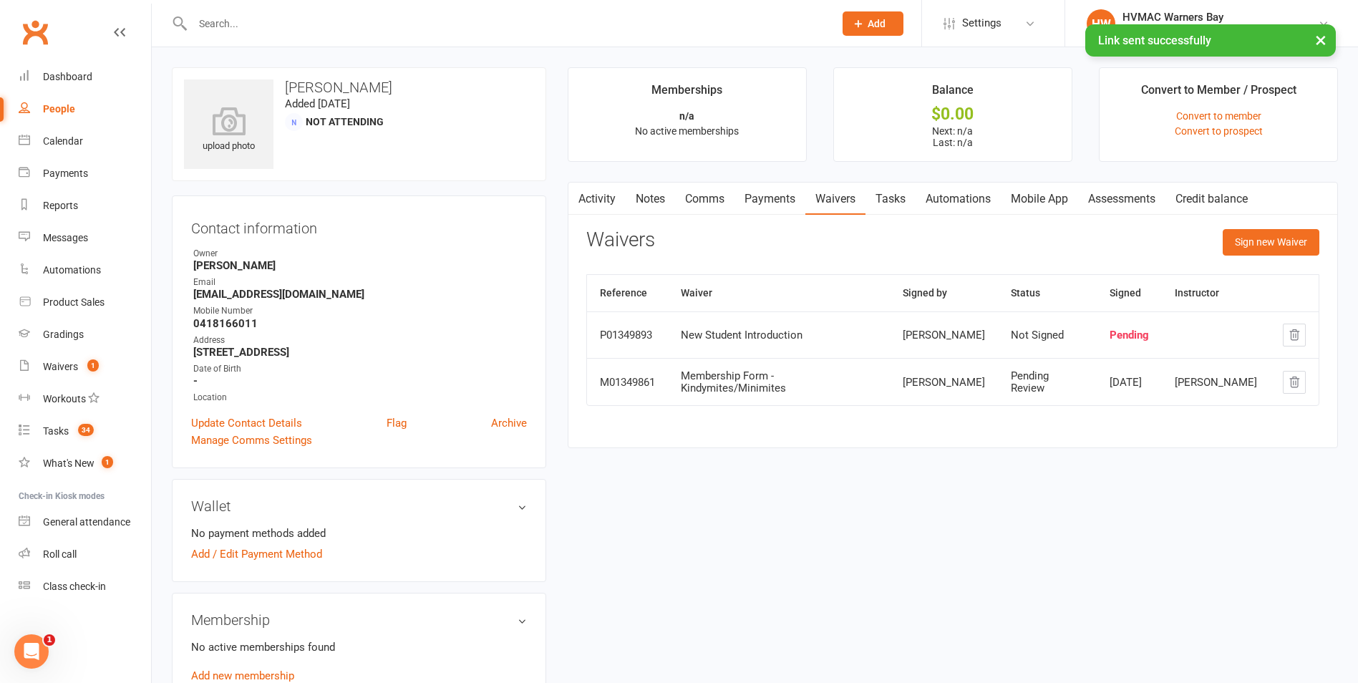
click at [584, 195] on button "button" at bounding box center [577, 199] width 18 height 32
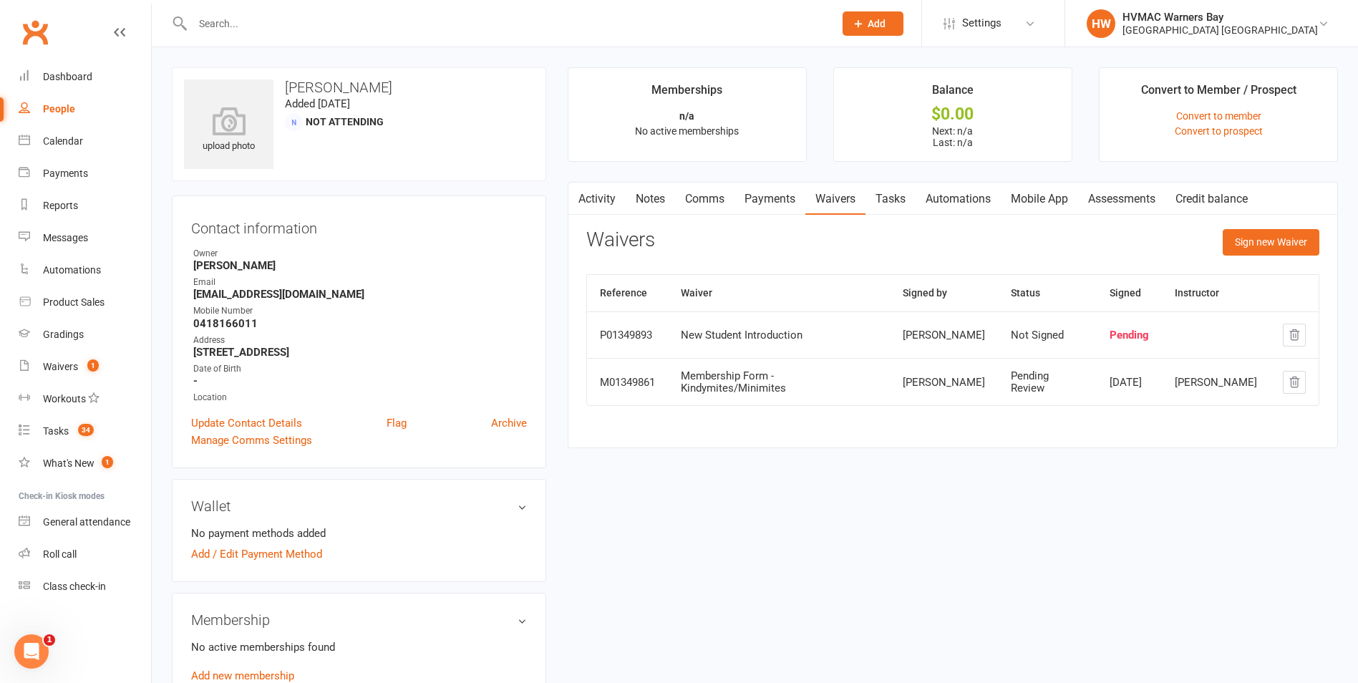
click at [586, 197] on button "button" at bounding box center [577, 199] width 18 height 32
click at [607, 206] on link "Activity" at bounding box center [596, 199] width 57 height 33
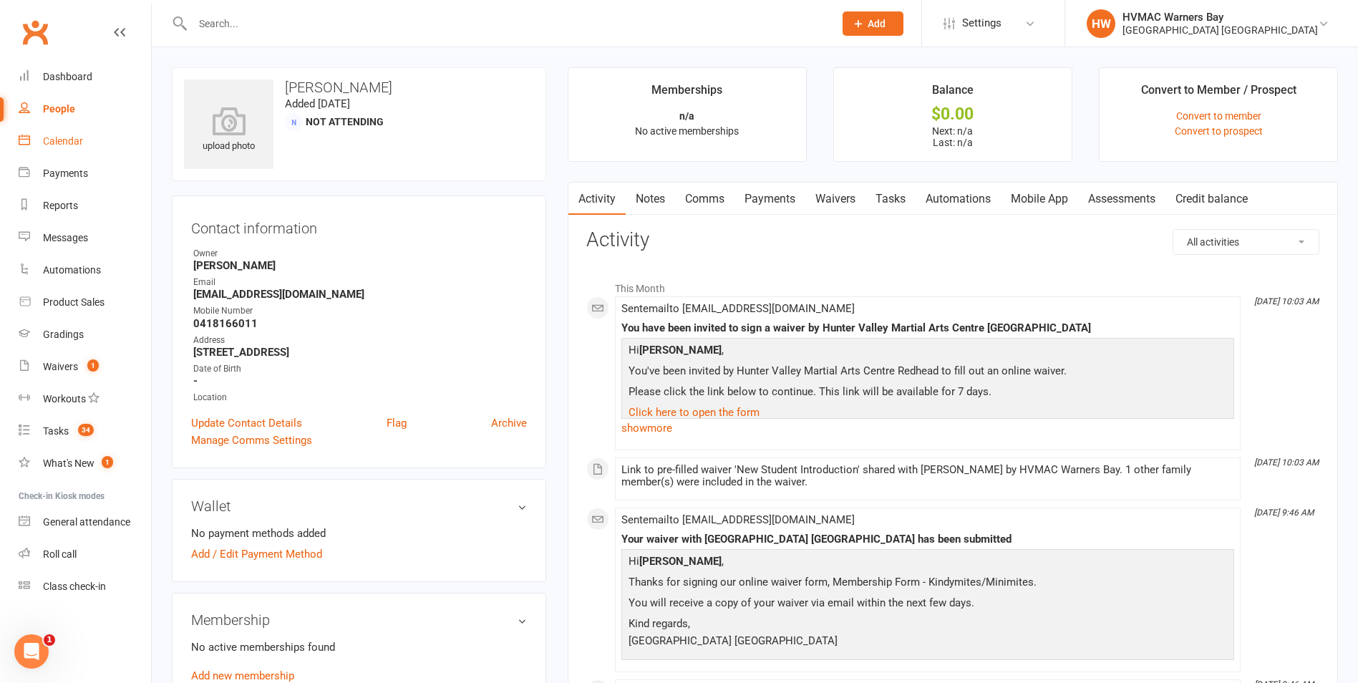
click at [97, 140] on link "Calendar" at bounding box center [85, 141] width 132 height 32
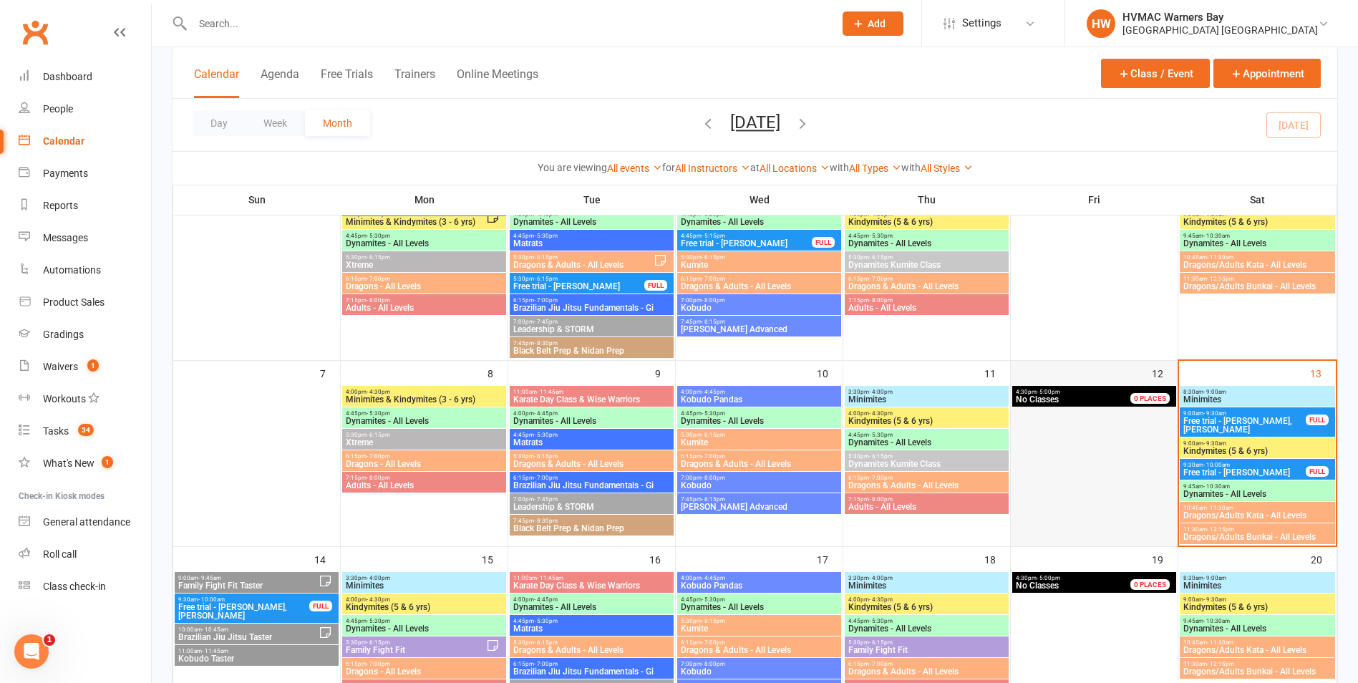
scroll to position [143, 0]
click at [1228, 446] on span "Kindymites (5 & 6 yrs)" at bounding box center [1258, 450] width 150 height 9
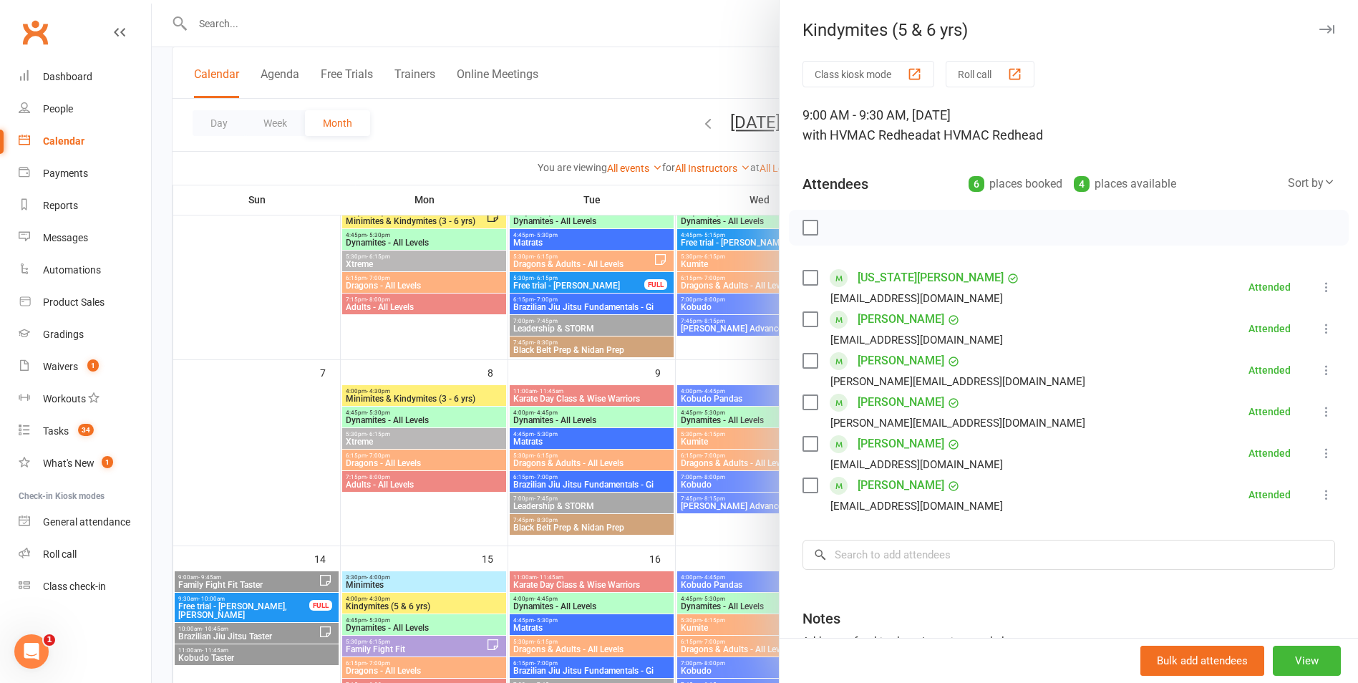
click at [728, 531] on div at bounding box center [755, 341] width 1206 height 683
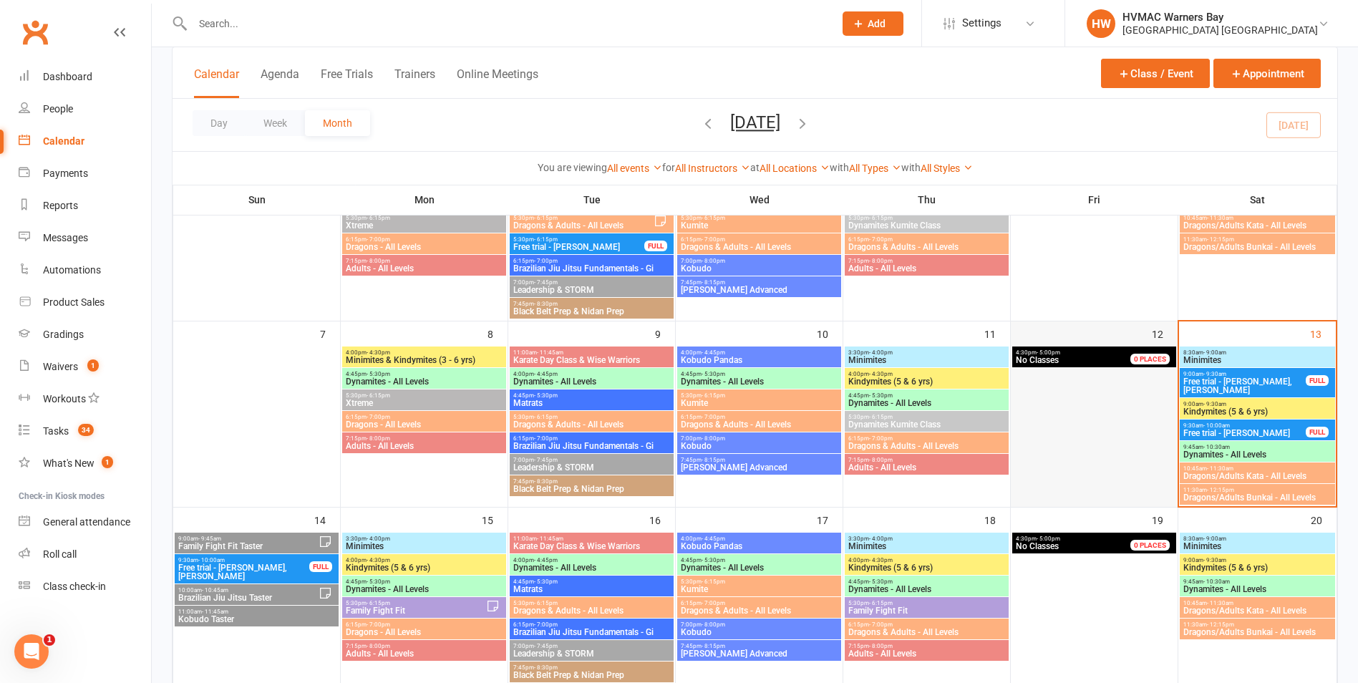
scroll to position [215, 0]
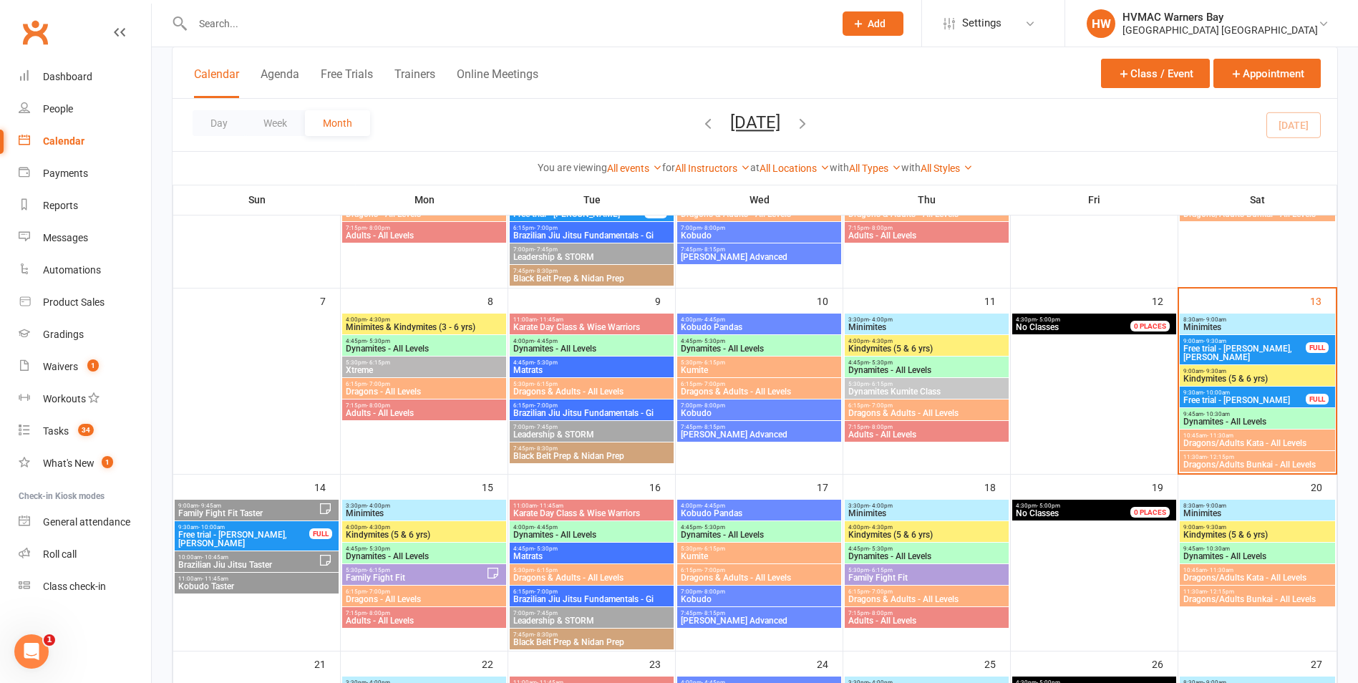
click at [1228, 414] on span "- 10:30am" at bounding box center [1216, 414] width 26 height 6
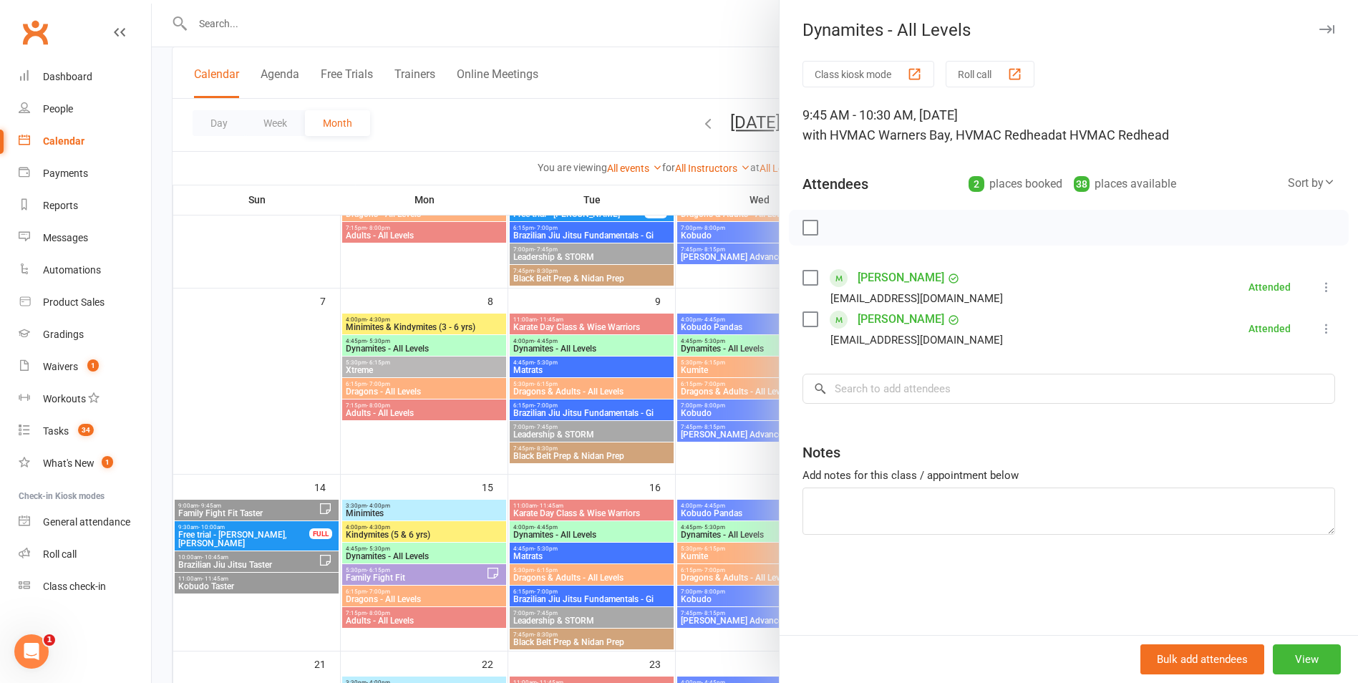
click at [752, 507] on div at bounding box center [755, 341] width 1206 height 683
